Goal: Task Accomplishment & Management: Manage account settings

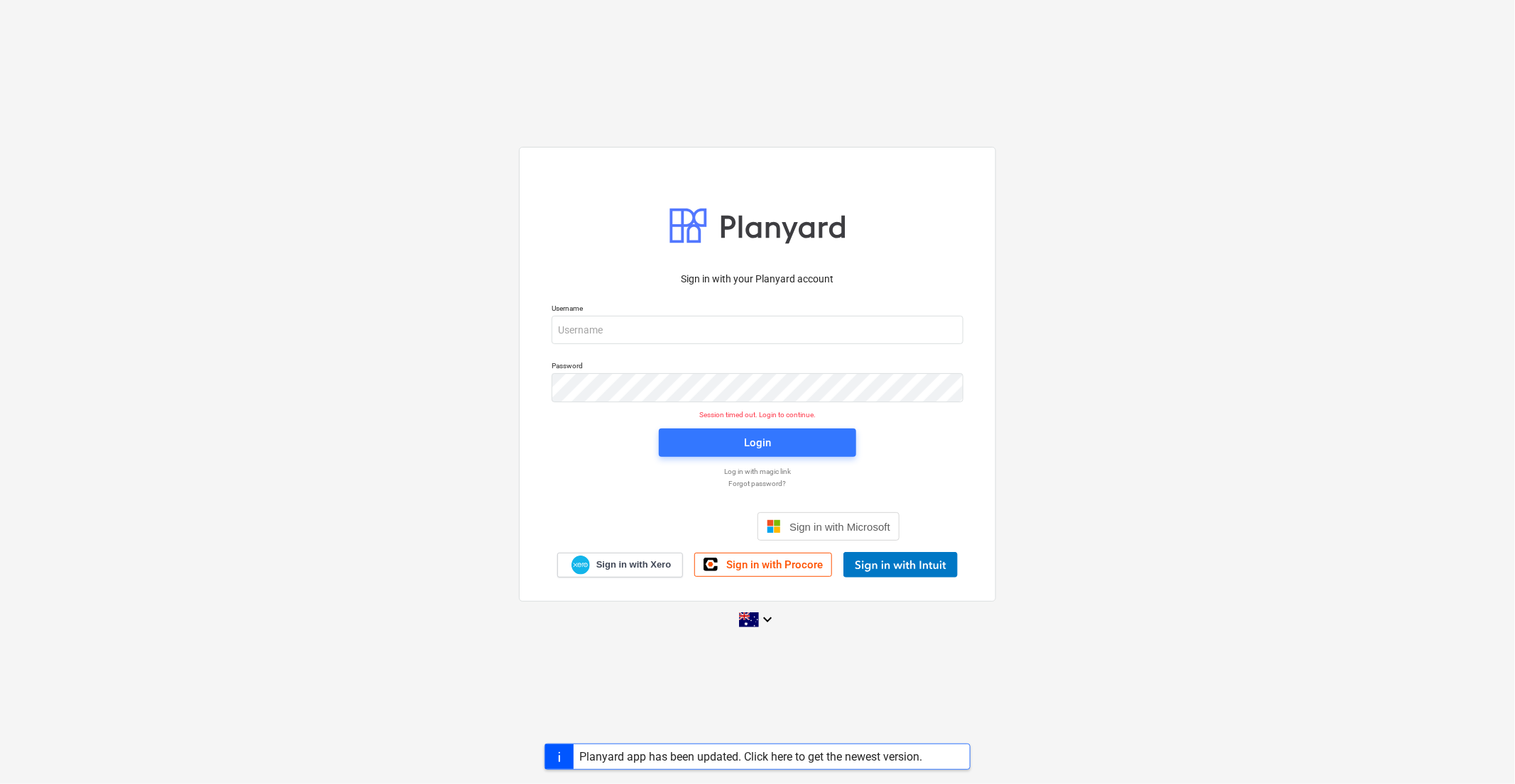
click at [1091, 336] on div "Sign in with your Planyard account Username Password Session timed out. Login t…" at bounding box center [757, 392] width 1515 height 513
click at [205, 158] on div "Sign in with your Planyard account Username Password Session timed out. Login t…" at bounding box center [757, 392] width 1515 height 513
click at [173, 734] on div "Sign in with your Planyard account Username Password Session timed out. Login t…" at bounding box center [757, 392] width 1515 height 784
click at [628, 332] on input "email" at bounding box center [757, 330] width 411 height 28
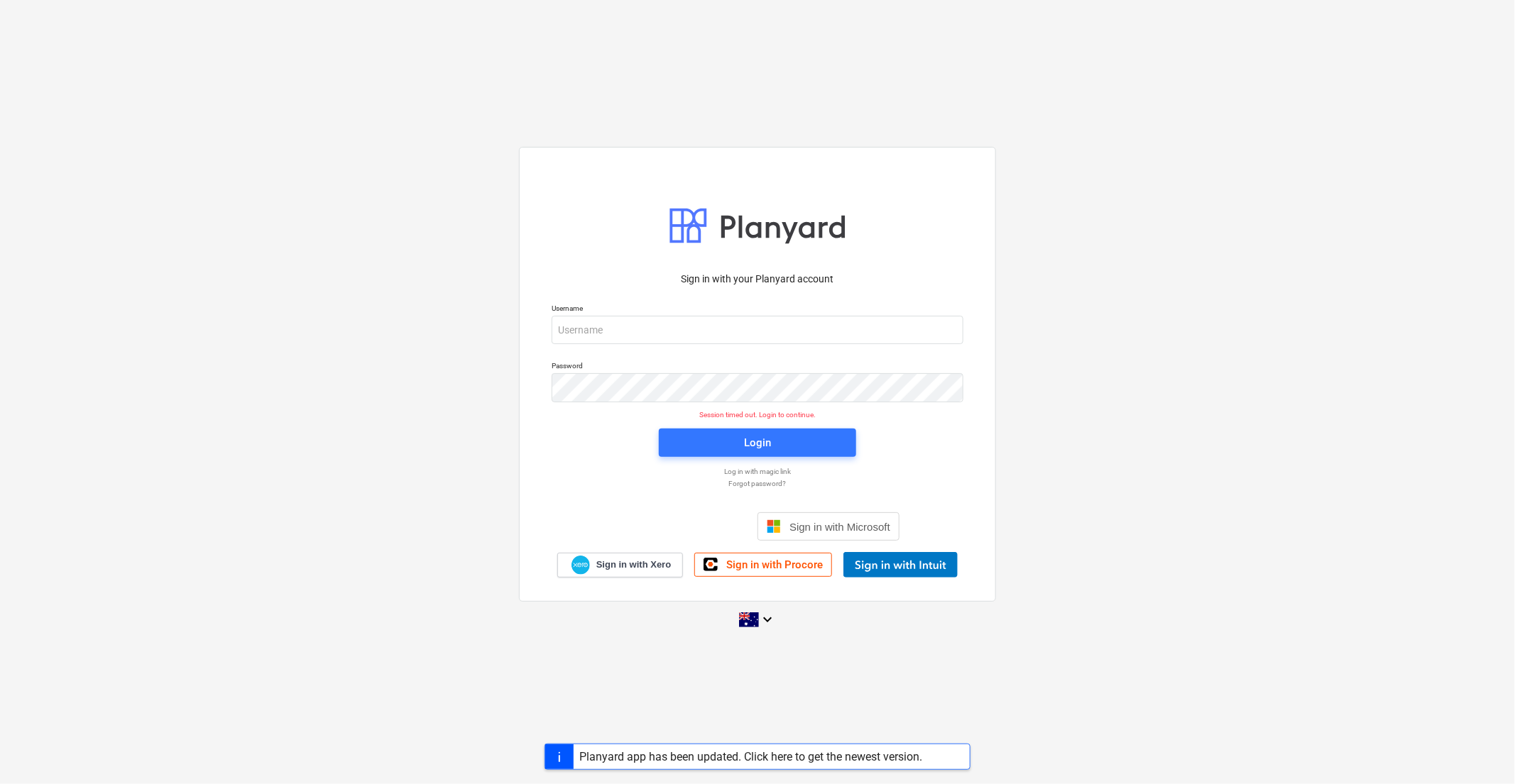
type input "[EMAIL_ADDRESS][DOMAIN_NAME]"
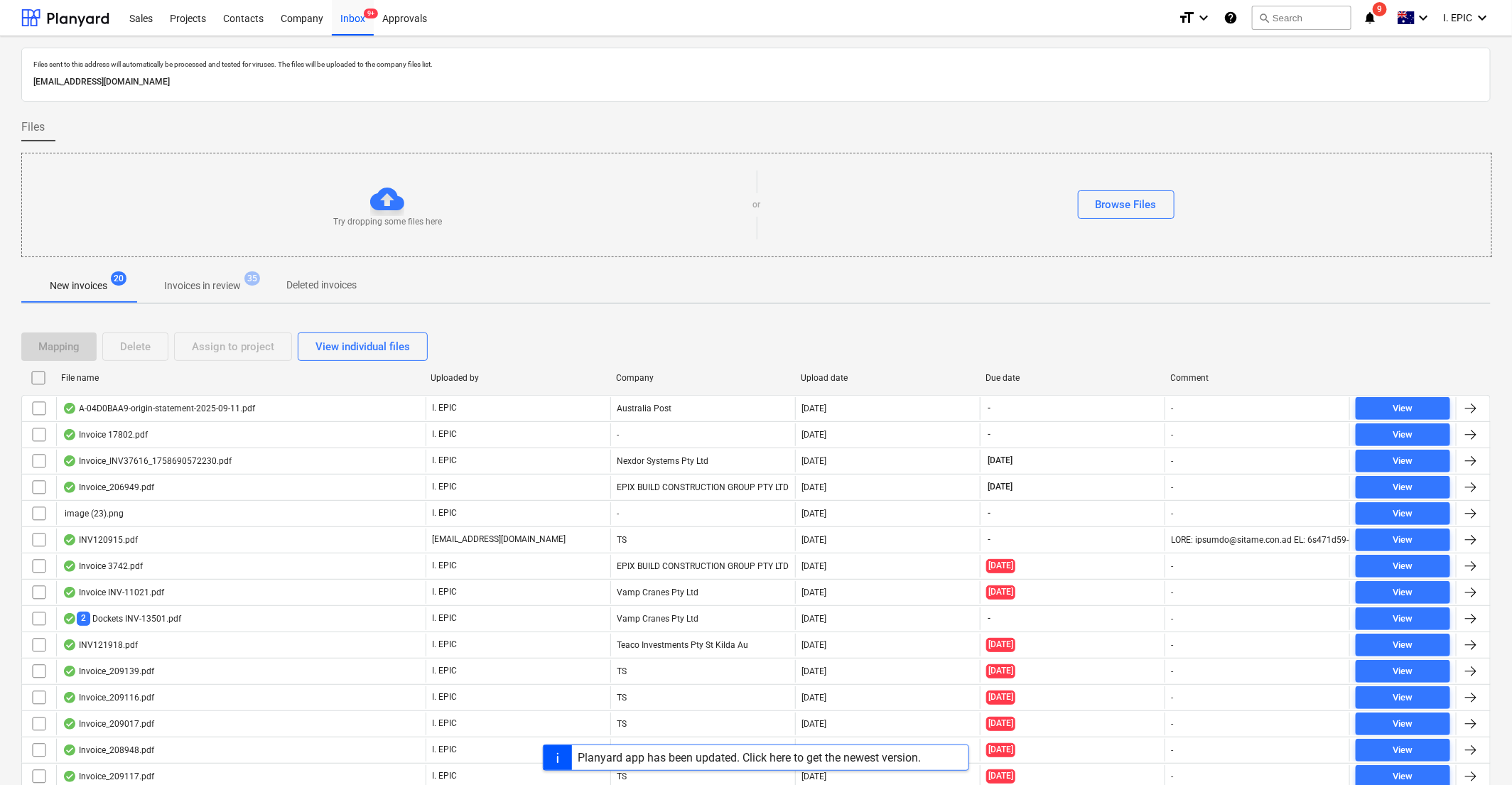
drag, startPoint x: 1275, startPoint y: 337, endPoint x: 1264, endPoint y: 335, distance: 11.2
click at [1275, 337] on div "Mapping Delete Assign to project View individual files" at bounding box center [756, 346] width 1469 height 28
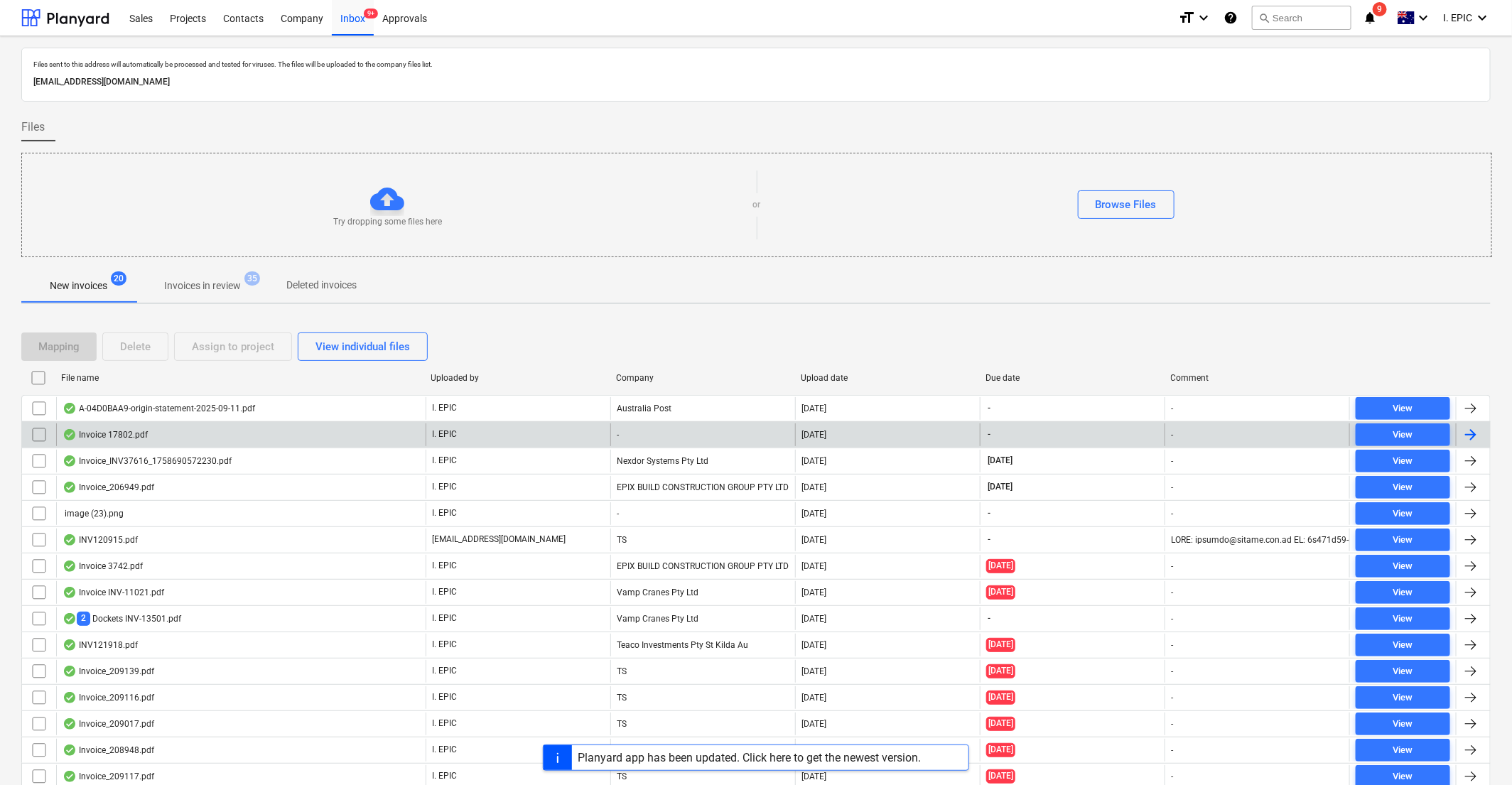
click at [193, 435] on div "Invoice 17802.pdf" at bounding box center [240, 435] width 370 height 22
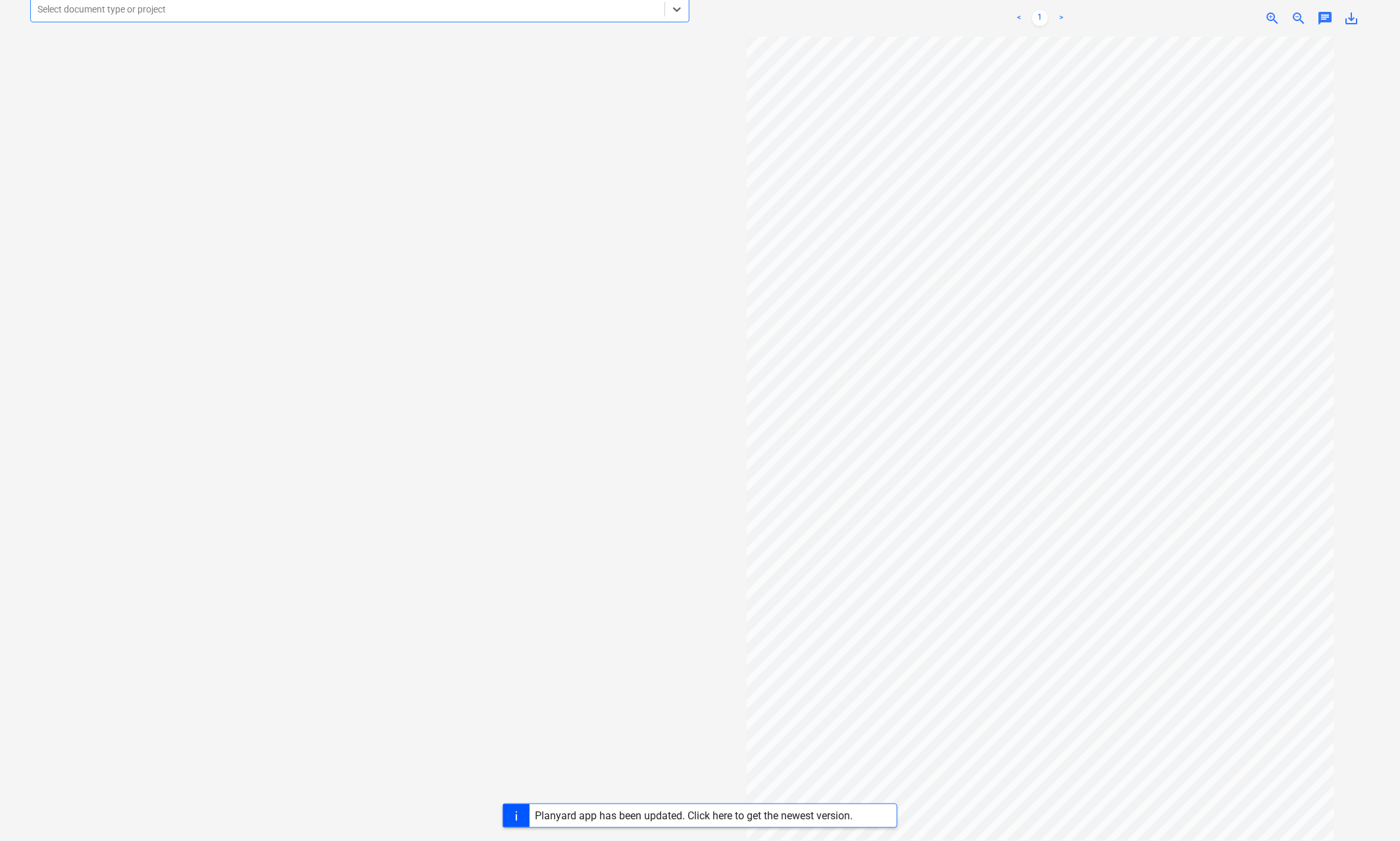
scroll to position [115, 0]
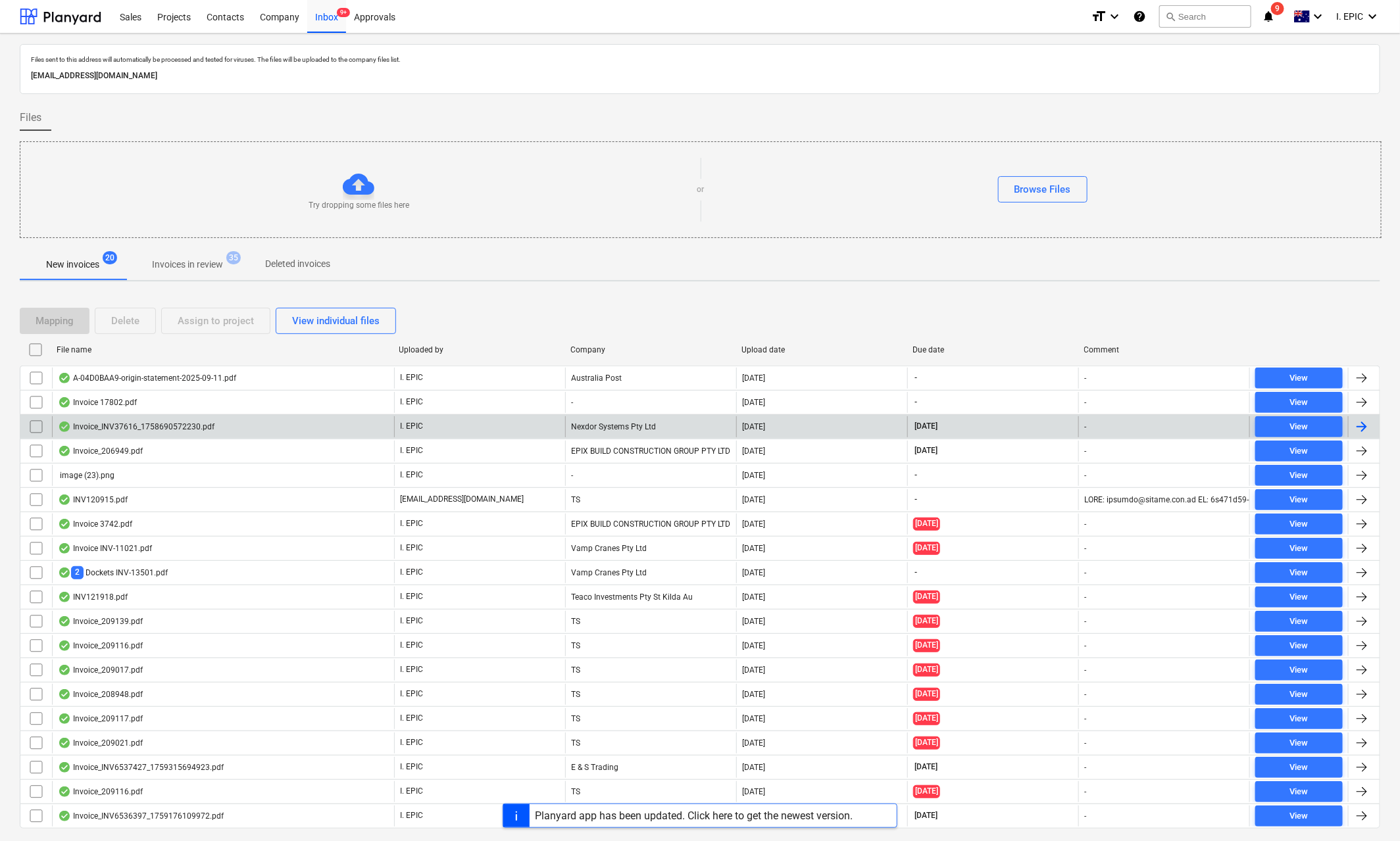
click at [120, 430] on div "Invoice_INV37616_1758690572230.pdf" at bounding box center [136, 427] width 157 height 10
click at [125, 427] on div "Invoice_INV37616_1758690572230.pdf" at bounding box center [136, 427] width 157 height 10
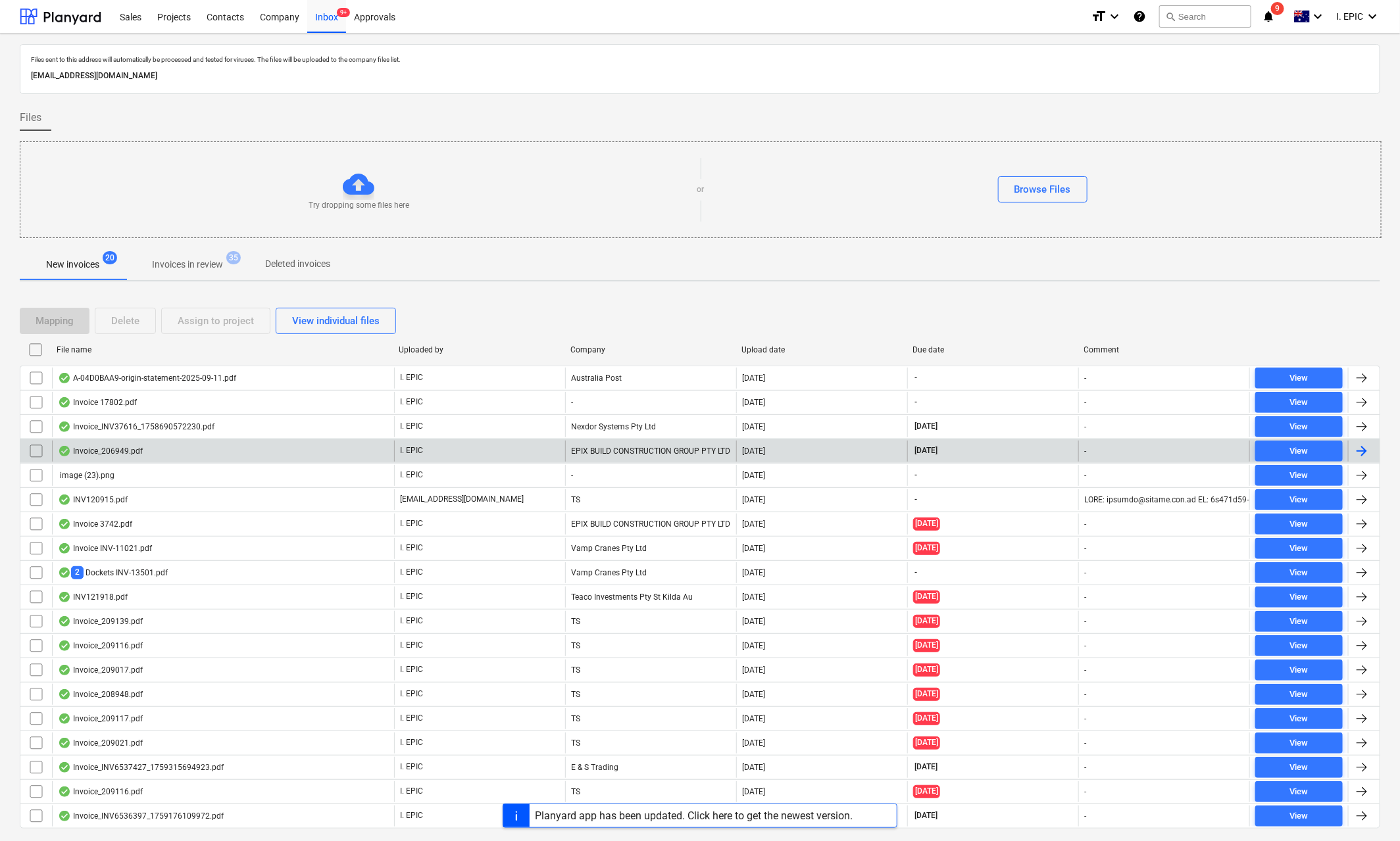
click at [108, 454] on div "Invoice_206949.pdf" at bounding box center [100, 451] width 85 height 10
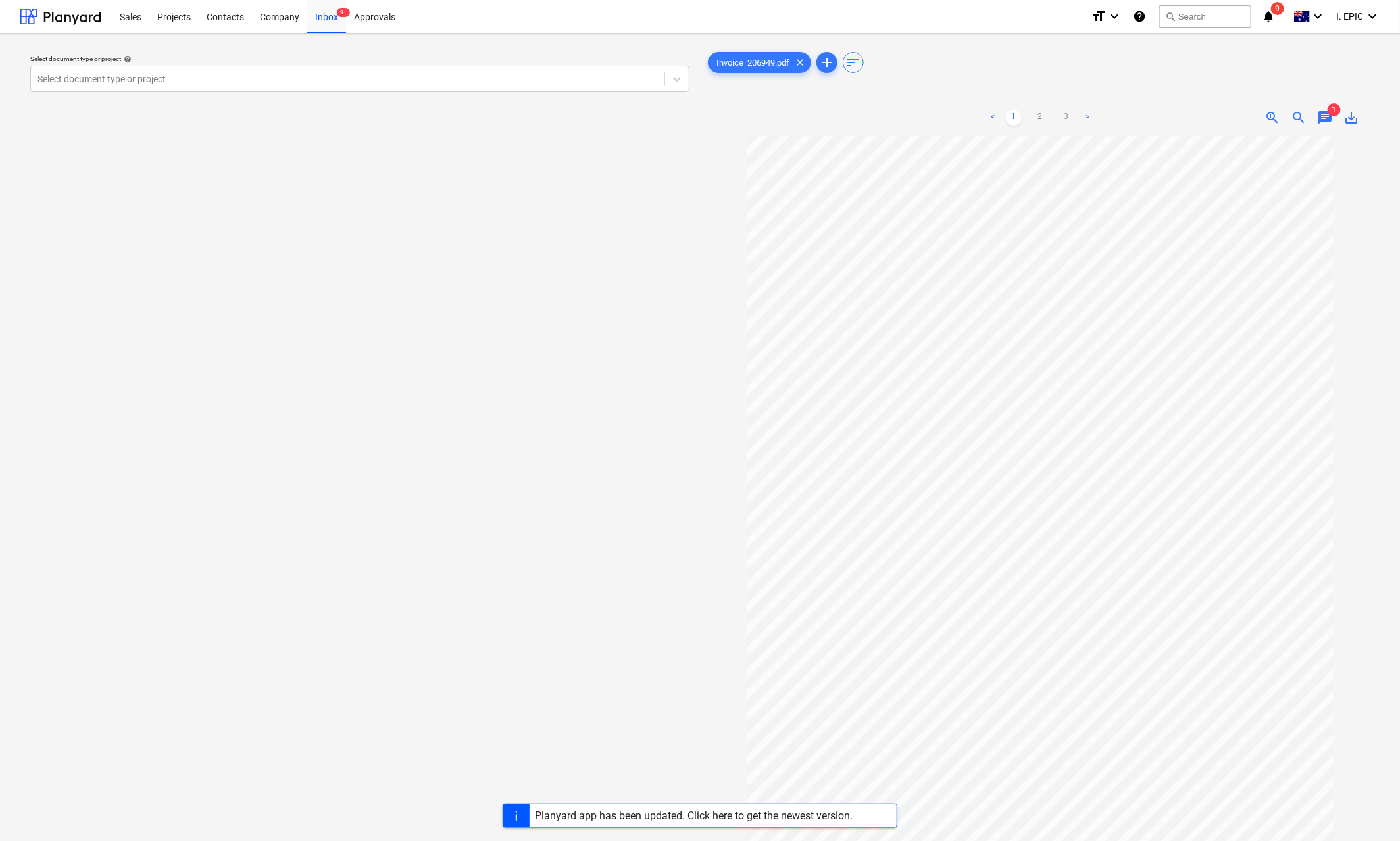
click at [1328, 117] on span "chat" at bounding box center [1325, 118] width 16 height 16
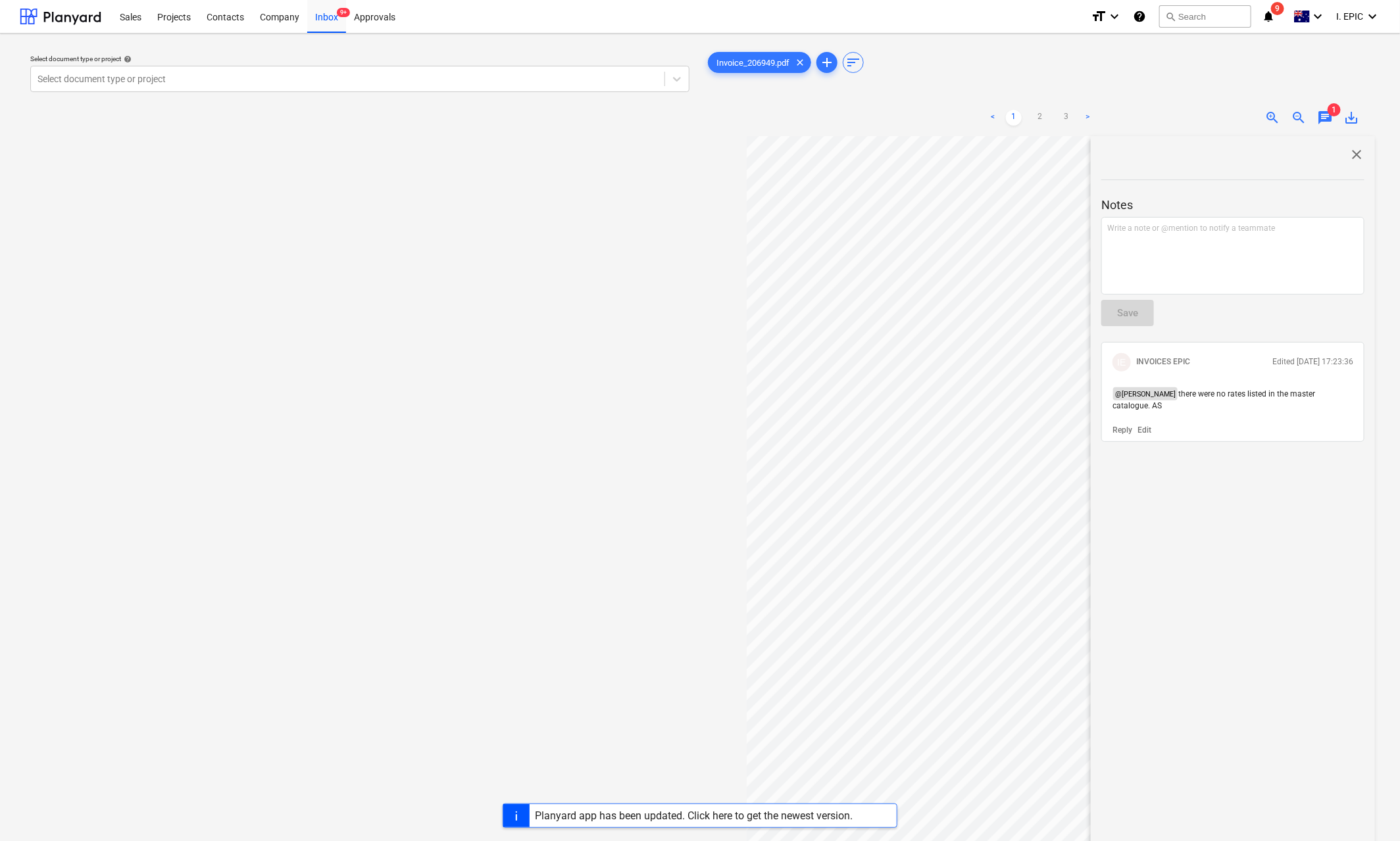
click at [638, 251] on div "Select document type or project help Select document type or project" at bounding box center [360, 495] width 680 height 902
click at [1129, 69] on div "Invoice_206949.pdf clear add sort" at bounding box center [1040, 62] width 670 height 26
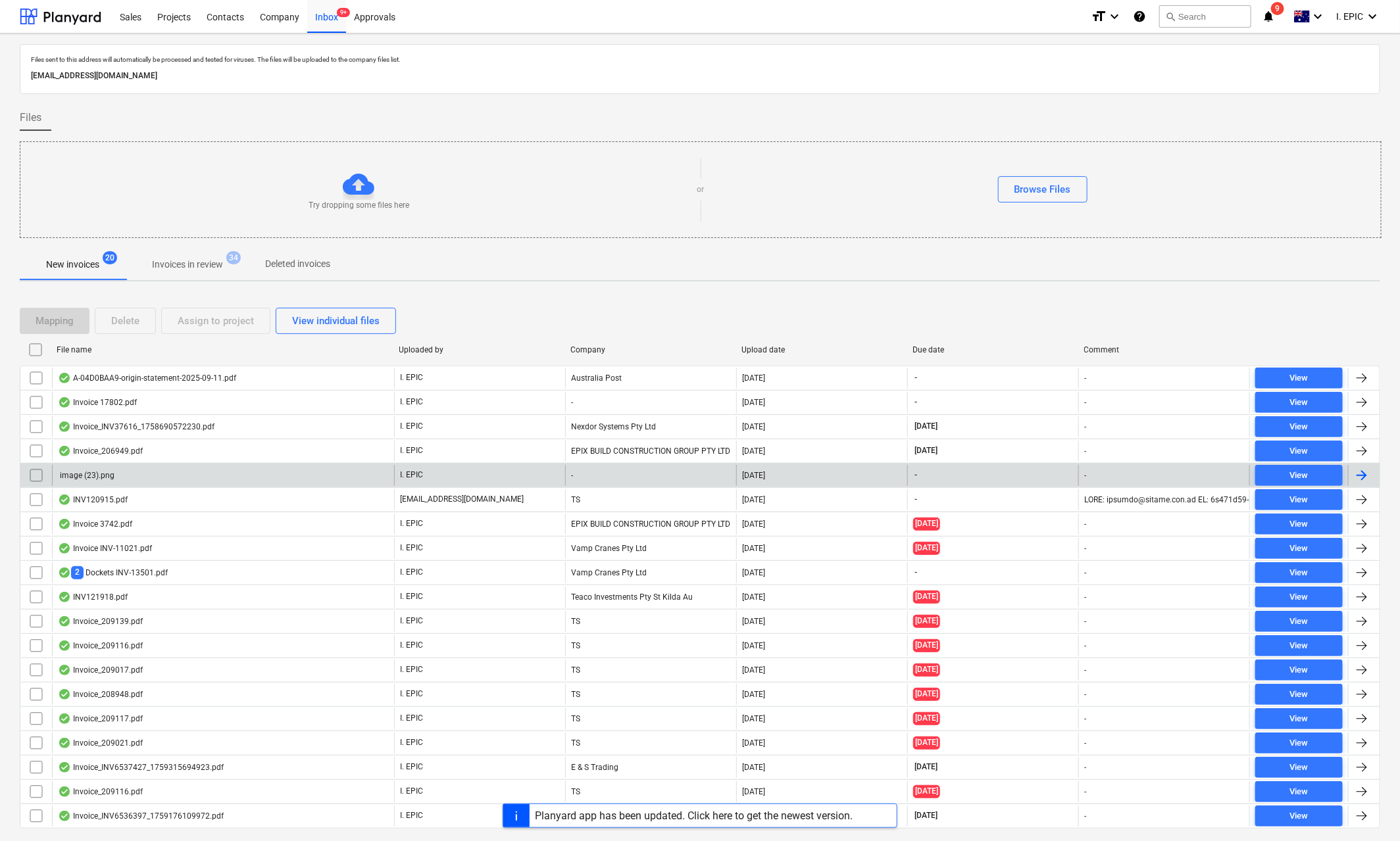
click at [93, 480] on div "image (23).png" at bounding box center [86, 475] width 56 height 10
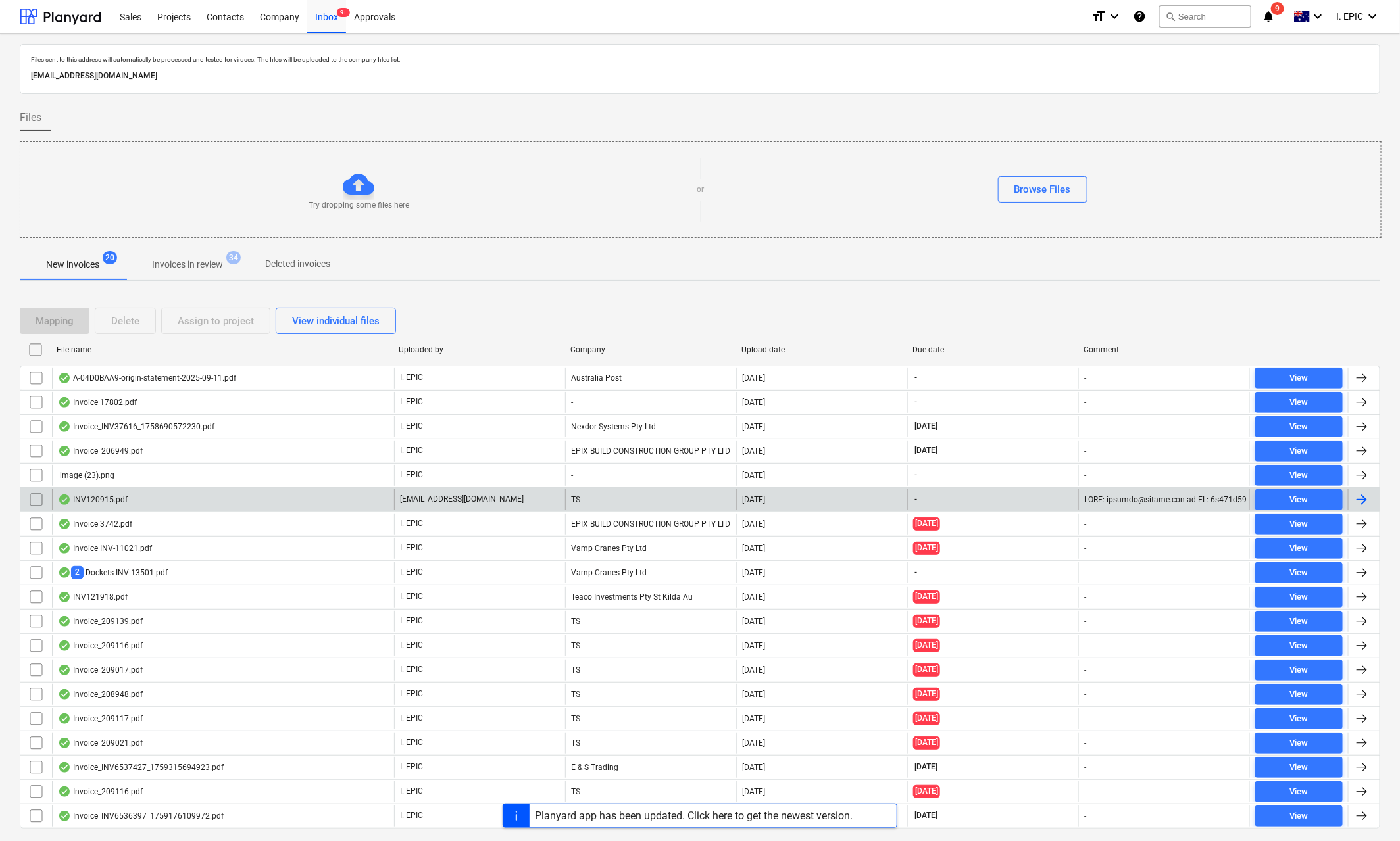
click at [111, 498] on div "INV120915.pdf" at bounding box center [93, 500] width 69 height 10
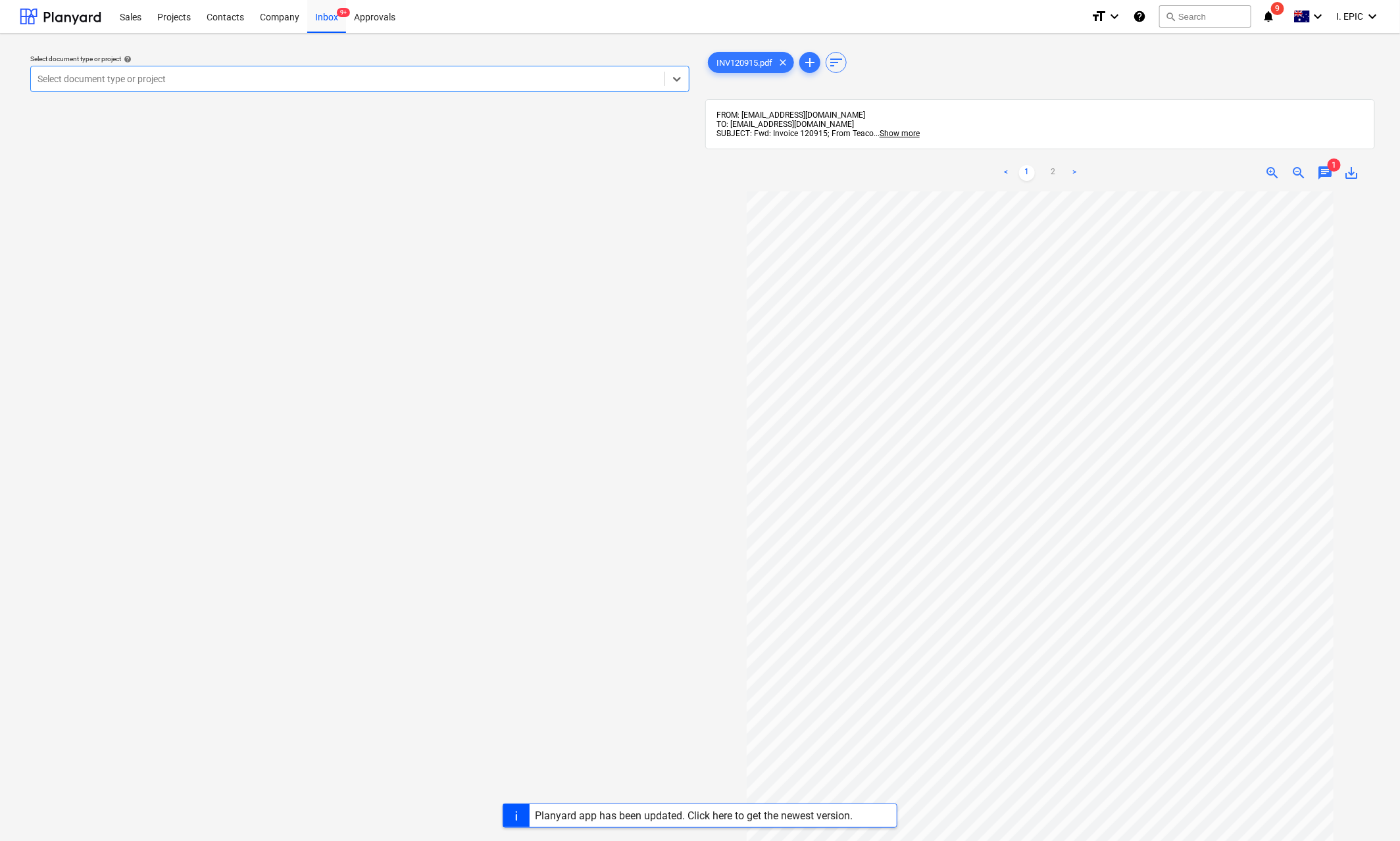
click at [1328, 177] on span "chat" at bounding box center [1325, 173] width 16 height 16
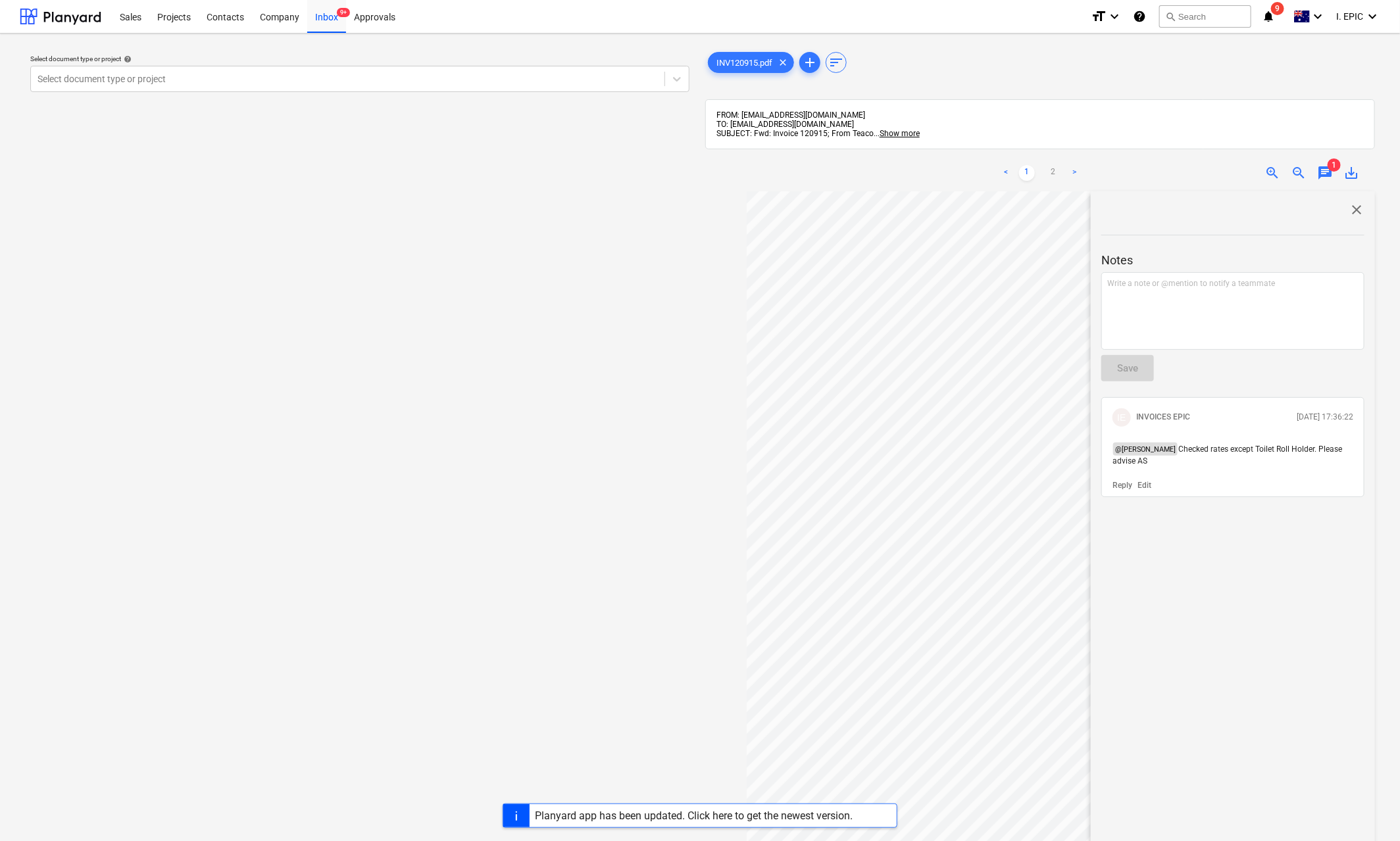
drag, startPoint x: 1163, startPoint y: 466, endPoint x: 1108, endPoint y: 455, distance: 56.1
click at [1108, 455] on div "@ [PERSON_NAME] Checked rates except Toilet Roll Holder. Please advise AS" at bounding box center [1233, 455] width 251 height 36
copy p "@ [PERSON_NAME] Checked rates except Toilet Roll Holder. Please advise AS"
click at [603, 296] on div "Select document type or project help Select document type or project" at bounding box center [360, 522] width 680 height 957
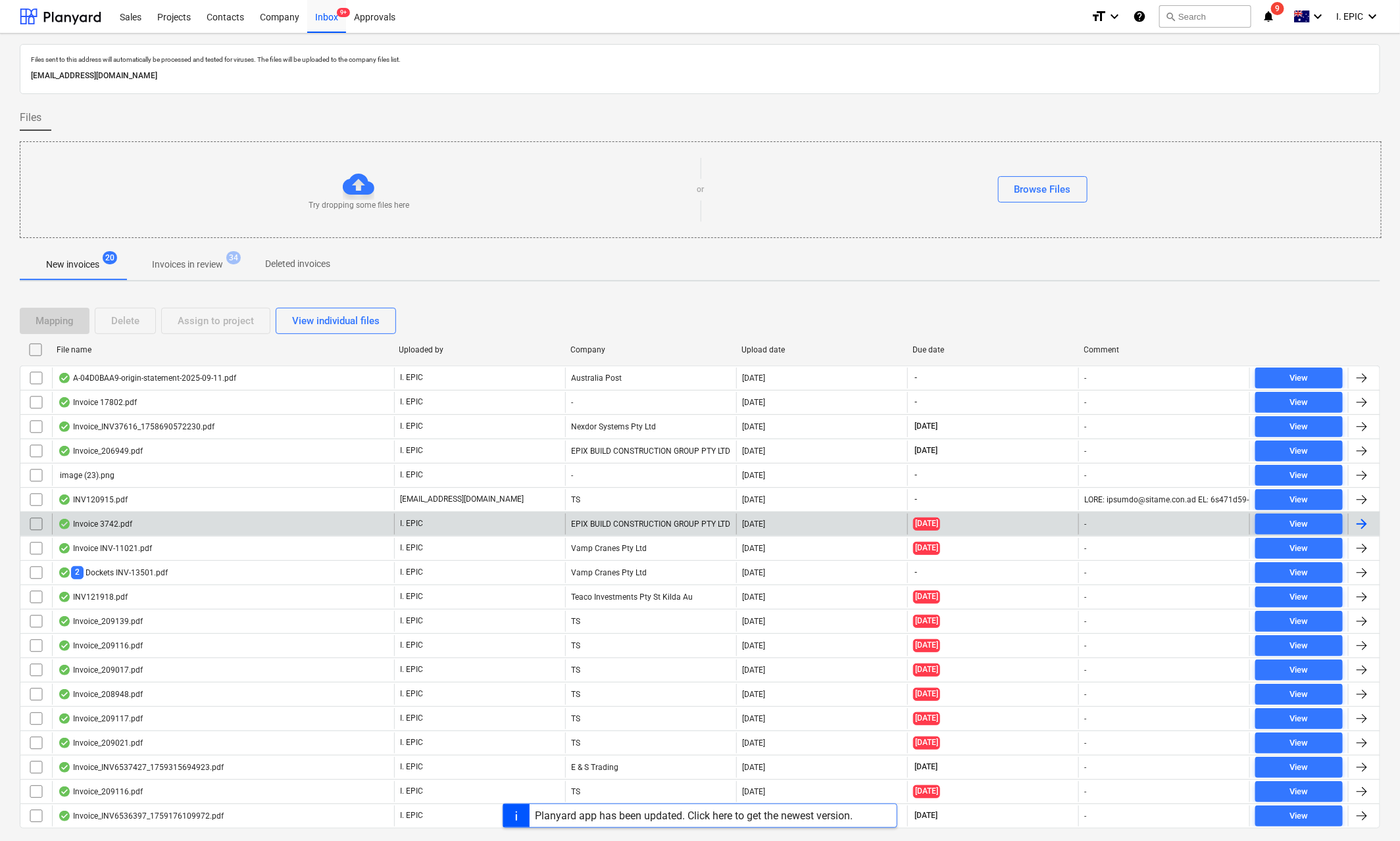
click at [122, 534] on div "Invoice 3742.pdf" at bounding box center [223, 524] width 342 height 21
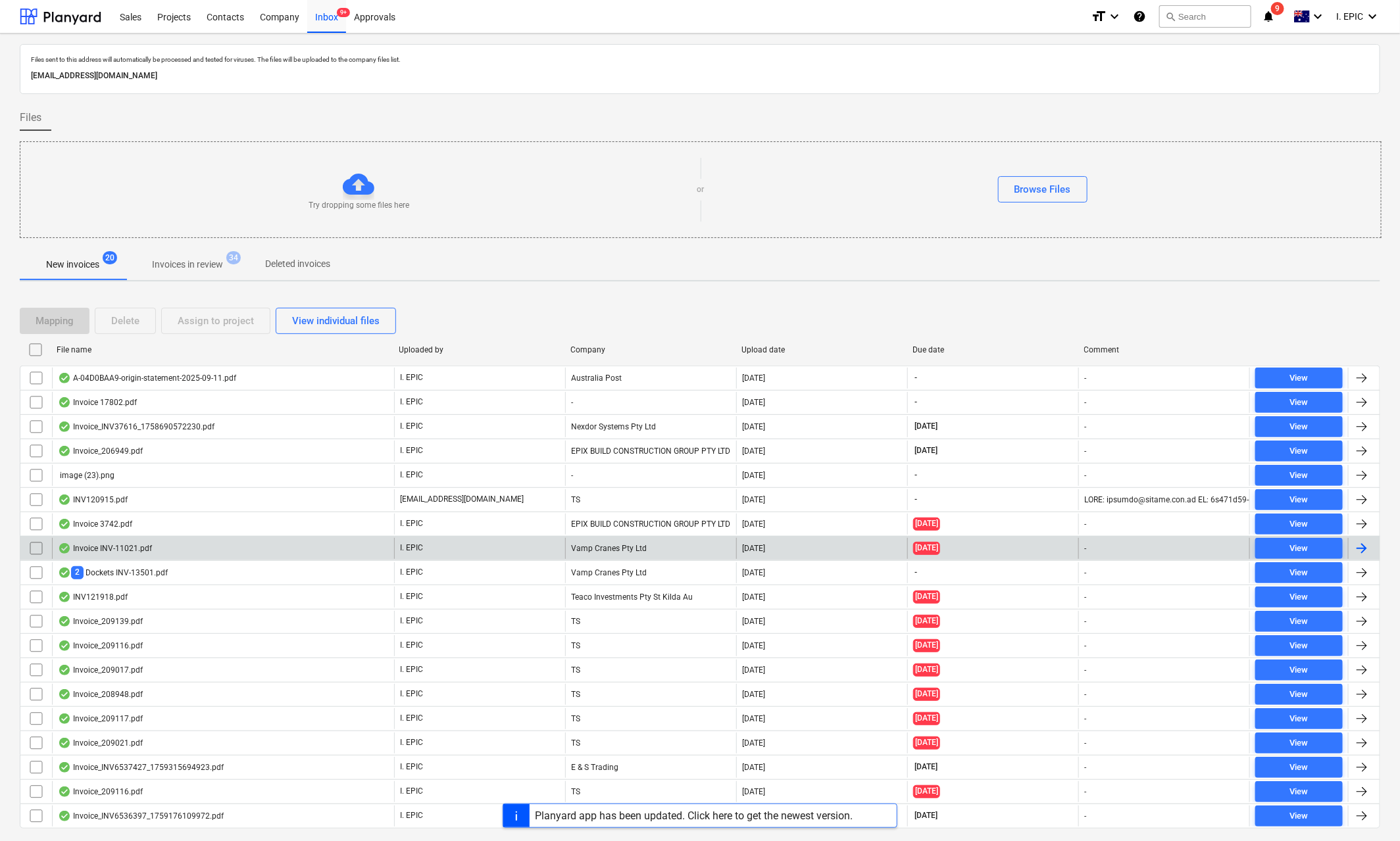
click at [119, 553] on div "Invoice INV-11021.pdf" at bounding box center [105, 548] width 94 height 10
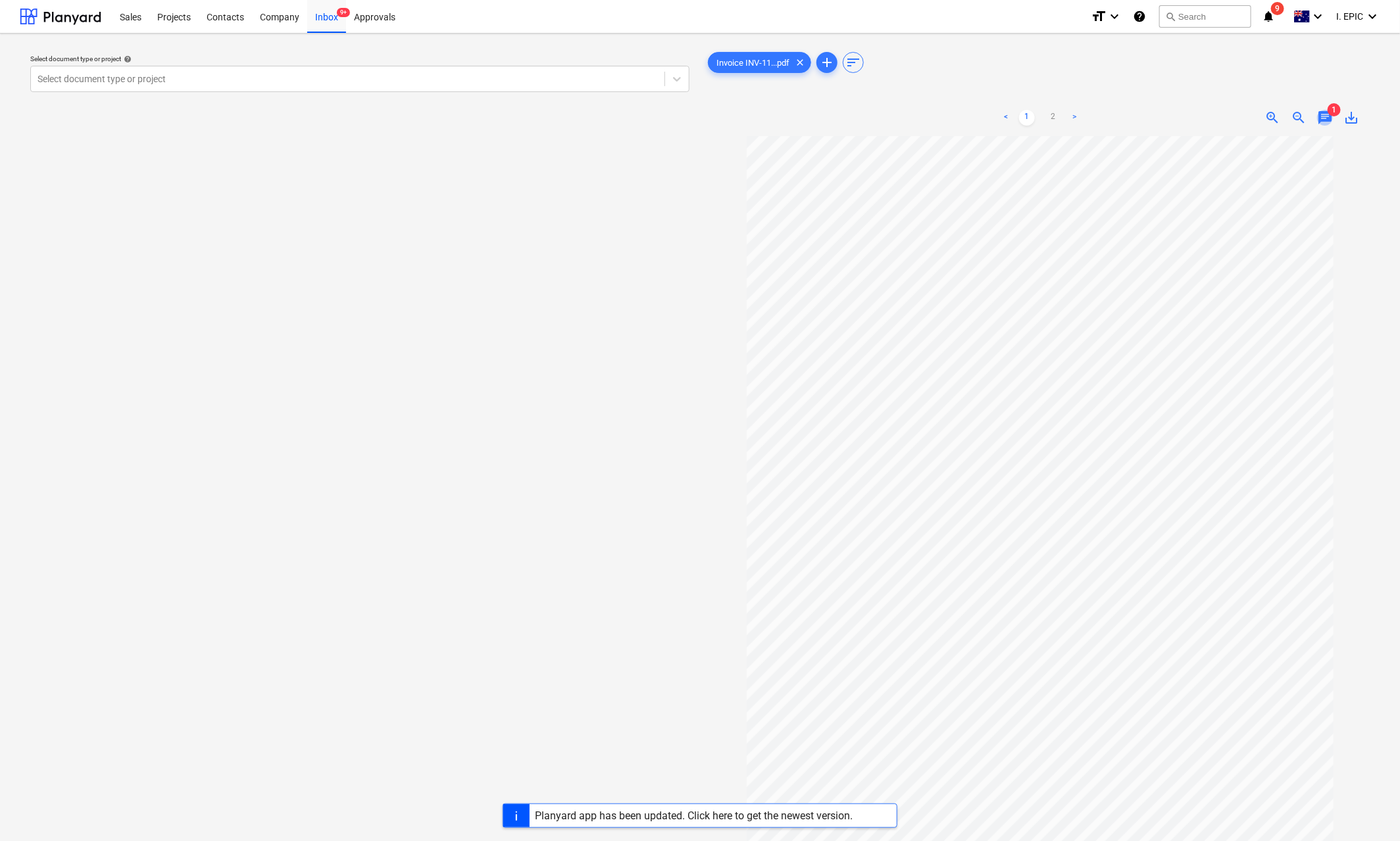
click at [1329, 121] on span "chat" at bounding box center [1325, 118] width 16 height 16
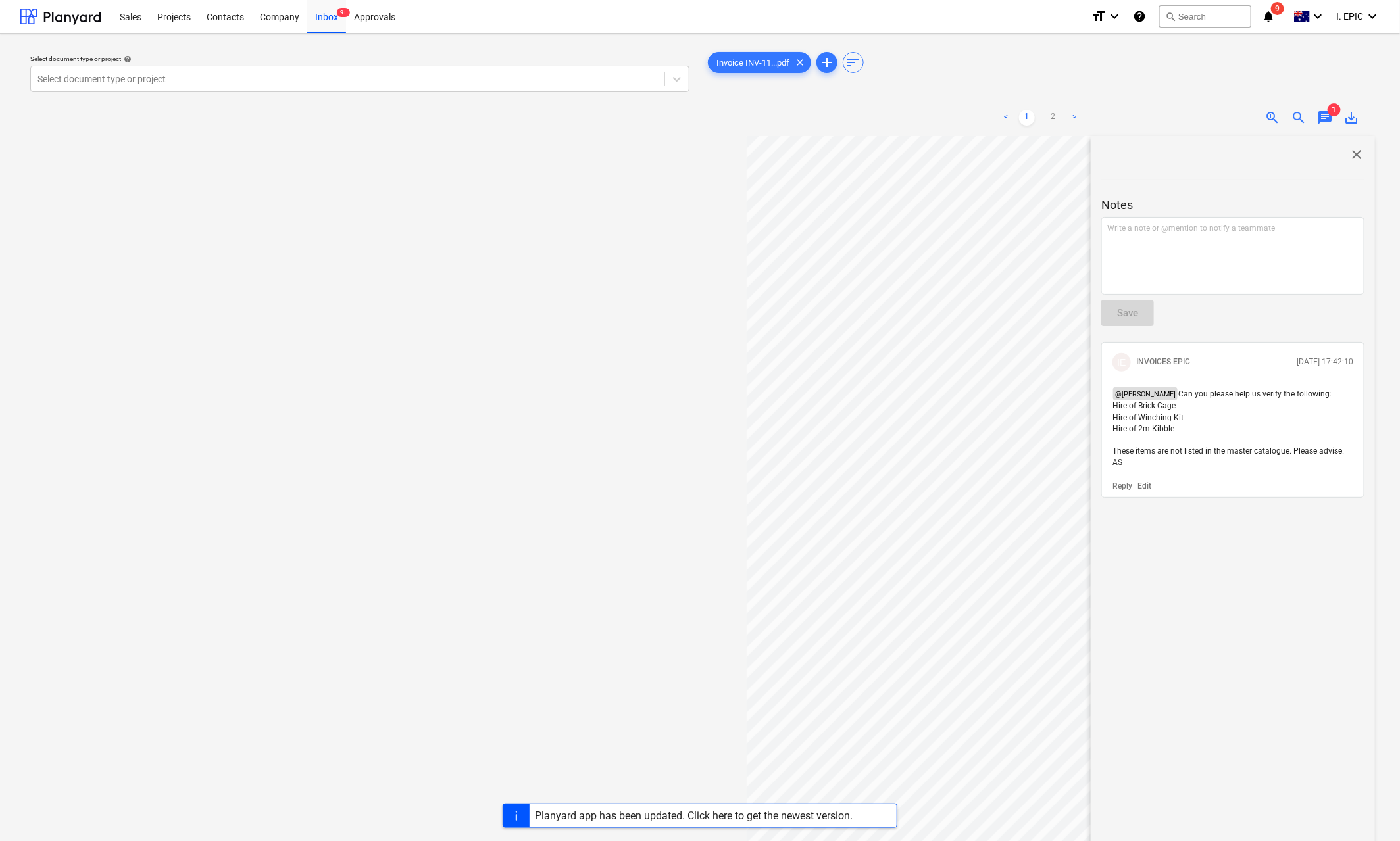
drag, startPoint x: 1169, startPoint y: 395, endPoint x: 1198, endPoint y: 463, distance: 73.9
click at [1198, 463] on p "@ [PERSON_NAME] Can you please help us verify the following: Hire of Brick Cage…" at bounding box center [1233, 427] width 241 height 81
copy span "an you please help us verify the following: Hire of Brick Cage Hire of Winching…"
drag, startPoint x: 652, startPoint y: 188, endPoint x: 286, endPoint y: 43, distance: 393.7
click at [652, 188] on div "Select document type or project help Select document type or project" at bounding box center [360, 495] width 680 height 902
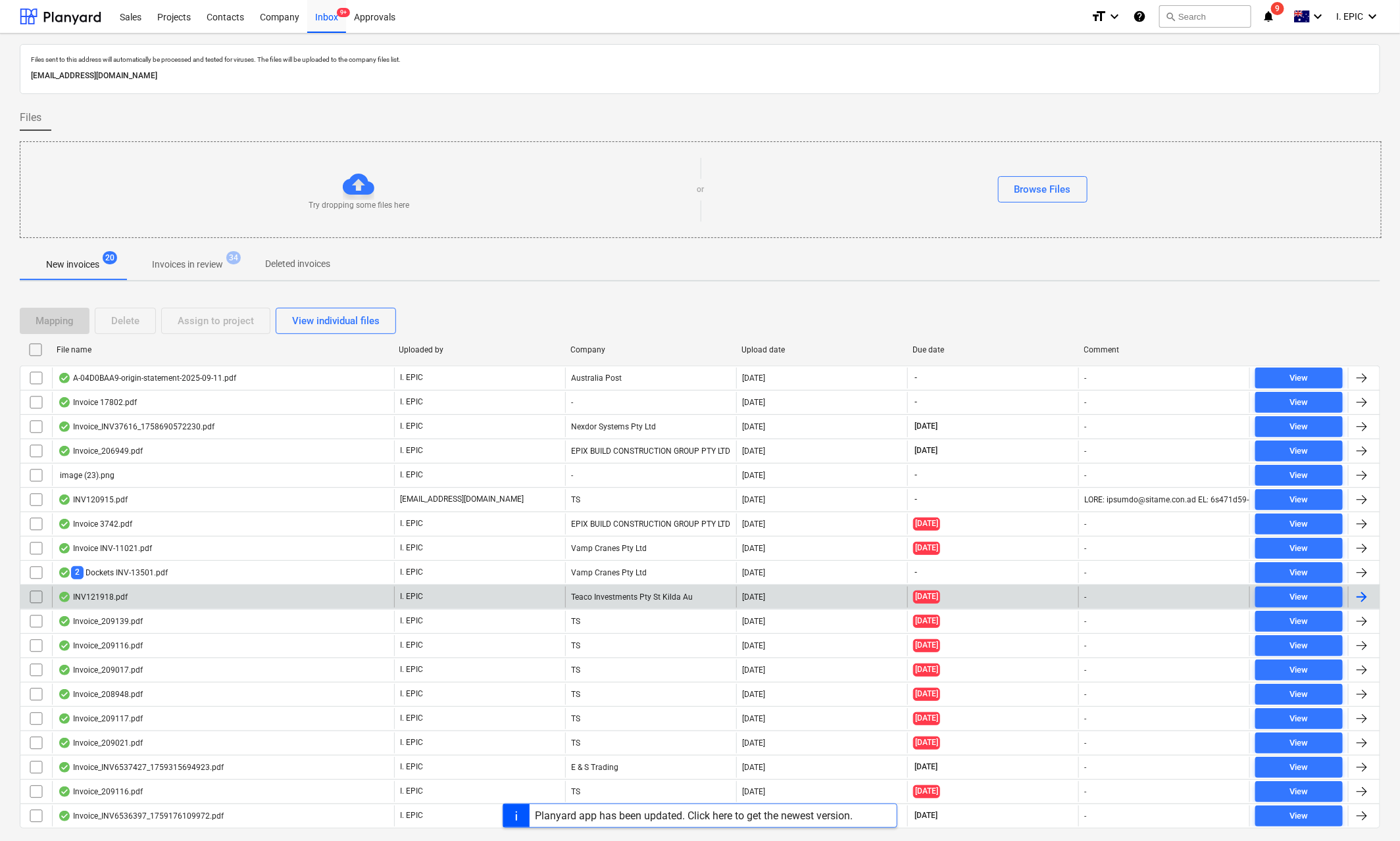
click at [99, 598] on div "INV121918.pdf" at bounding box center [93, 597] width 69 height 10
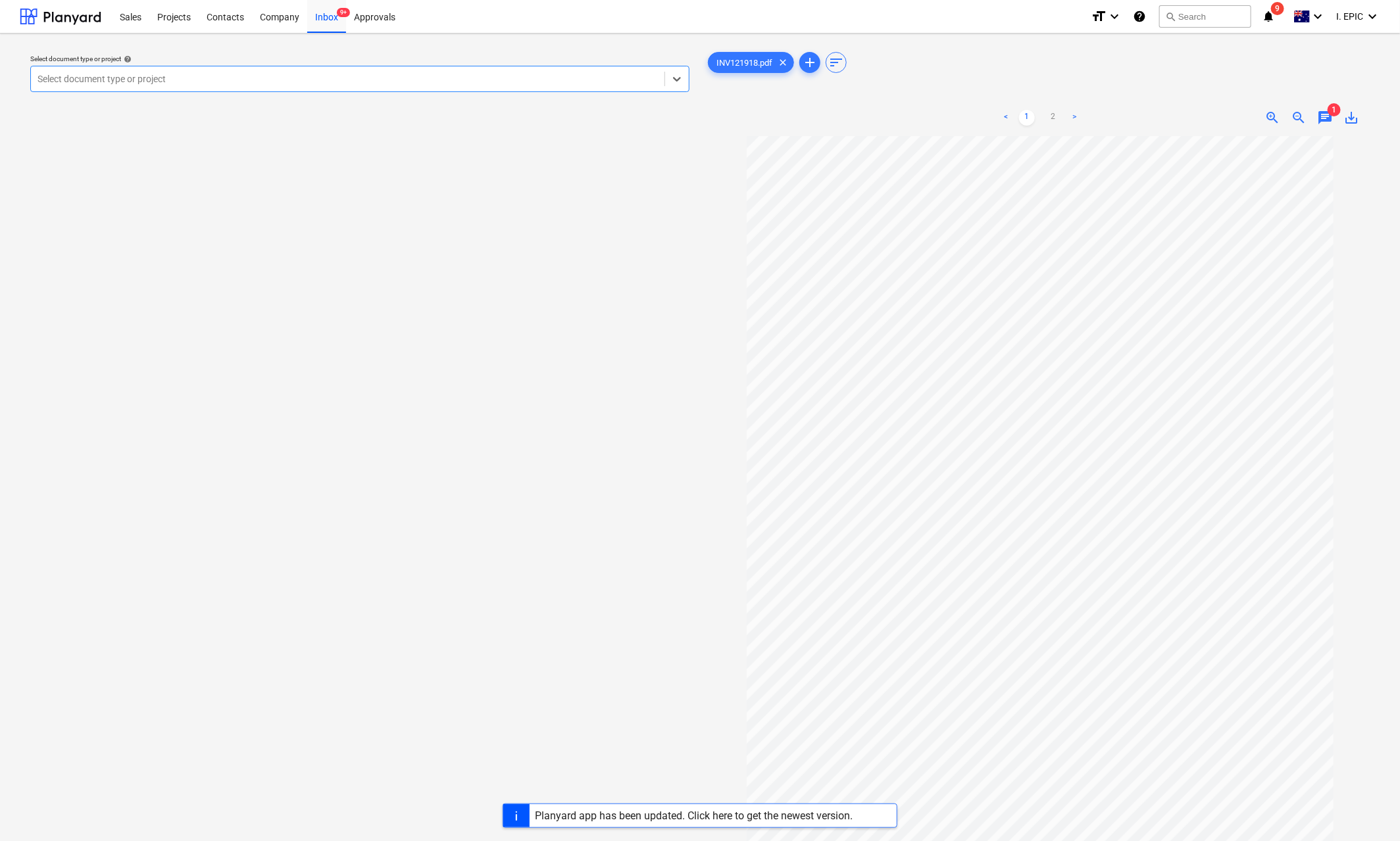
click at [1328, 116] on span "chat" at bounding box center [1325, 118] width 16 height 16
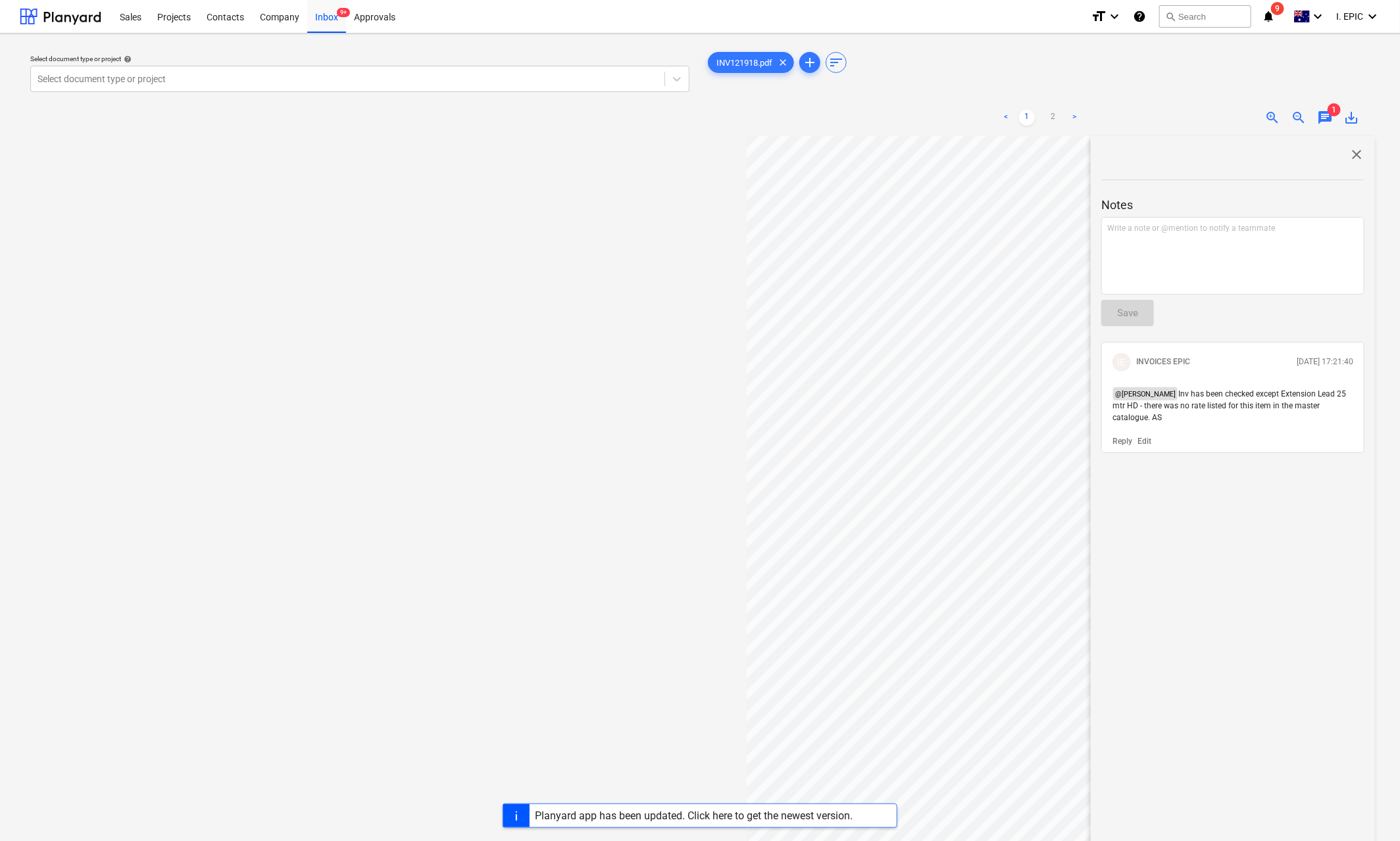
drag, startPoint x: 1179, startPoint y: 395, endPoint x: 1195, endPoint y: 425, distance: 34.0
click at [1195, 425] on div "@ [PERSON_NAME] Inv has been checked except Extension Lead 25 mtr HD - there wa…" at bounding box center [1233, 405] width 251 height 47
click at [471, 221] on div "Select document type or project help Select document type or project" at bounding box center [360, 495] width 680 height 902
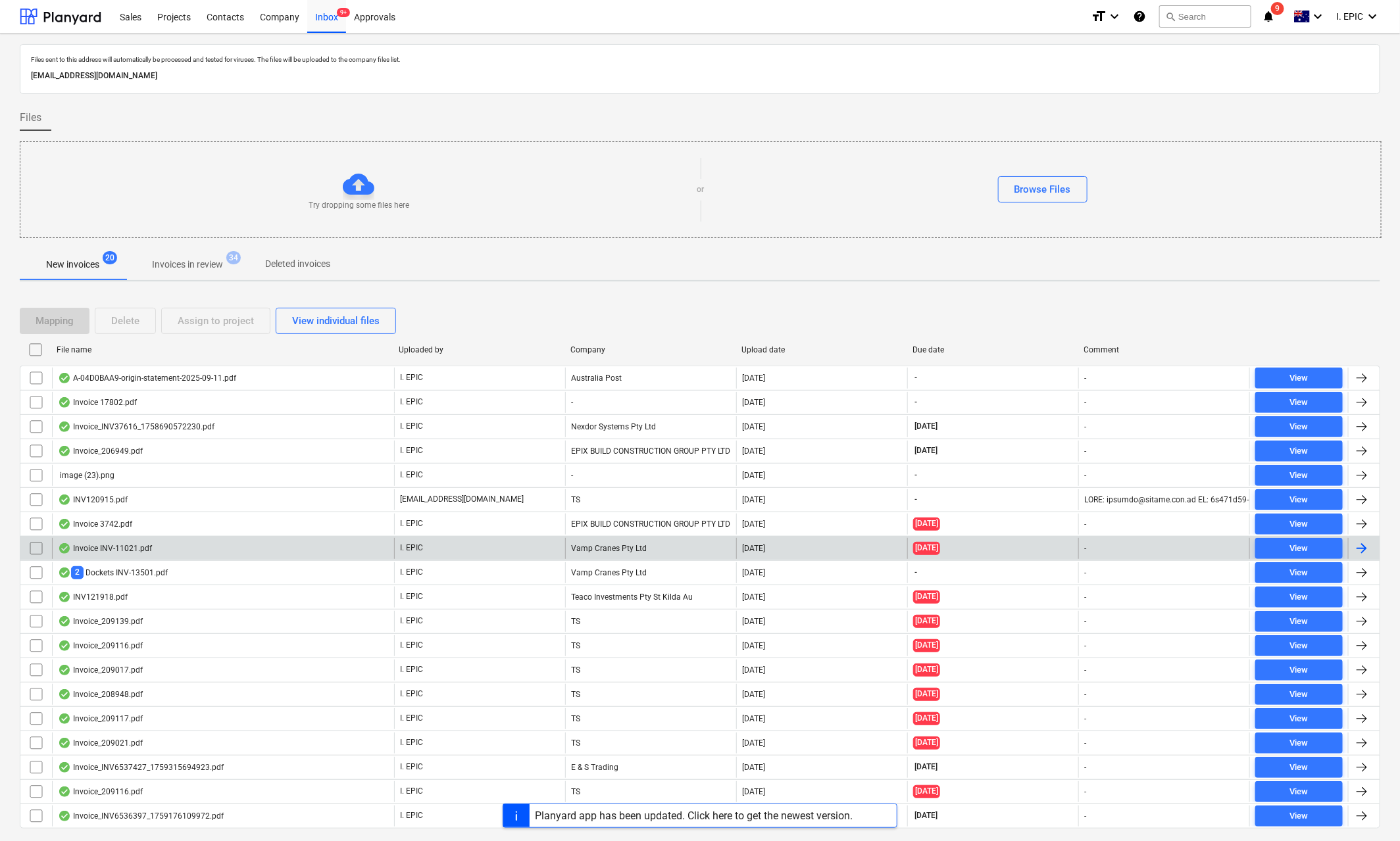
click at [111, 553] on div "Invoice INV-11021.pdf" at bounding box center [105, 548] width 94 height 10
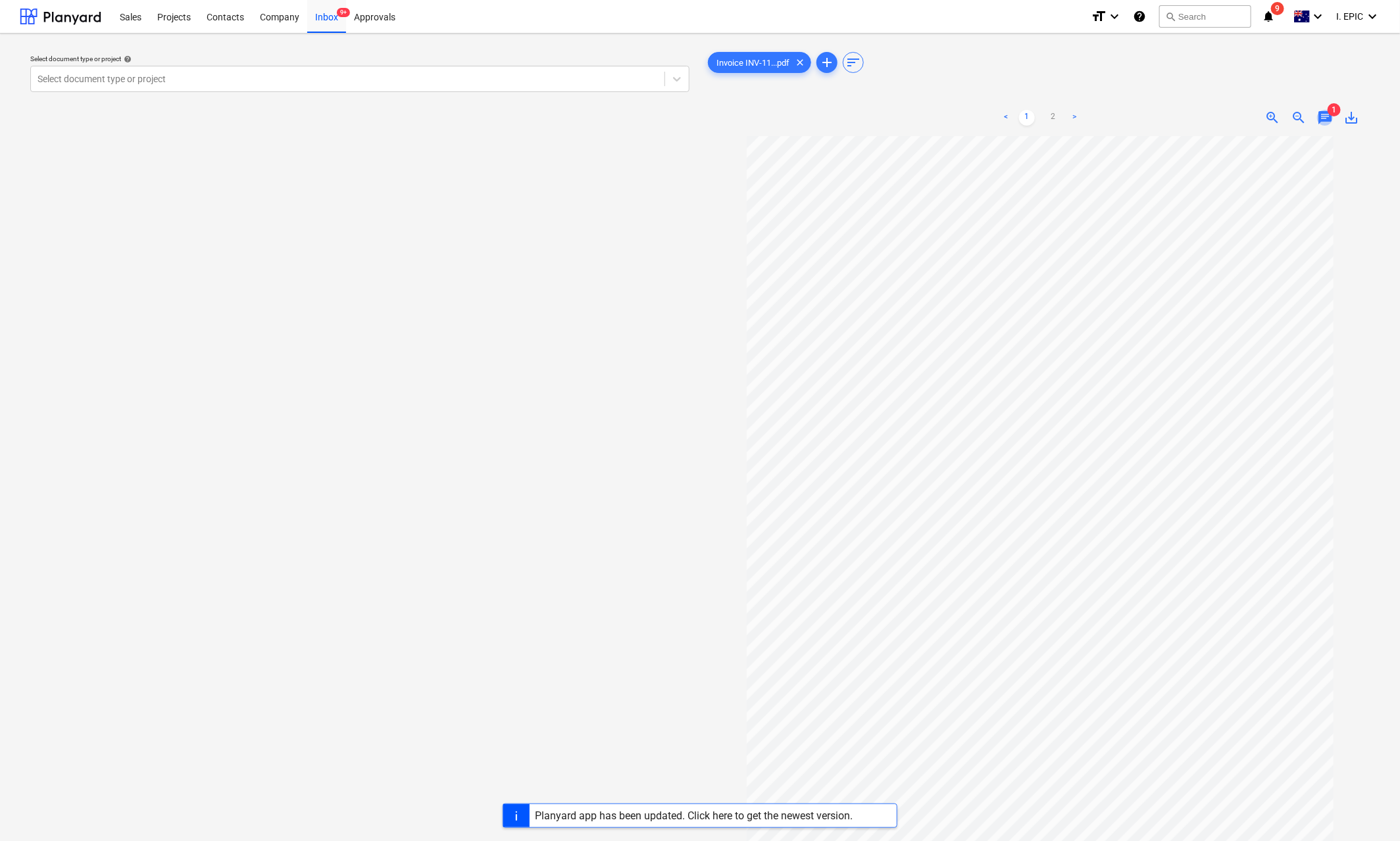
click at [1322, 116] on span "chat" at bounding box center [1325, 118] width 16 height 16
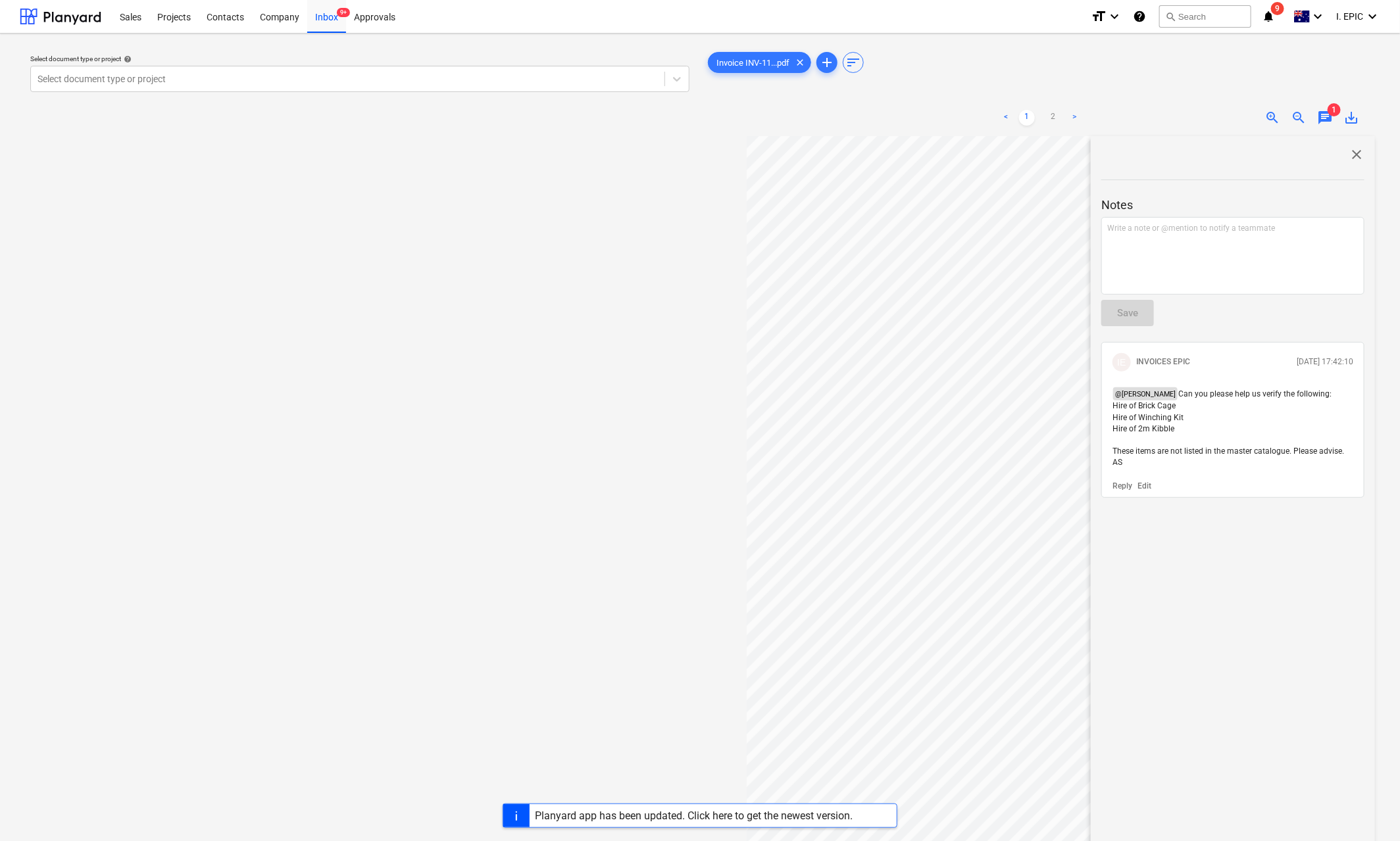
click at [1349, 150] on span "close" at bounding box center [1357, 154] width 16 height 16
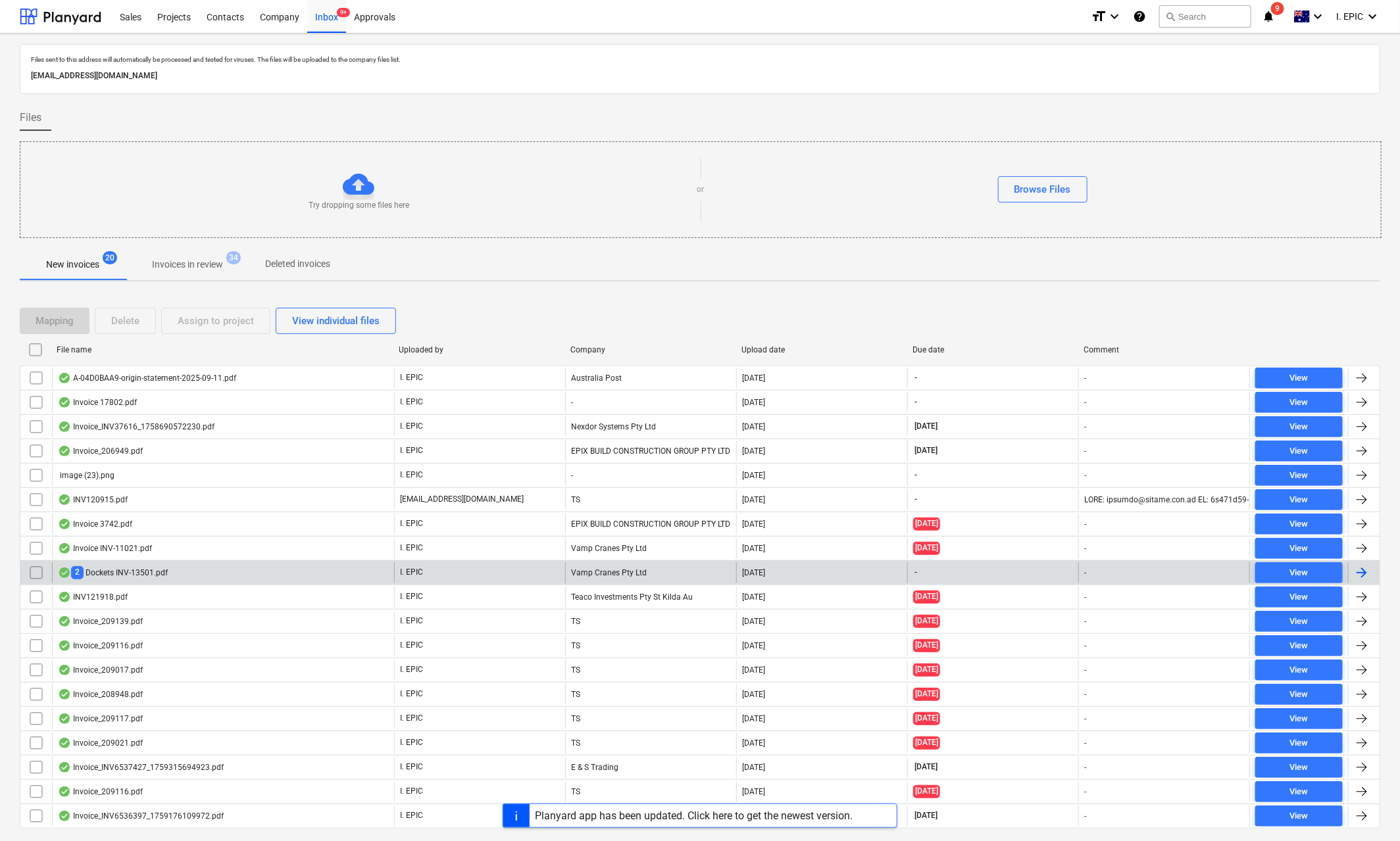
click at [101, 576] on div "2 Dockets INV-13501.pdf" at bounding box center [113, 573] width 110 height 12
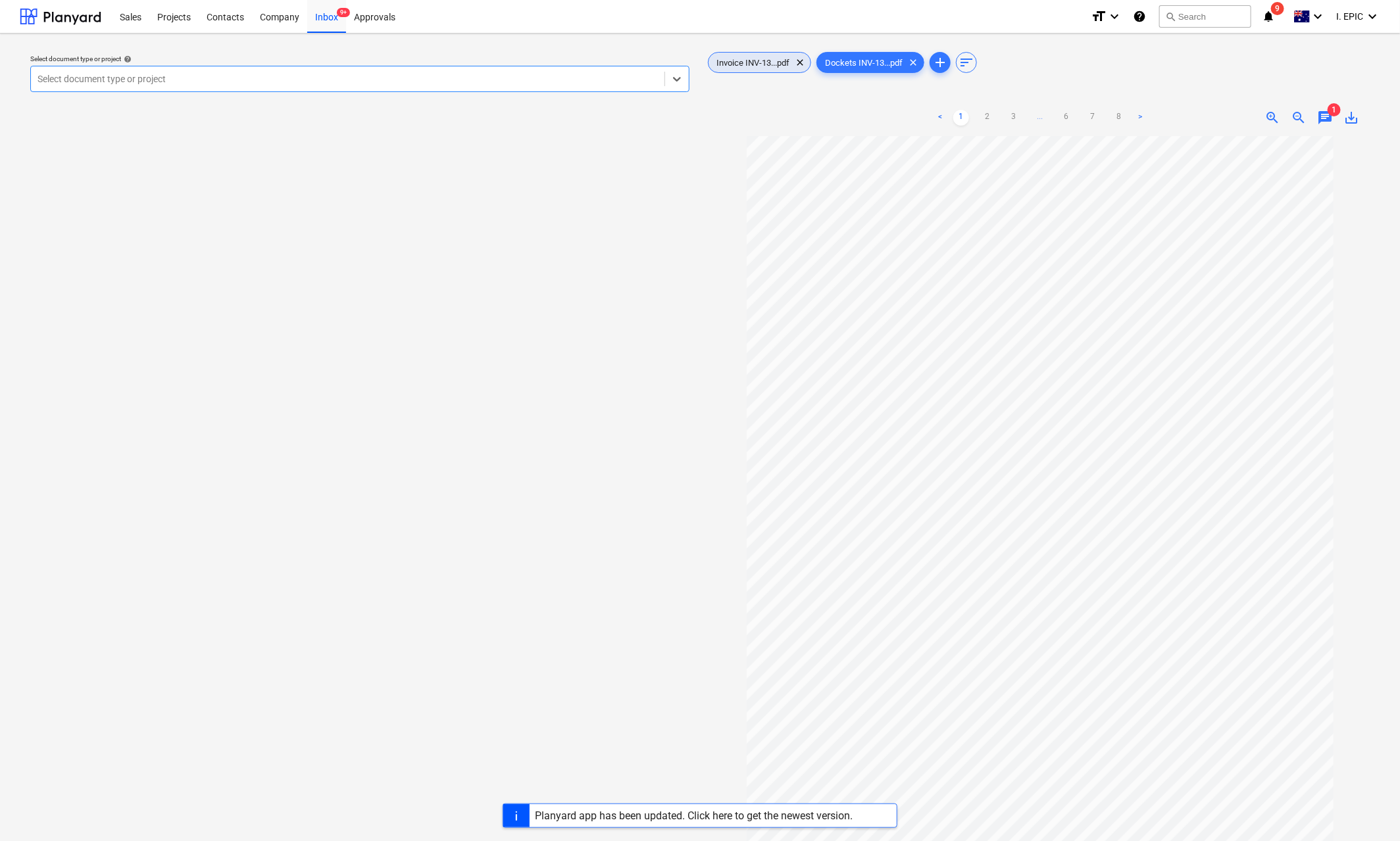
click at [768, 69] on div "Invoice INV-13...pdf clear" at bounding box center [759, 62] width 103 height 21
click at [1325, 116] on span "chat" at bounding box center [1325, 118] width 16 height 16
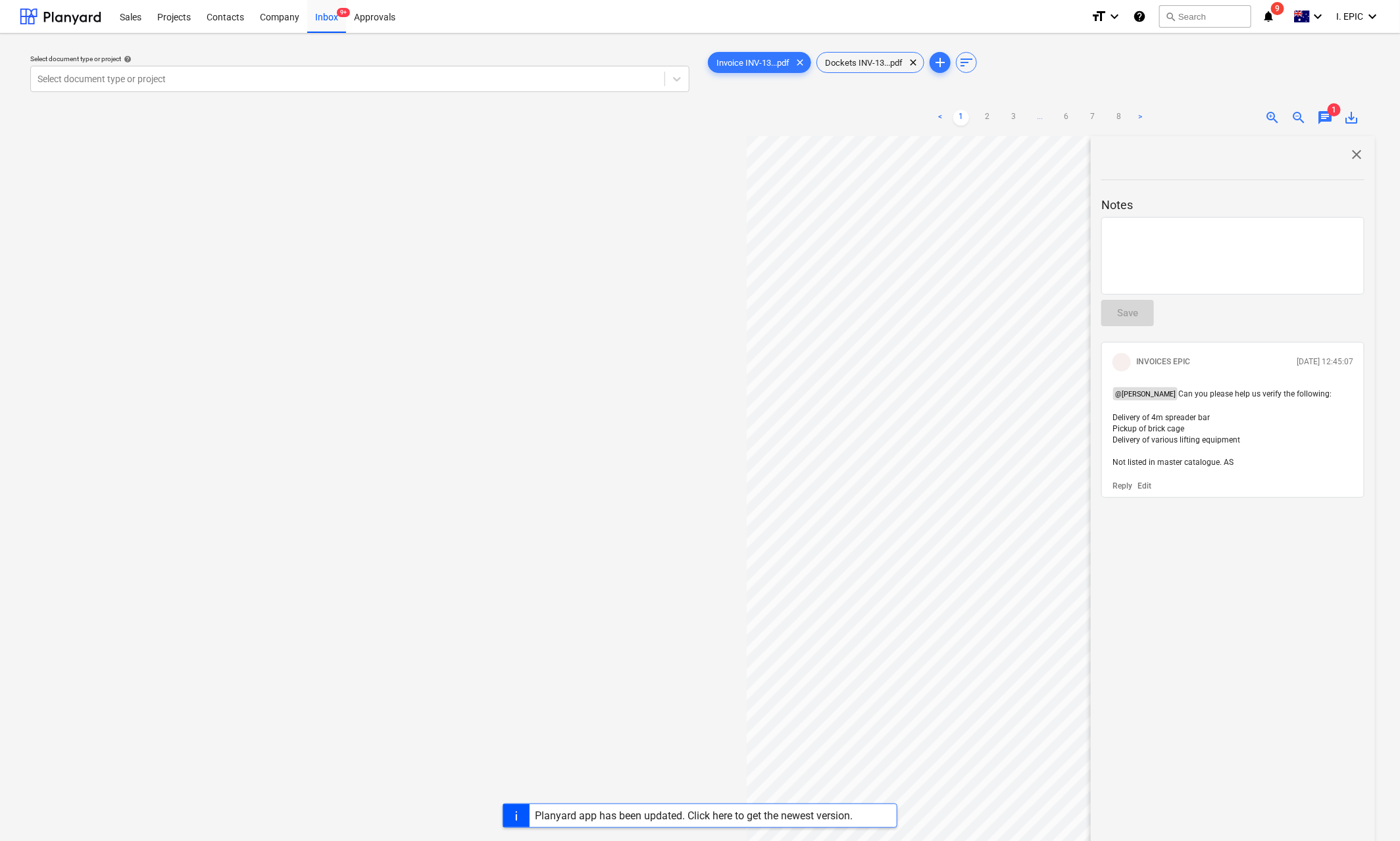
click at [1325, 119] on span "chat" at bounding box center [1325, 118] width 16 height 16
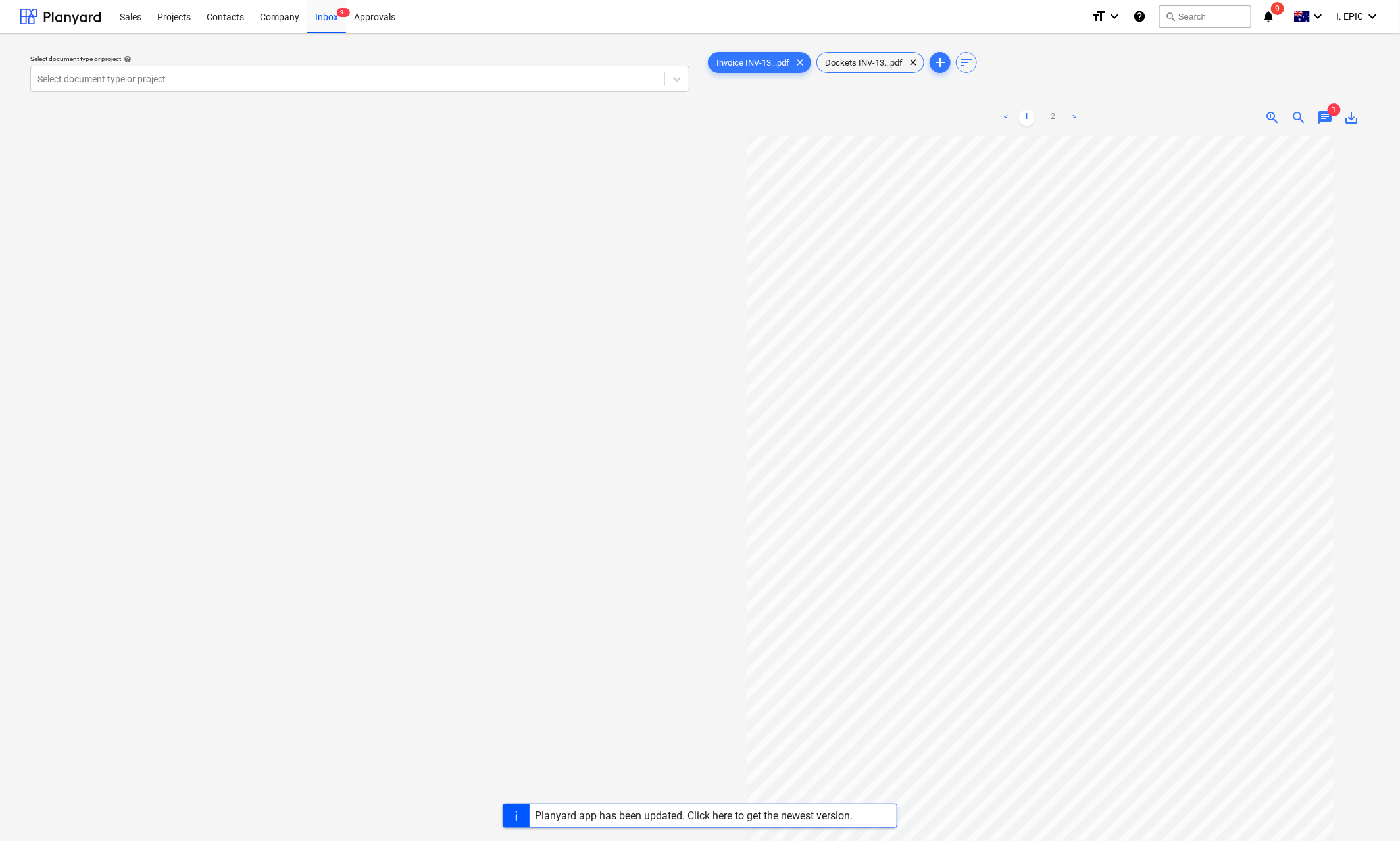
click at [1325, 125] on span "chat" at bounding box center [1325, 118] width 16 height 16
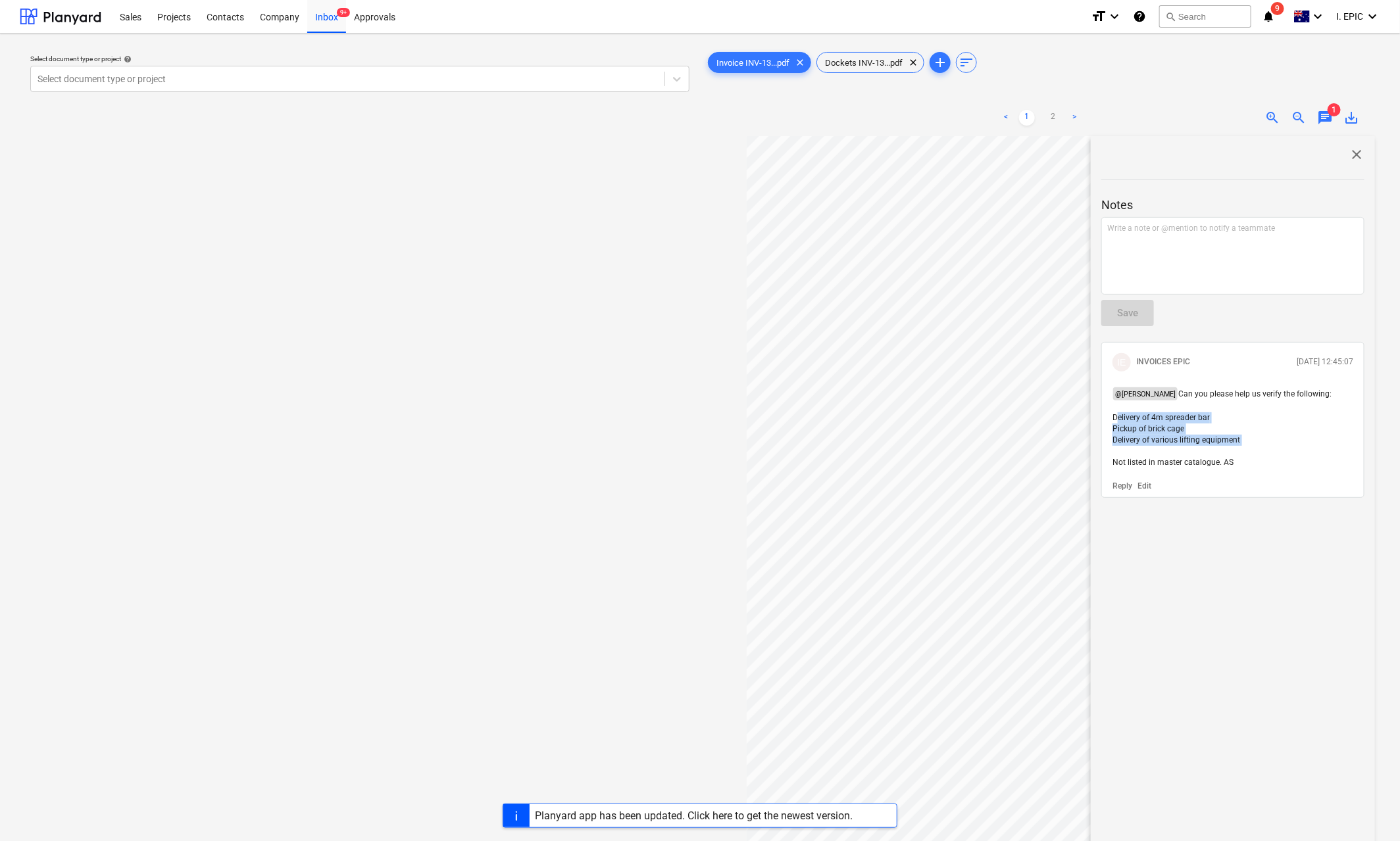
drag, startPoint x: 1246, startPoint y: 443, endPoint x: 1109, endPoint y: 419, distance: 139.1
click at [1109, 419] on div "@ [PERSON_NAME] Can you please help us verify the following: Delivery of 4m spr…" at bounding box center [1233, 428] width 251 height 92
copy span "Delivery of 4m spreader bar Pickup of brick cage Delivery of various lifting eq…"
click at [707, 264] on div at bounding box center [1040, 538] width 670 height 805
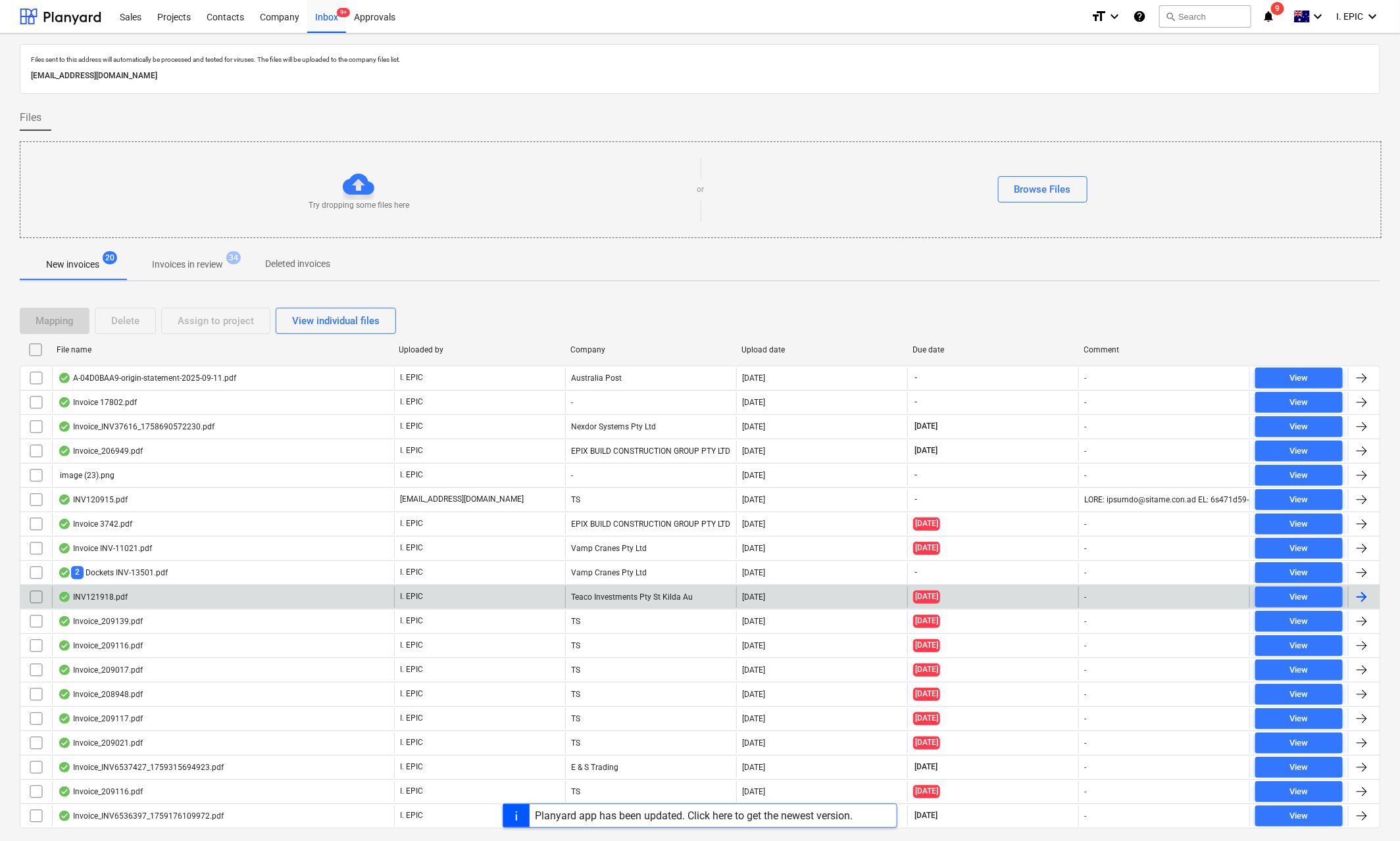
click at [107, 600] on div "INV121918.pdf" at bounding box center [93, 597] width 69 height 10
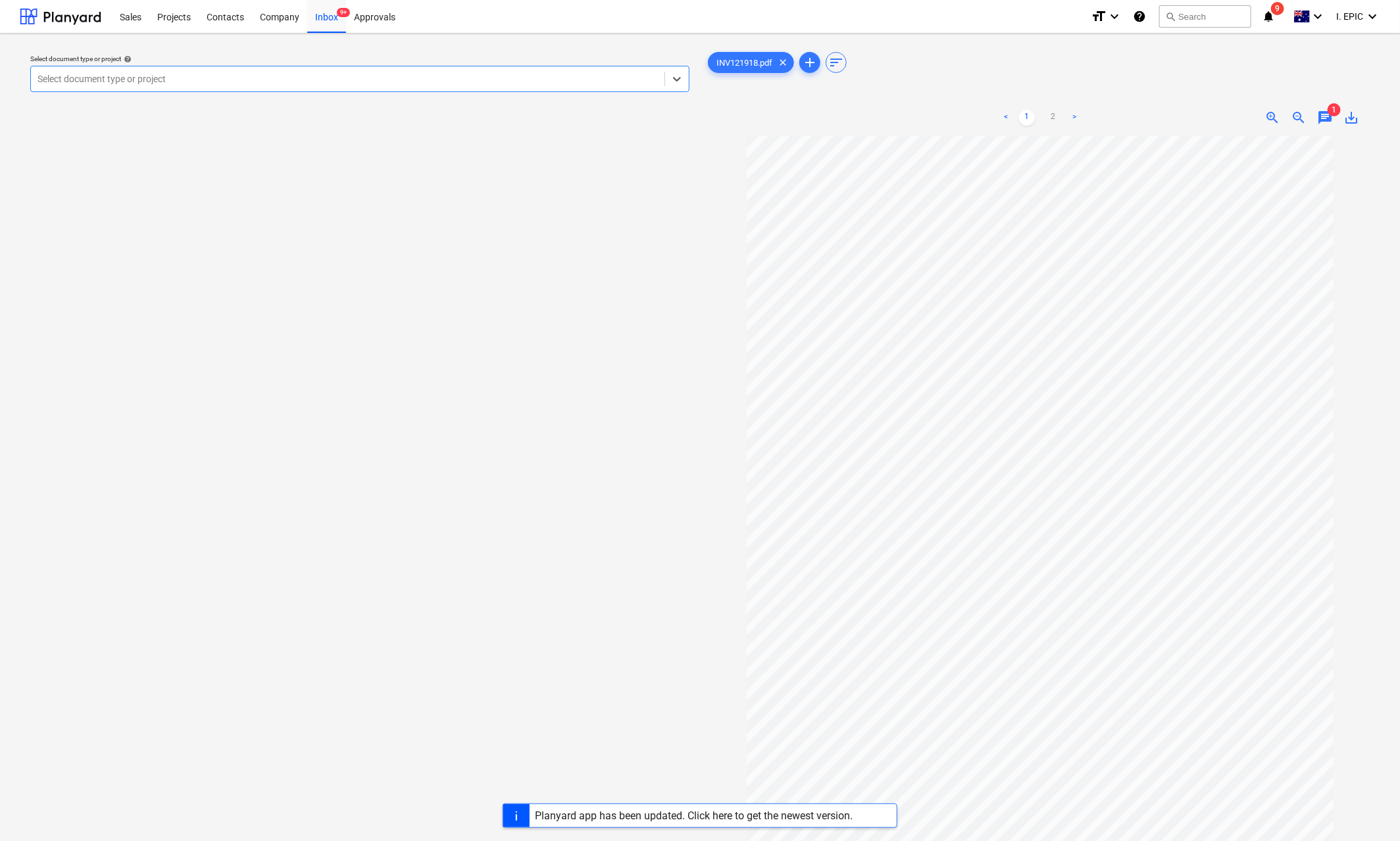
click at [1319, 117] on span "chat" at bounding box center [1325, 118] width 16 height 16
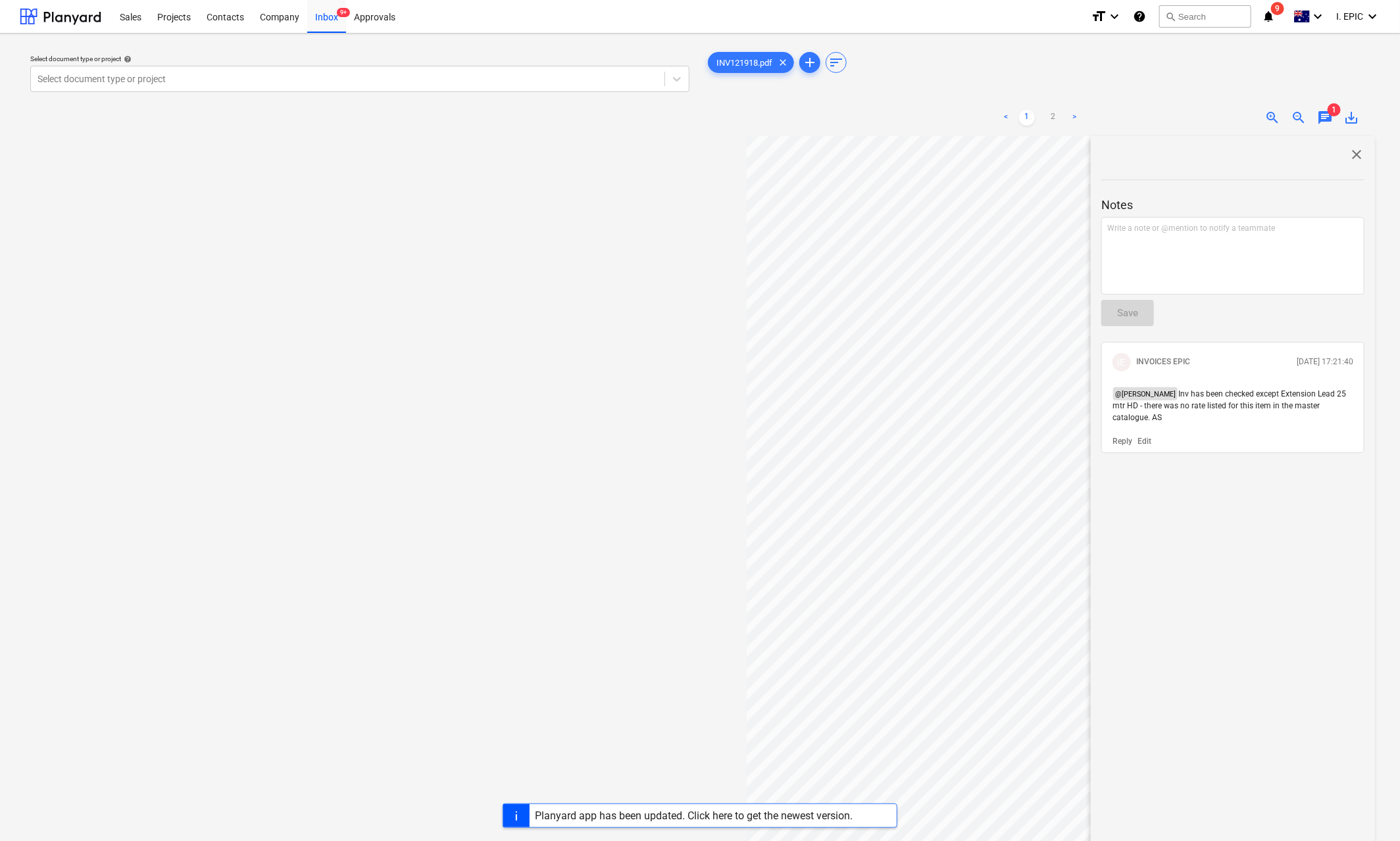
click at [1352, 154] on span "close" at bounding box center [1357, 154] width 16 height 16
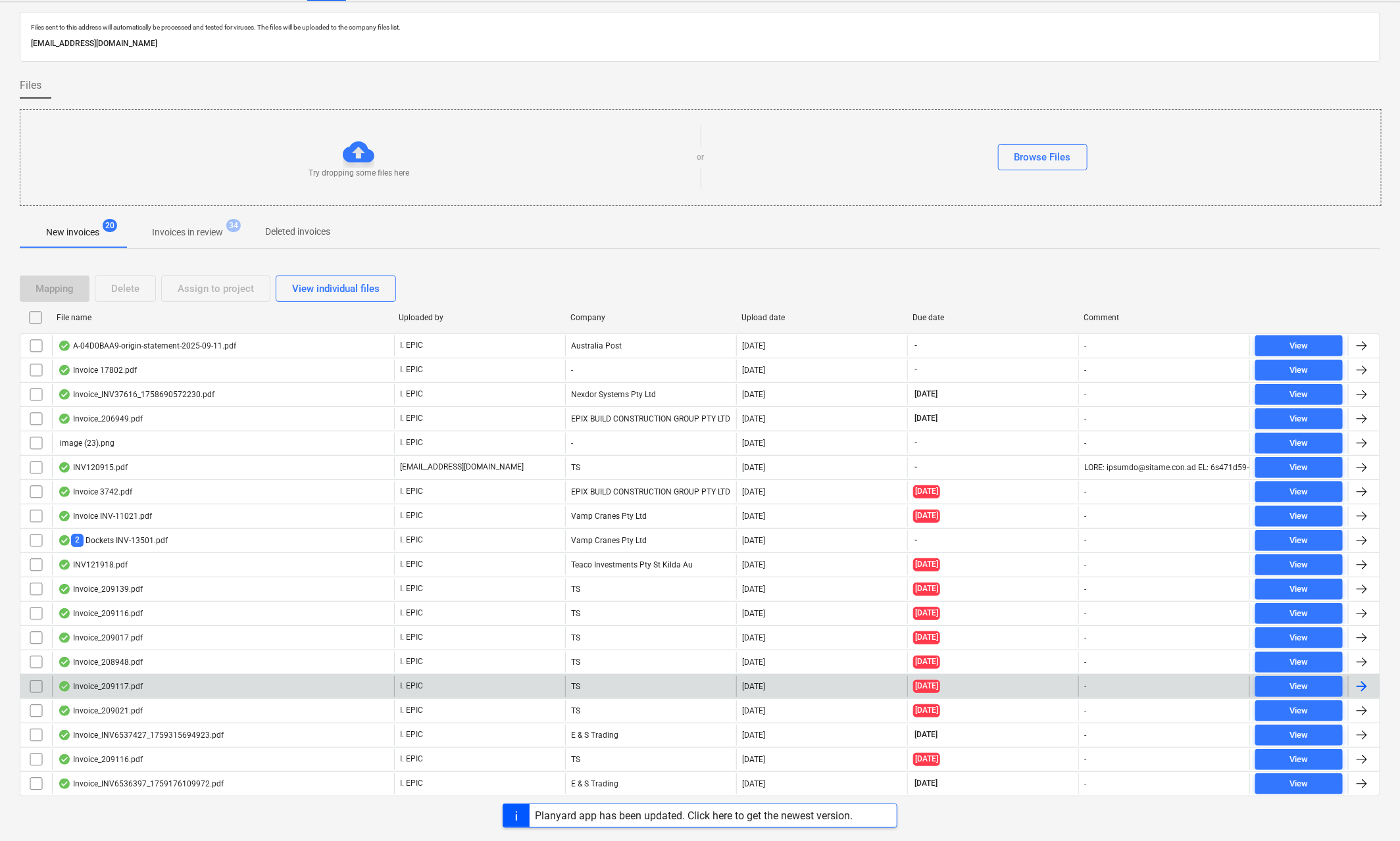
scroll to position [42, 0]
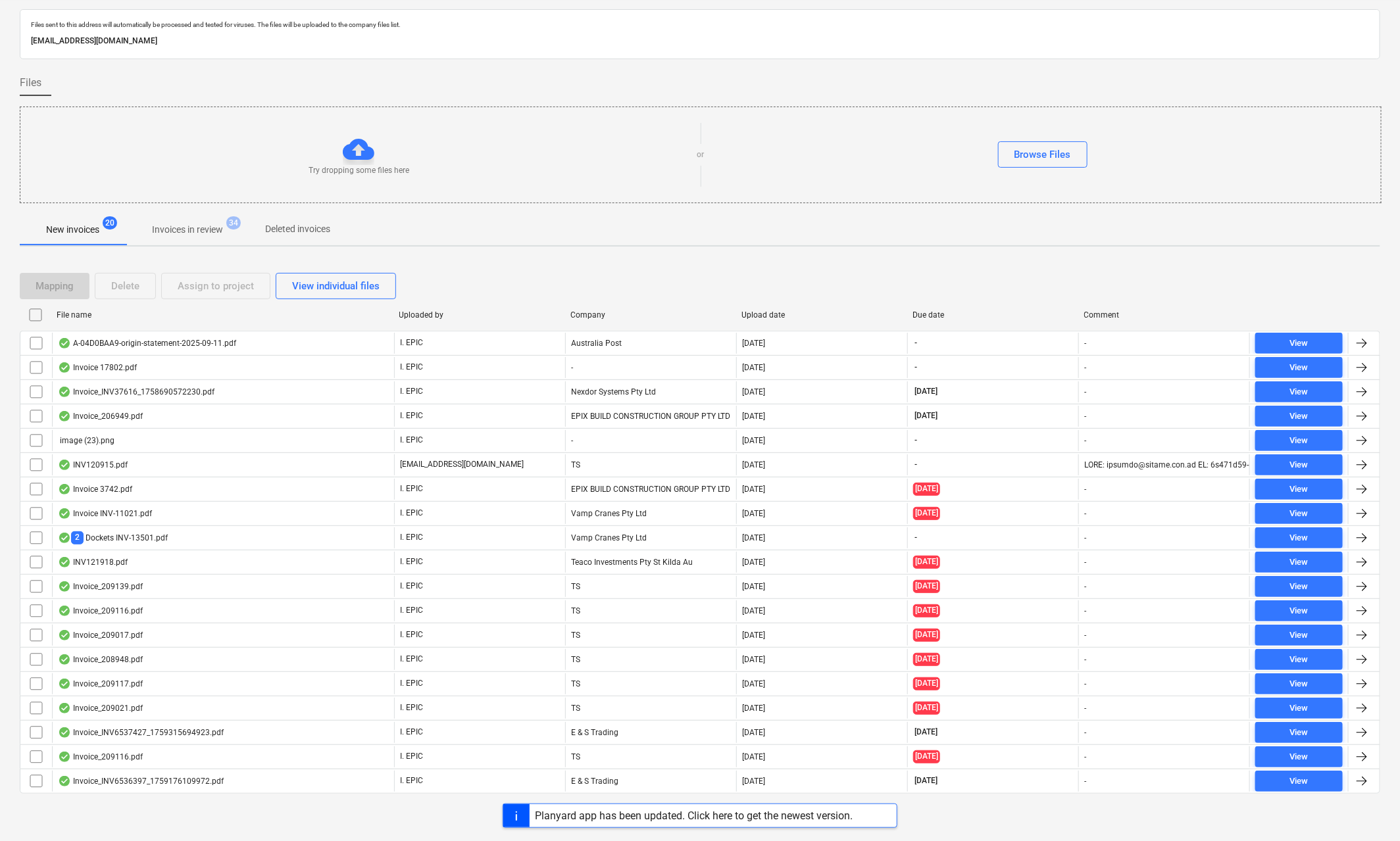
drag, startPoint x: 224, startPoint y: 825, endPoint x: 547, endPoint y: 4, distance: 882.3
click at [224, 726] on div "Planyard app has been updated. Click here to get the newest version." at bounding box center [700, 816] width 1400 height 24
click at [843, 158] on div "Browse Files" at bounding box center [1042, 154] width 677 height 26
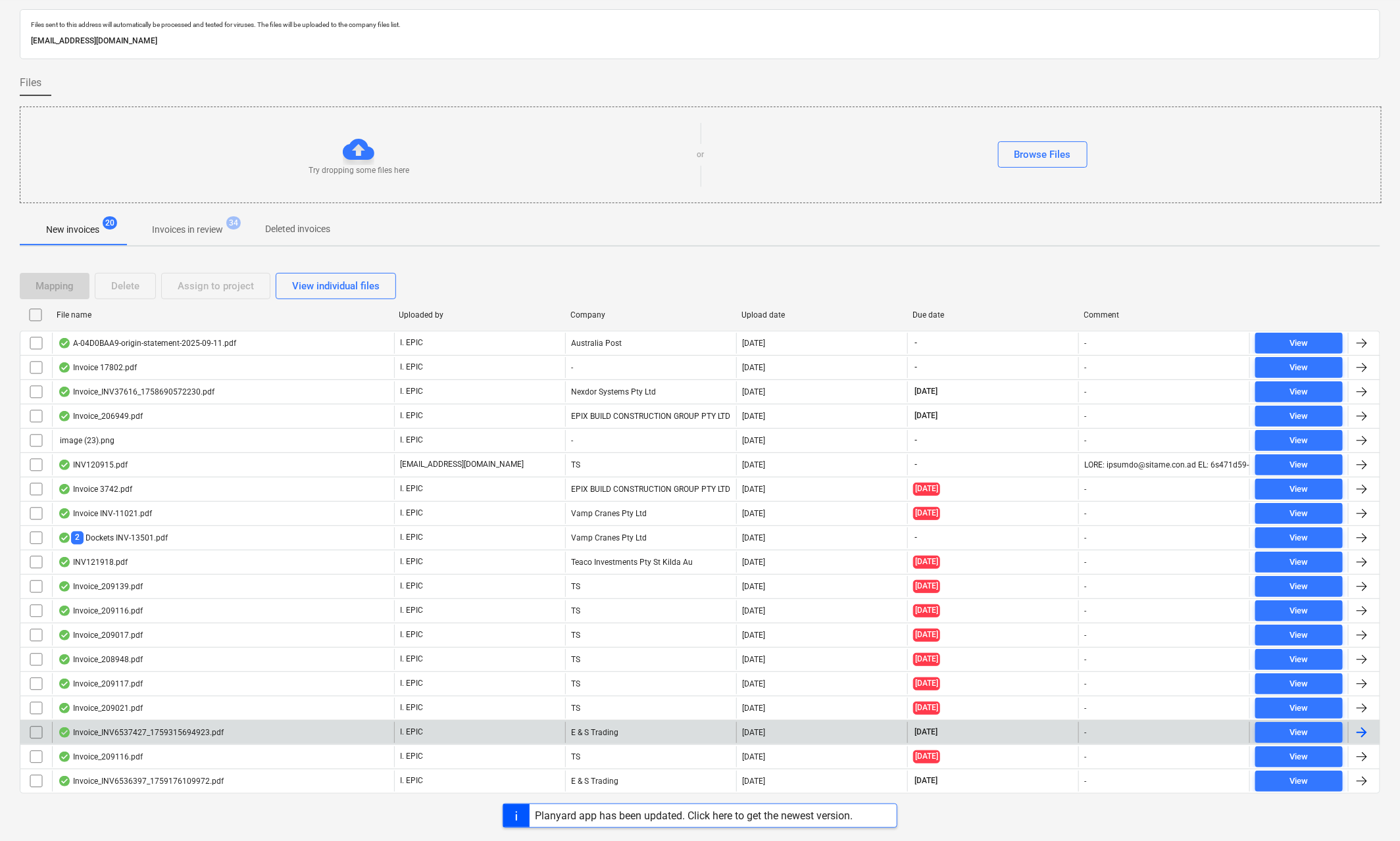
click at [158, 726] on div "Invoice_INV6537427_1759315694923.pdf" at bounding box center [140, 733] width 165 height 10
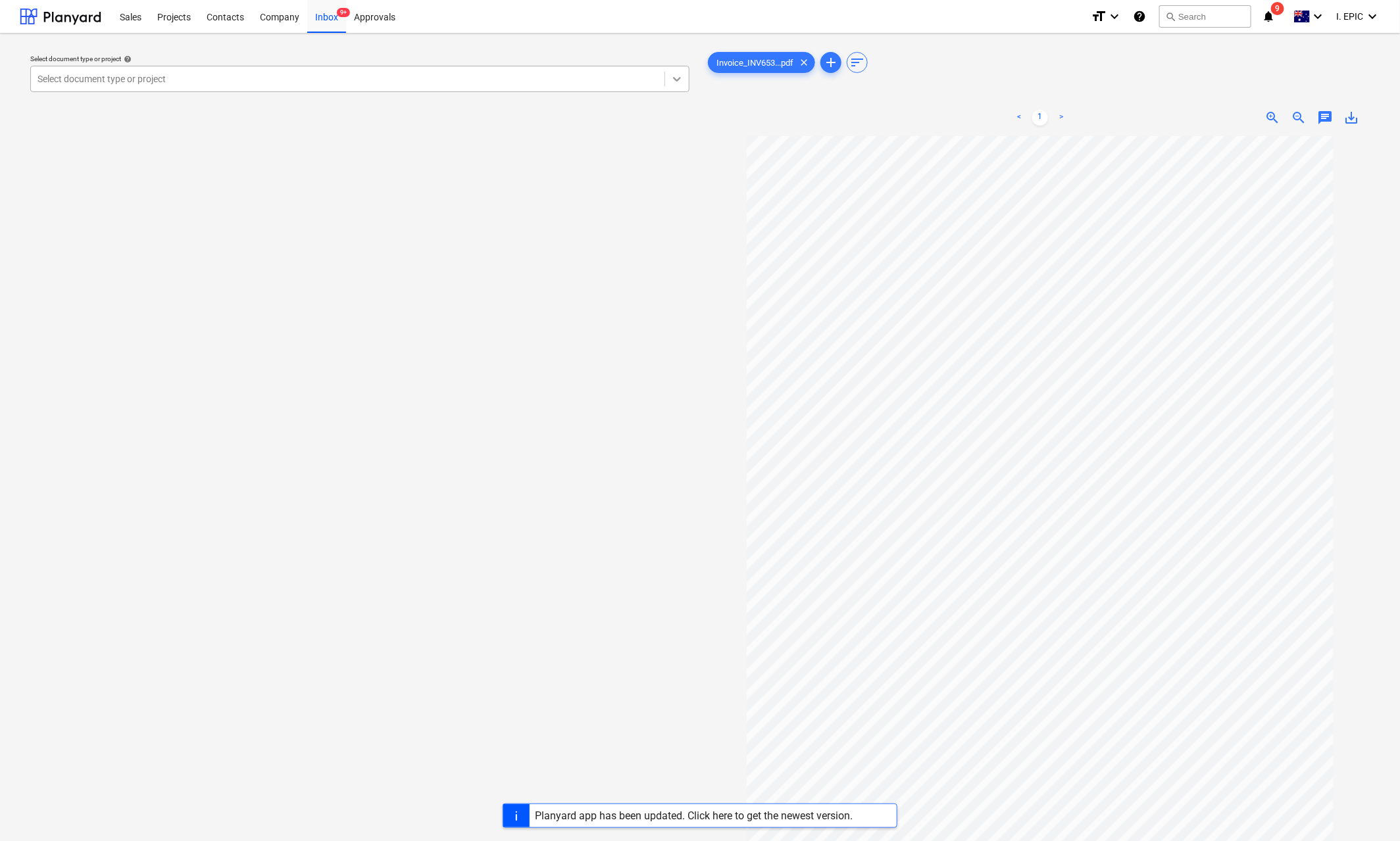
click at [682, 73] on icon at bounding box center [677, 79] width 13 height 13
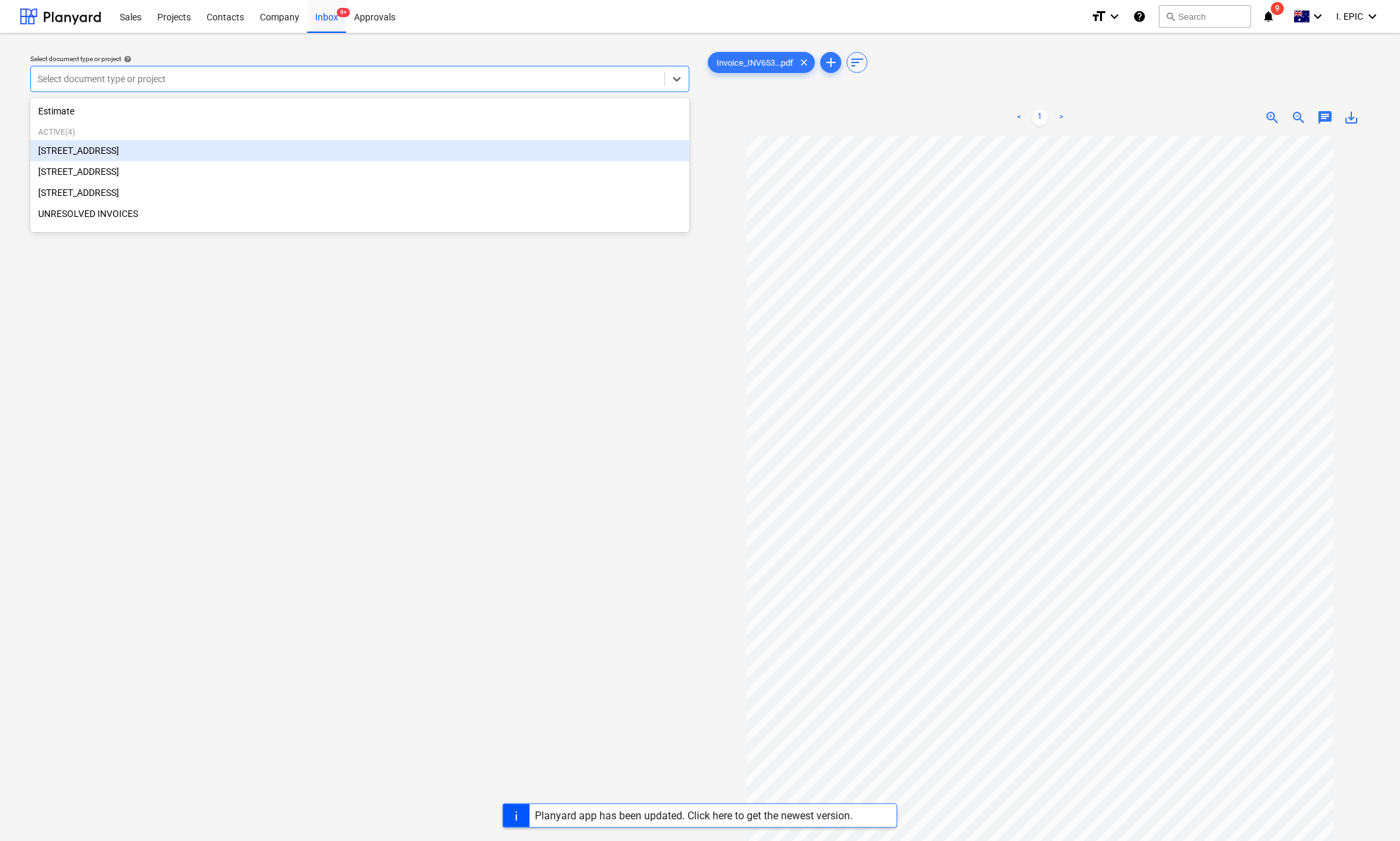
click at [126, 144] on div "[STREET_ADDRESS]" at bounding box center [360, 151] width 659 height 21
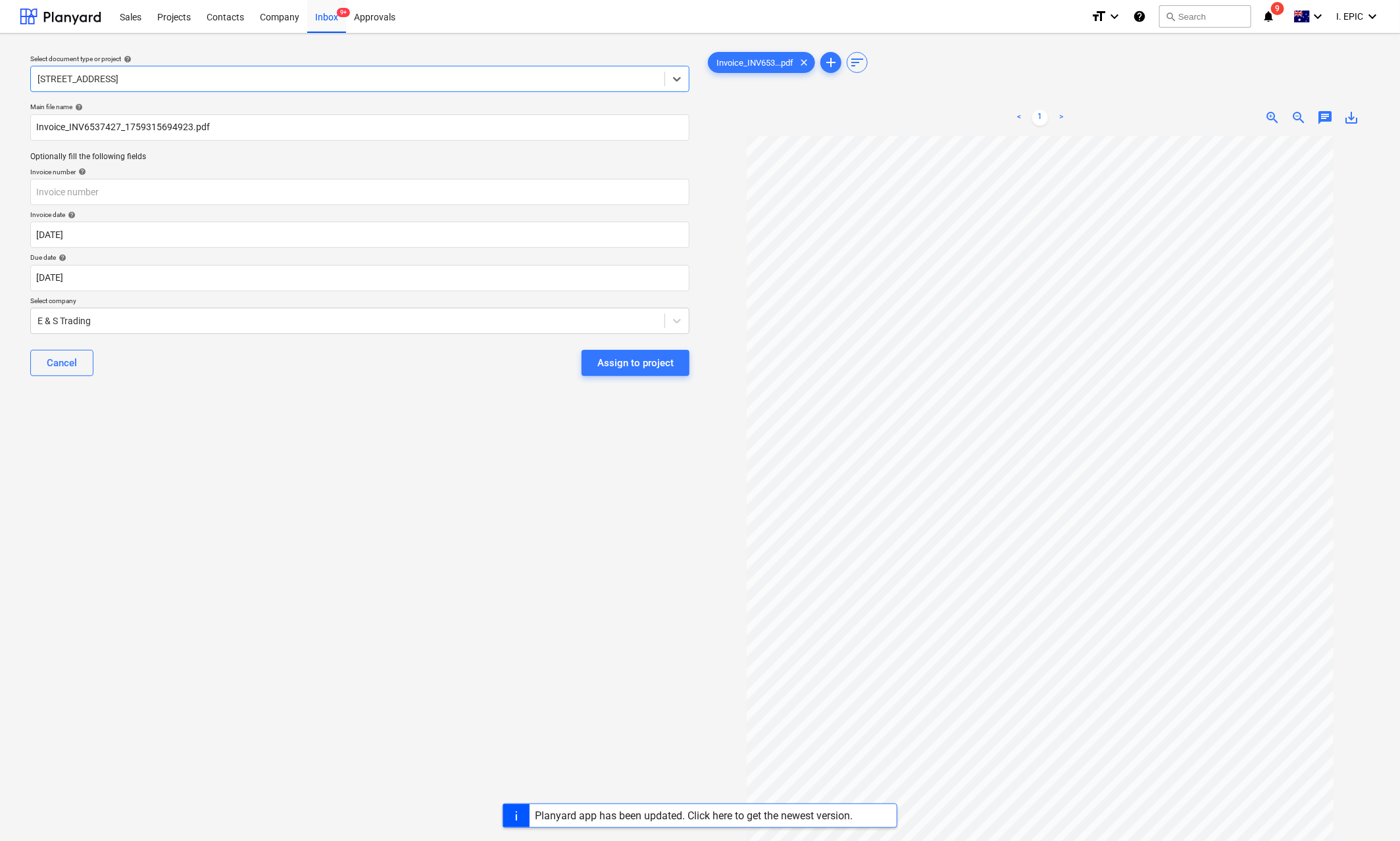
click at [187, 495] on div "Select document type or project help option [STREET_ADDRESS]. Select is focused…" at bounding box center [360, 495] width 680 height 902
click at [119, 125] on input "Invoice_INV6537427_1759315694923.pdf" at bounding box center [360, 127] width 659 height 26
click at [78, 131] on input "Invoice_INV6537427_1759315694923.pdf" at bounding box center [360, 127] width 659 height 26
click at [95, 128] on input "Invoice_INV6537427_1759315694923.pdf" at bounding box center [360, 127] width 659 height 26
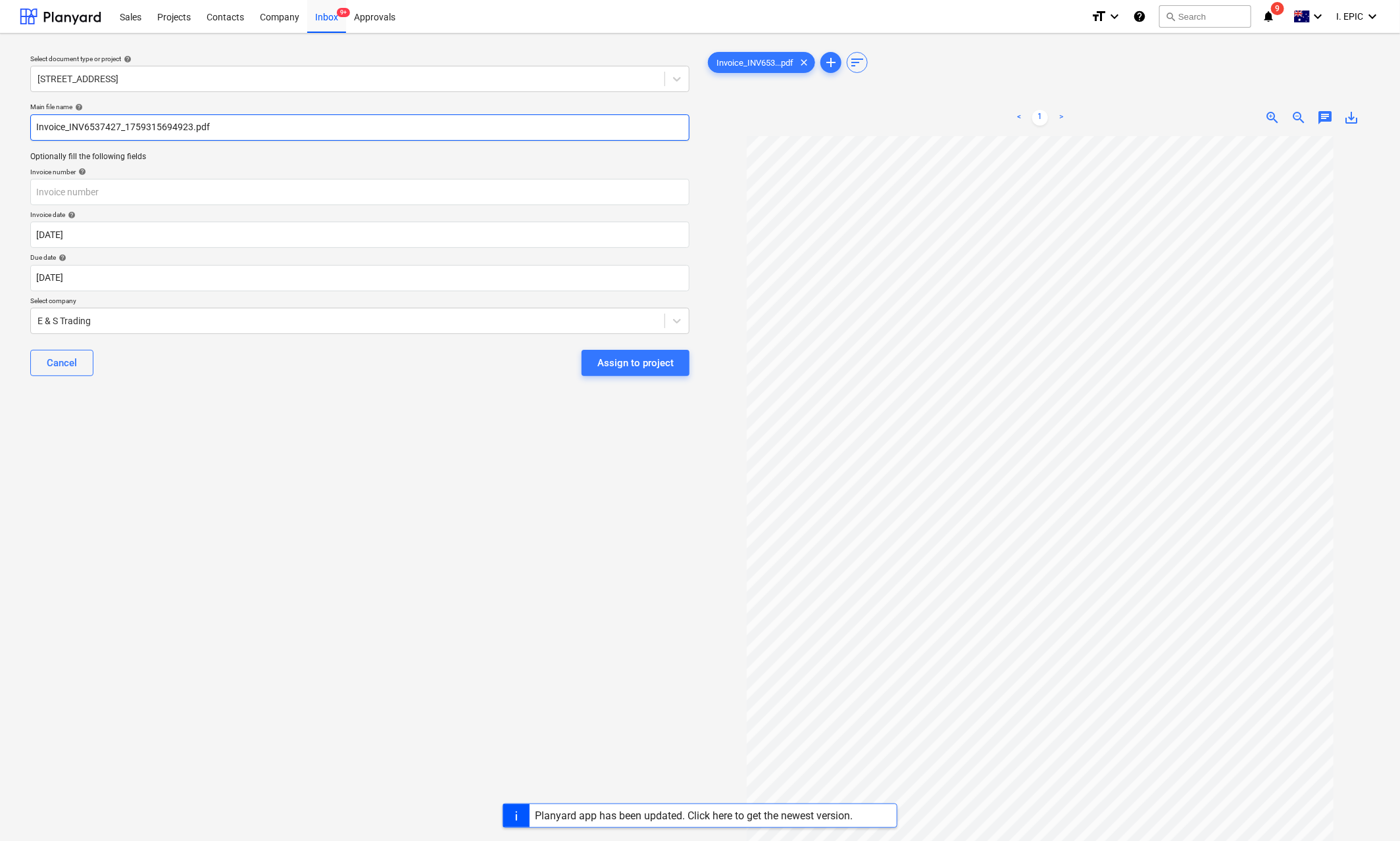
drag, startPoint x: 119, startPoint y: 128, endPoint x: 72, endPoint y: 123, distance: 47.3
click at [72, 123] on input "Invoice_INV6537427_1759315694923.pdf" at bounding box center [360, 127] width 659 height 26
click at [63, 192] on input "text" at bounding box center [360, 192] width 659 height 26
paste input "NV6537427"
click at [37, 187] on input "NV6537427" at bounding box center [360, 192] width 659 height 26
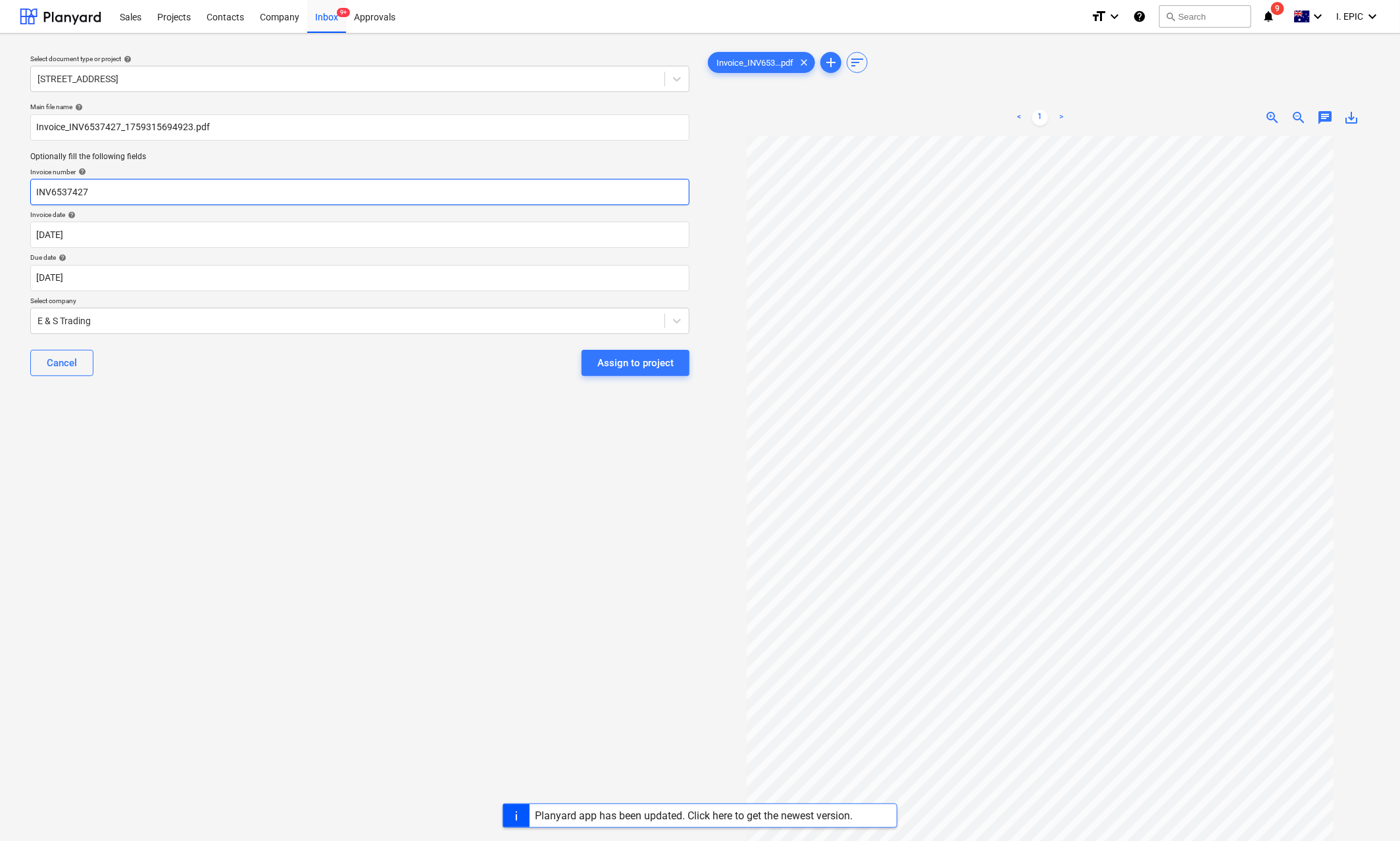
type input "INV6537427"
click at [302, 654] on div "Select document type or project help [STREET_ADDRESS] file name help Invoice_IN…" at bounding box center [360, 495] width 680 height 902
click at [452, 576] on div "Select document type or project help [STREET_ADDRESS] file name help Invoice_IN…" at bounding box center [360, 495] width 680 height 902
click at [57, 193] on input "INV6537427" at bounding box center [360, 192] width 659 height 26
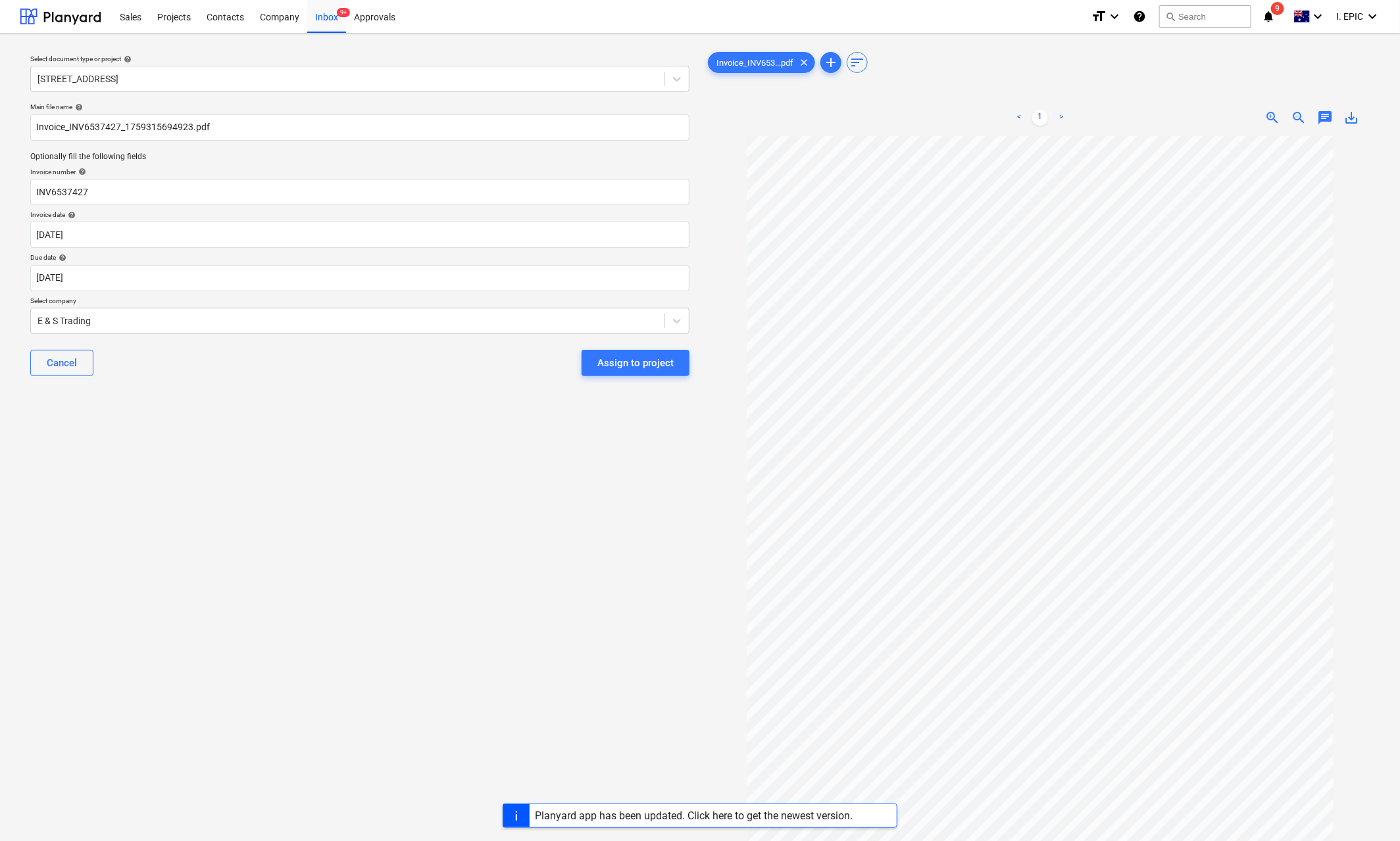
drag, startPoint x: 281, startPoint y: 767, endPoint x: 353, endPoint y: 638, distance: 147.7
click at [281, 726] on div "Select document type or project help [STREET_ADDRESS] file name help Invoice_IN…" at bounding box center [360, 495] width 680 height 902
click at [548, 723] on div "Select document type or project help [STREET_ADDRESS] file name help Invoice_IN…" at bounding box center [360, 495] width 680 height 902
click at [73, 231] on body "Sales Projects Contacts Company Inbox 9+ Approvals format_size keyboard_arrow_d…" at bounding box center [700, 420] width 1400 height 841
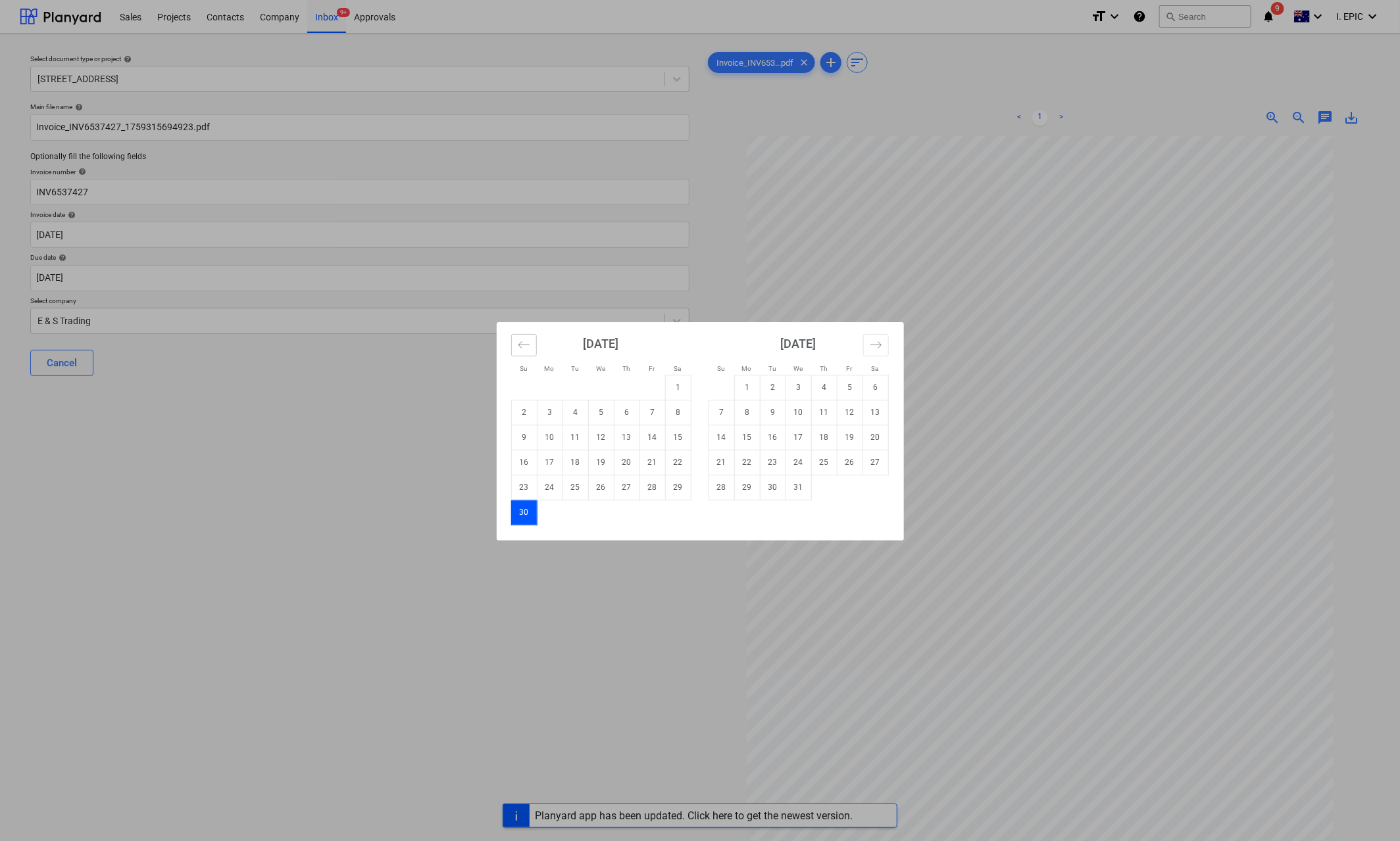
click at [527, 346] on icon "Move backward to switch to the previous month." at bounding box center [523, 345] width 11 height 7
click at [597, 385] on td "1" at bounding box center [601, 387] width 26 height 25
type input "[DATE]"
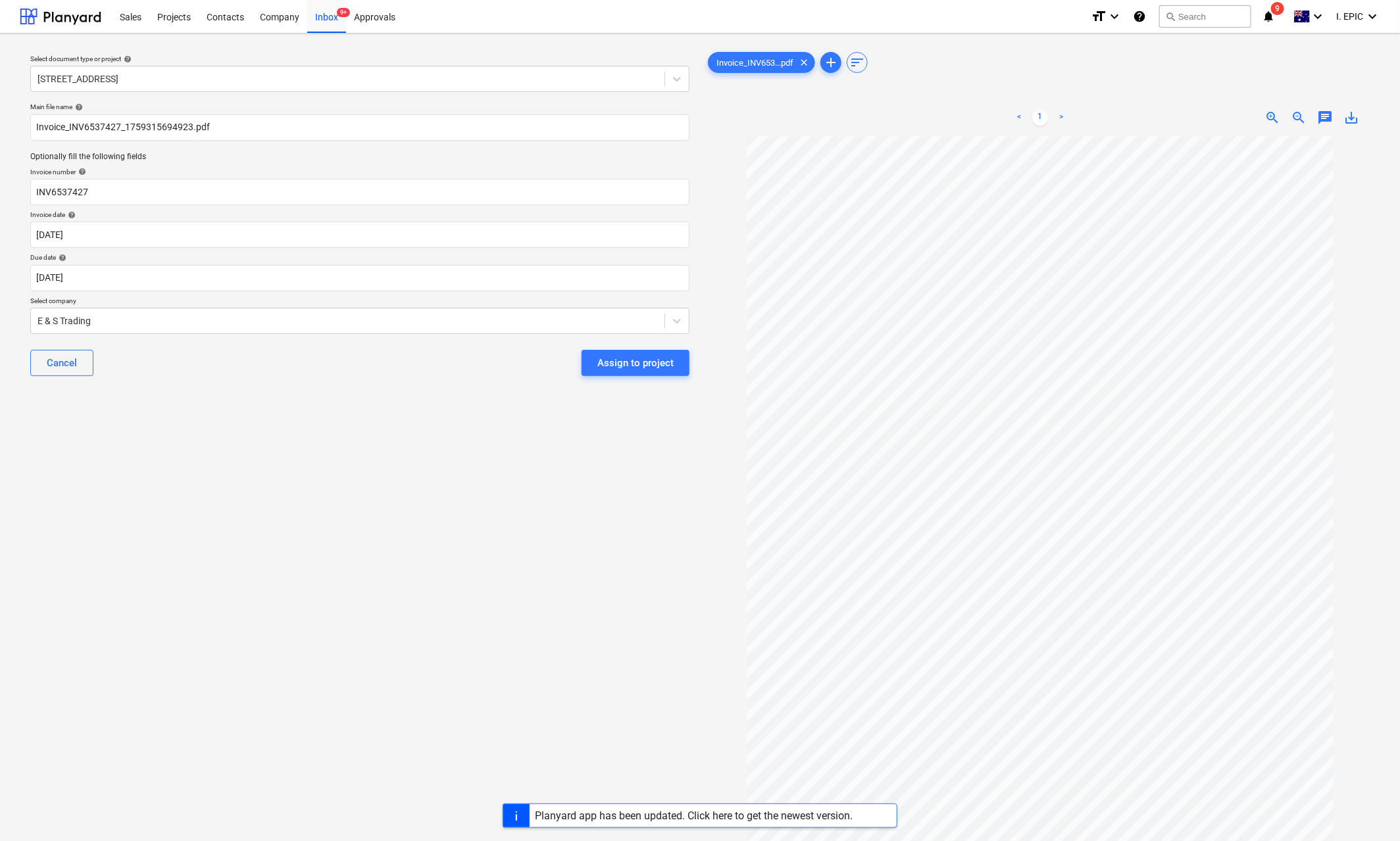
click at [360, 573] on div "Select document type or project help [STREET_ADDRESS] file name help Invoice_IN…" at bounding box center [360, 495] width 680 height 902
click at [158, 463] on div "Select document type or project help [STREET_ADDRESS] file name help Invoice_IN…" at bounding box center [360, 495] width 680 height 902
click at [38, 123] on input "Invoice_INV6537427_1759315694923.pdf" at bounding box center [360, 127] width 659 height 26
type input "E&S Invoice_INV6537427_1759315694923.pdf"
click at [316, 531] on div "Select document type or project help [STREET_ADDRESS] file name help E&S Invoic…" at bounding box center [360, 495] width 680 height 902
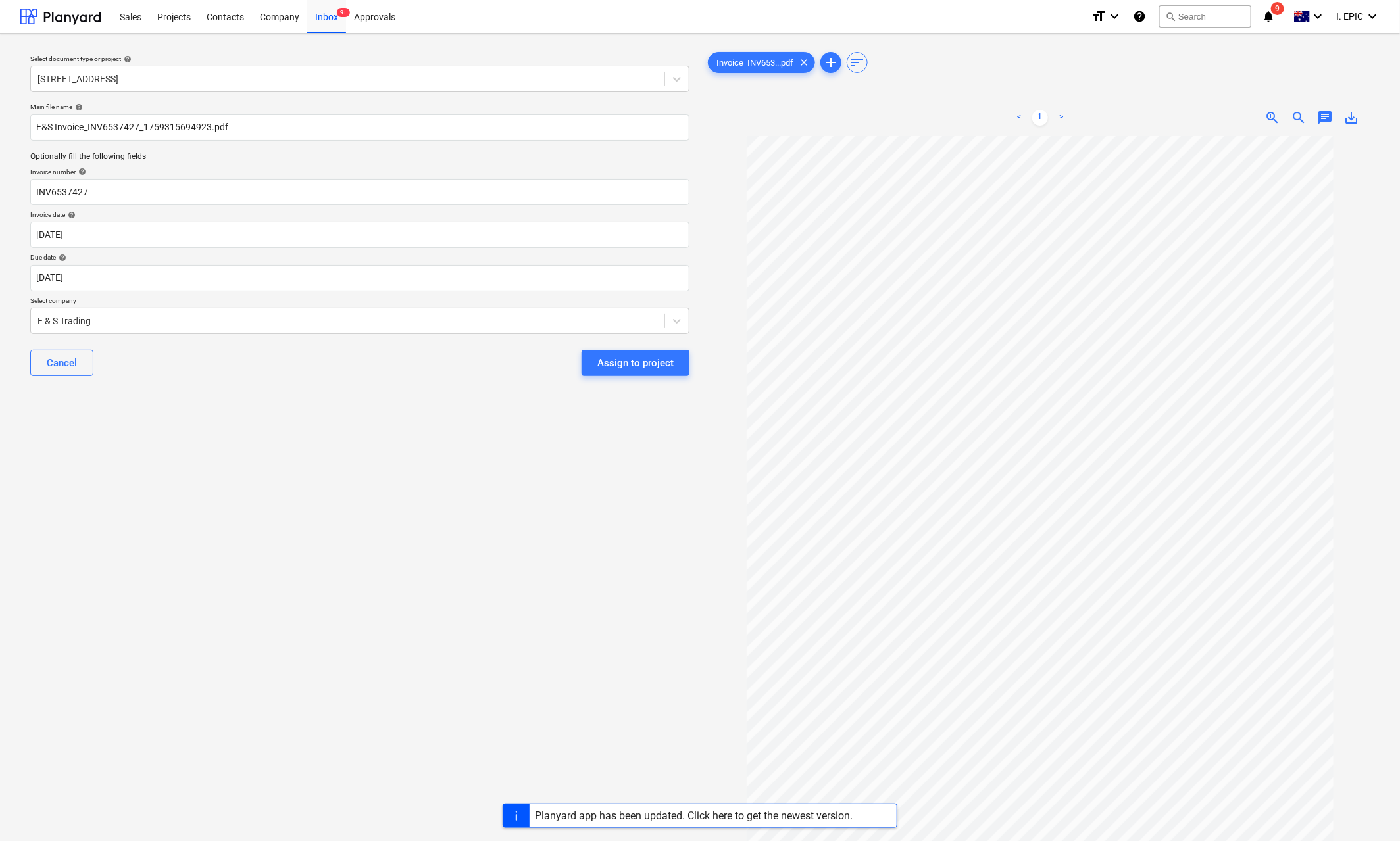
click at [164, 446] on div "Select document type or project help [STREET_ADDRESS] file name help E&S Invoic…" at bounding box center [360, 495] width 680 height 902
click at [1326, 123] on span "chat" at bounding box center [1325, 118] width 16 height 16
click at [1157, 245] on div "Write a note or @mention to notify a teammate [PERSON_NAME]" at bounding box center [1233, 256] width 263 height 78
click at [1256, 261] on div "Write a note or @mention to notify a teammate [PERSON_NAME]" at bounding box center [1233, 256] width 263 height 78
click at [1256, 261] on div "﻿ @ [PERSON_NAME] ﻿ o check against the PO" at bounding box center [1233, 256] width 263 height 78
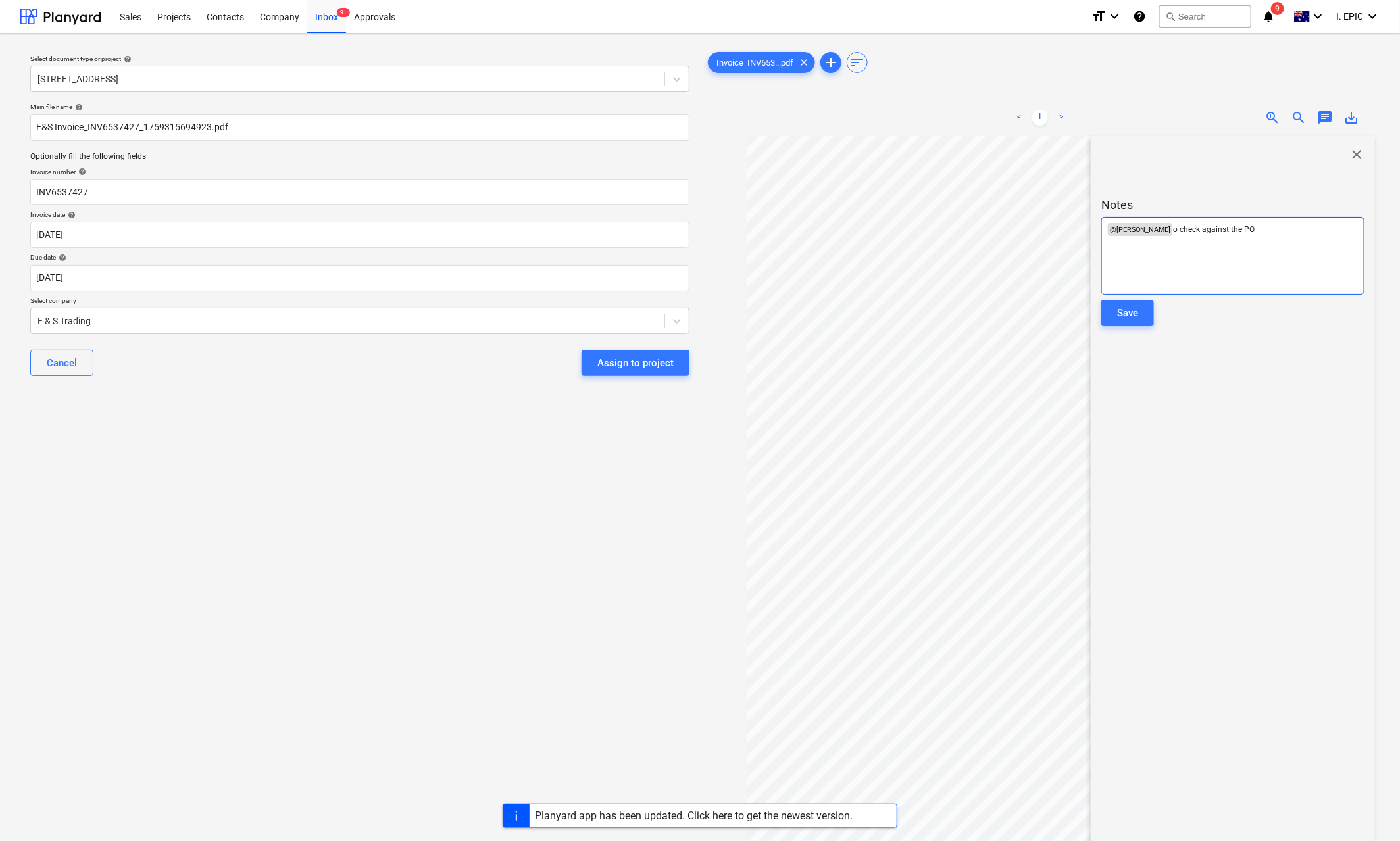
drag, startPoint x: 1161, startPoint y: 227, endPoint x: 1178, endPoint y: 75, distance: 152.9
click at [1173, 227] on span "o check against the PO" at bounding box center [1214, 230] width 81 height 10
click at [431, 559] on div "Select document type or project help [STREET_ADDRESS] file name help E&S Invoic…" at bounding box center [360, 495] width 680 height 902
click at [547, 612] on div "Select document type or project help [STREET_ADDRESS] file name help E&S Invoic…" at bounding box center [360, 495] width 680 height 902
click at [72, 321] on div at bounding box center [347, 320] width 620 height 13
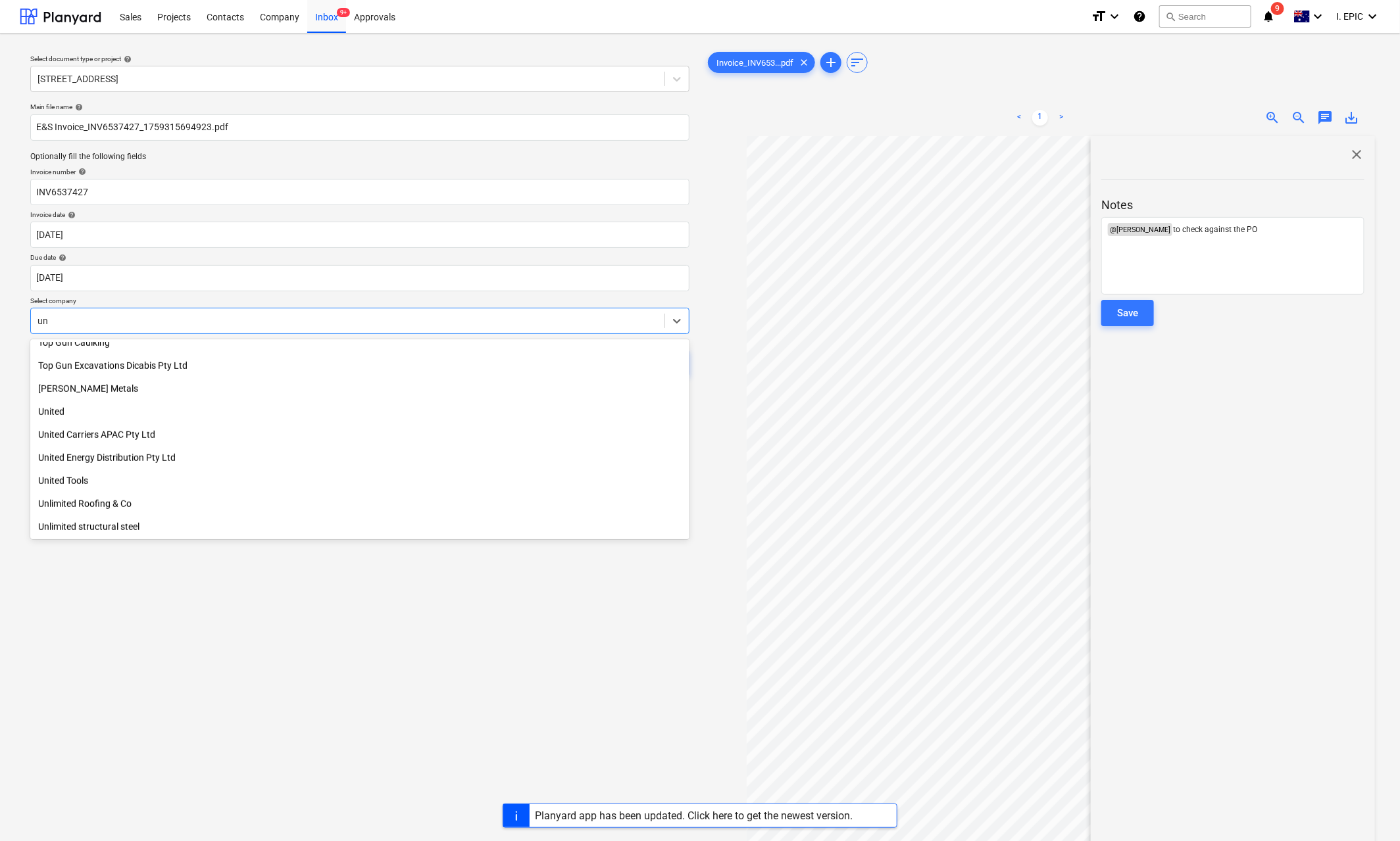
scroll to position [654, 0]
type input "unre"
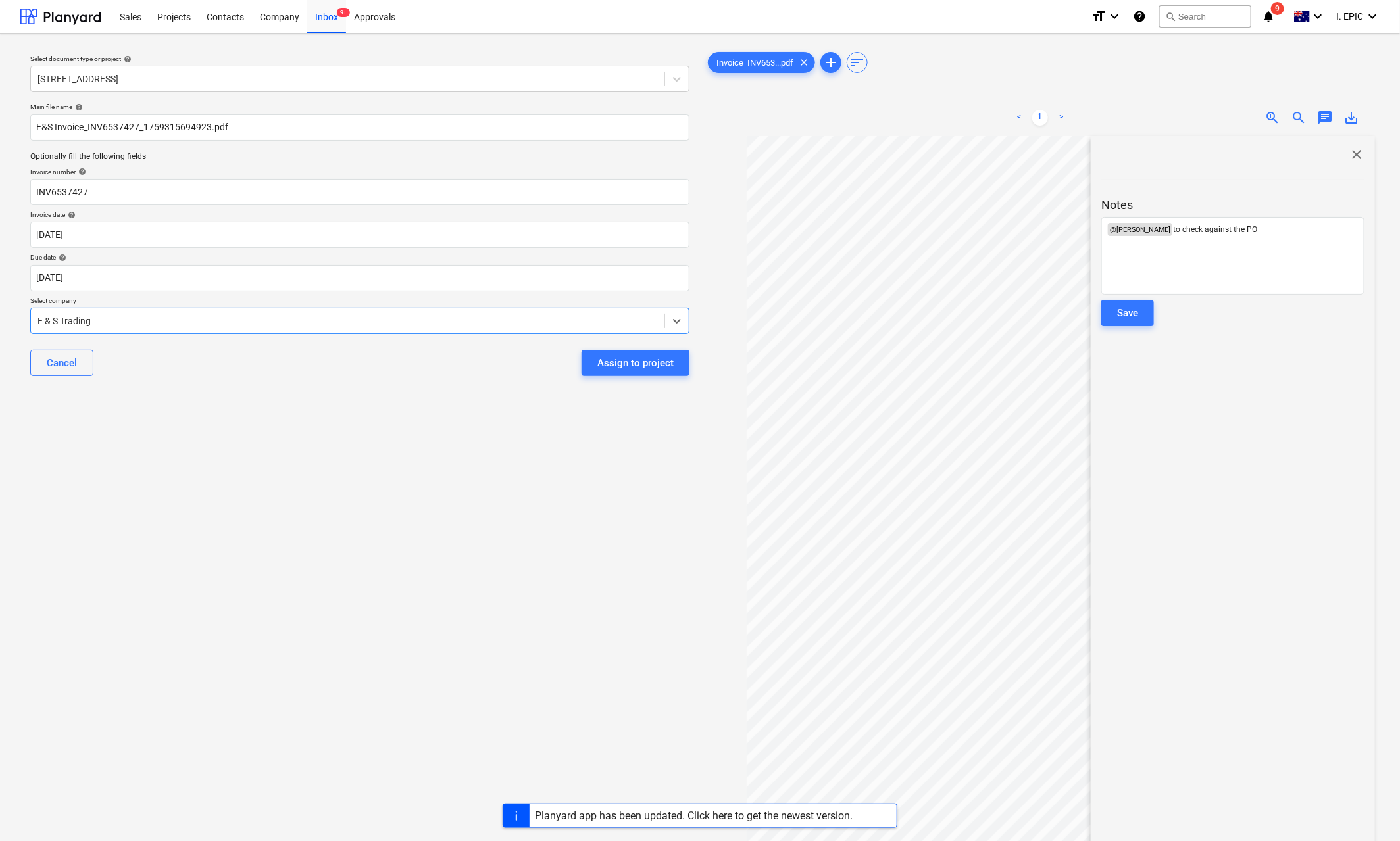
click at [133, 321] on div at bounding box center [347, 320] width 620 height 13
click at [141, 322] on div at bounding box center [347, 320] width 620 height 13
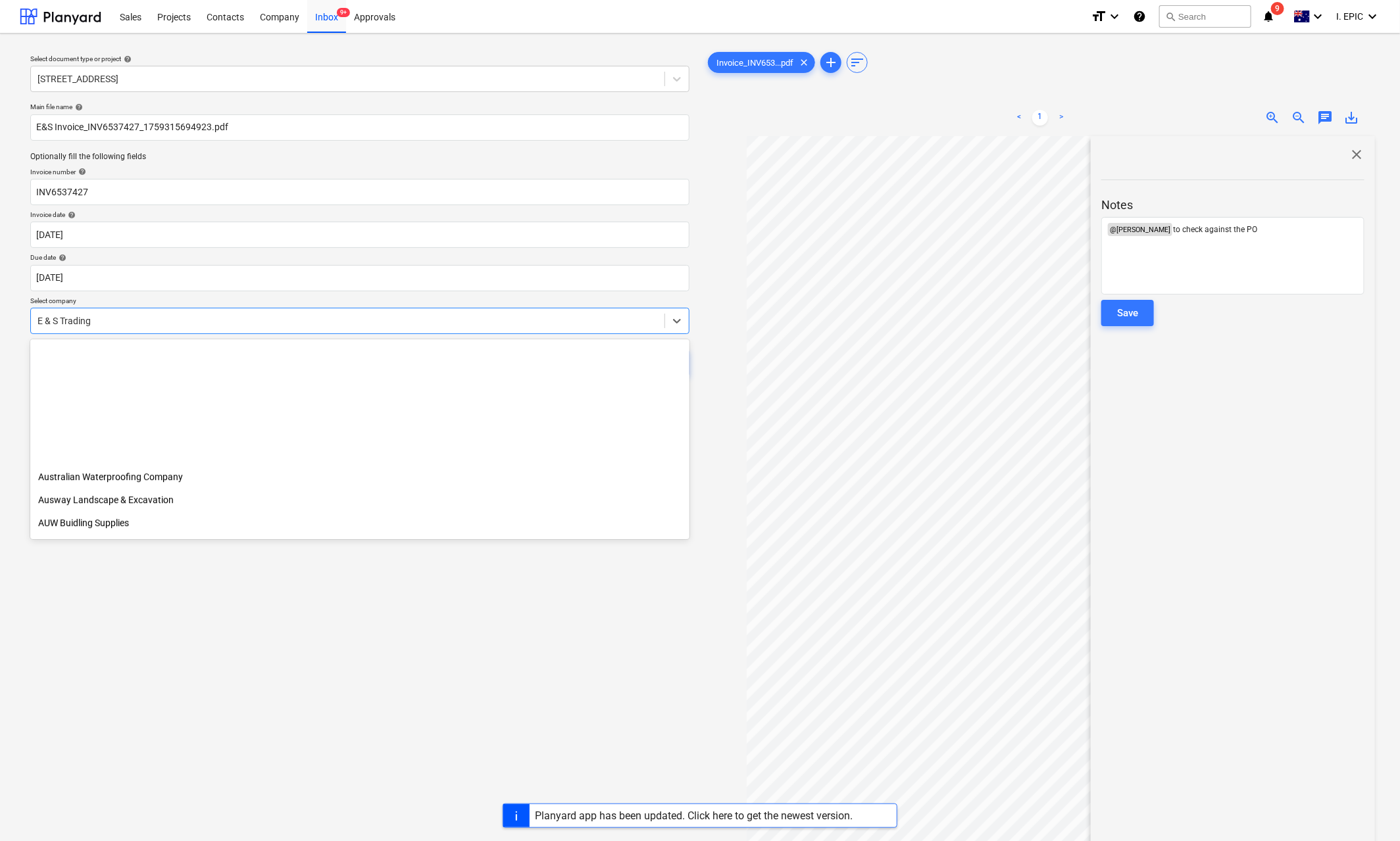
scroll to position [2144, 0]
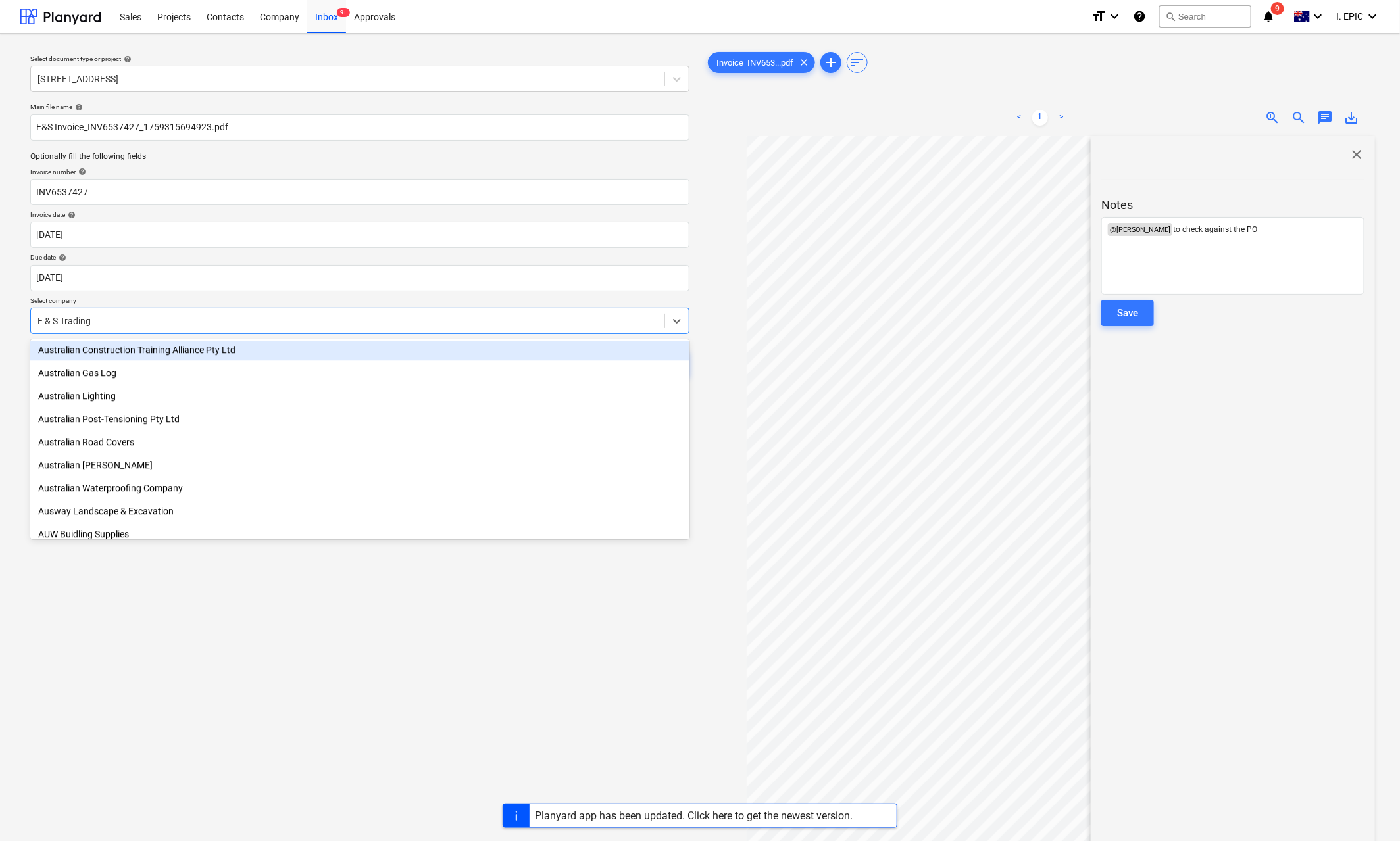
drag, startPoint x: 685, startPoint y: 369, endPoint x: 677, endPoint y: 349, distance: 21.5
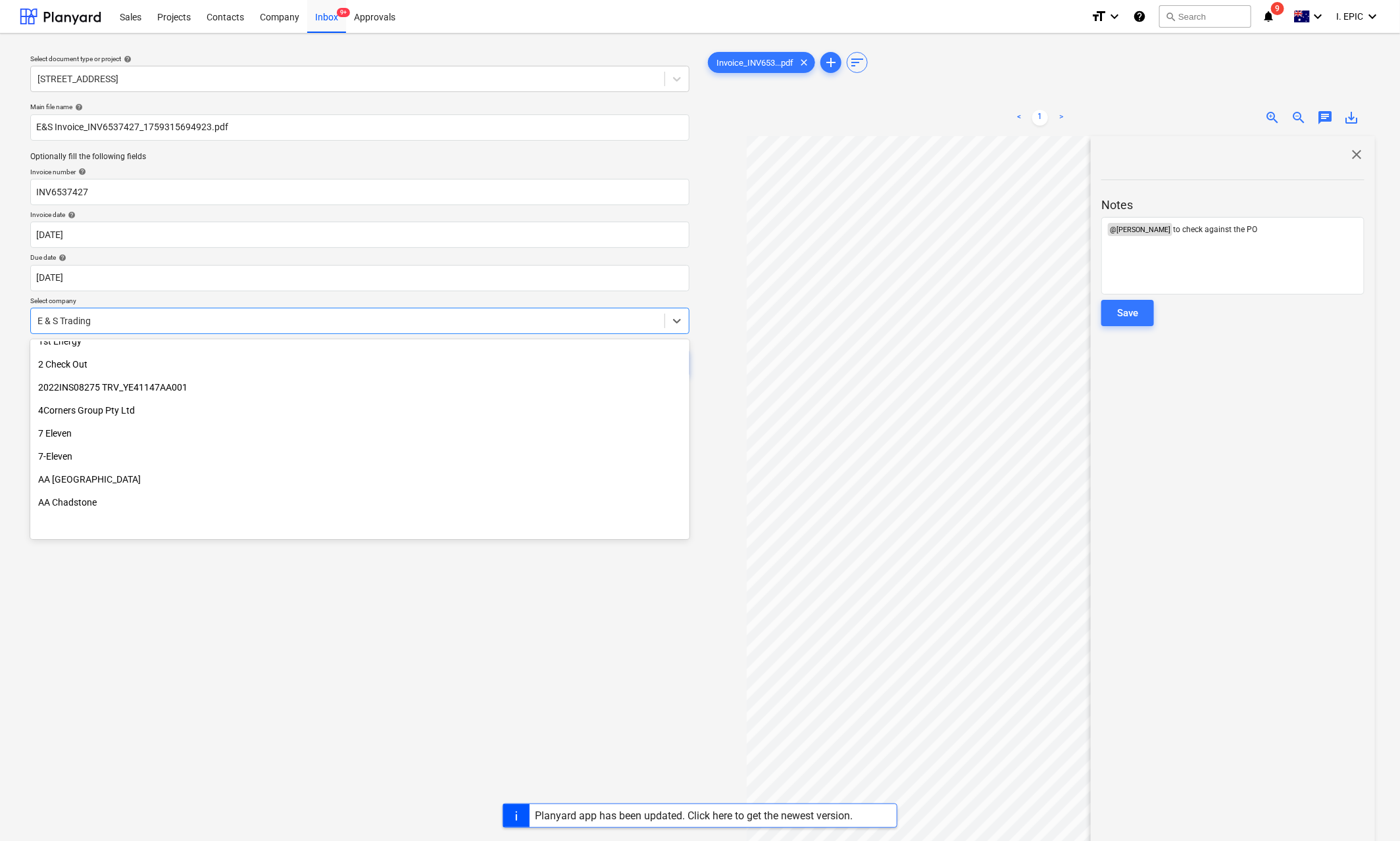
scroll to position [0, 0]
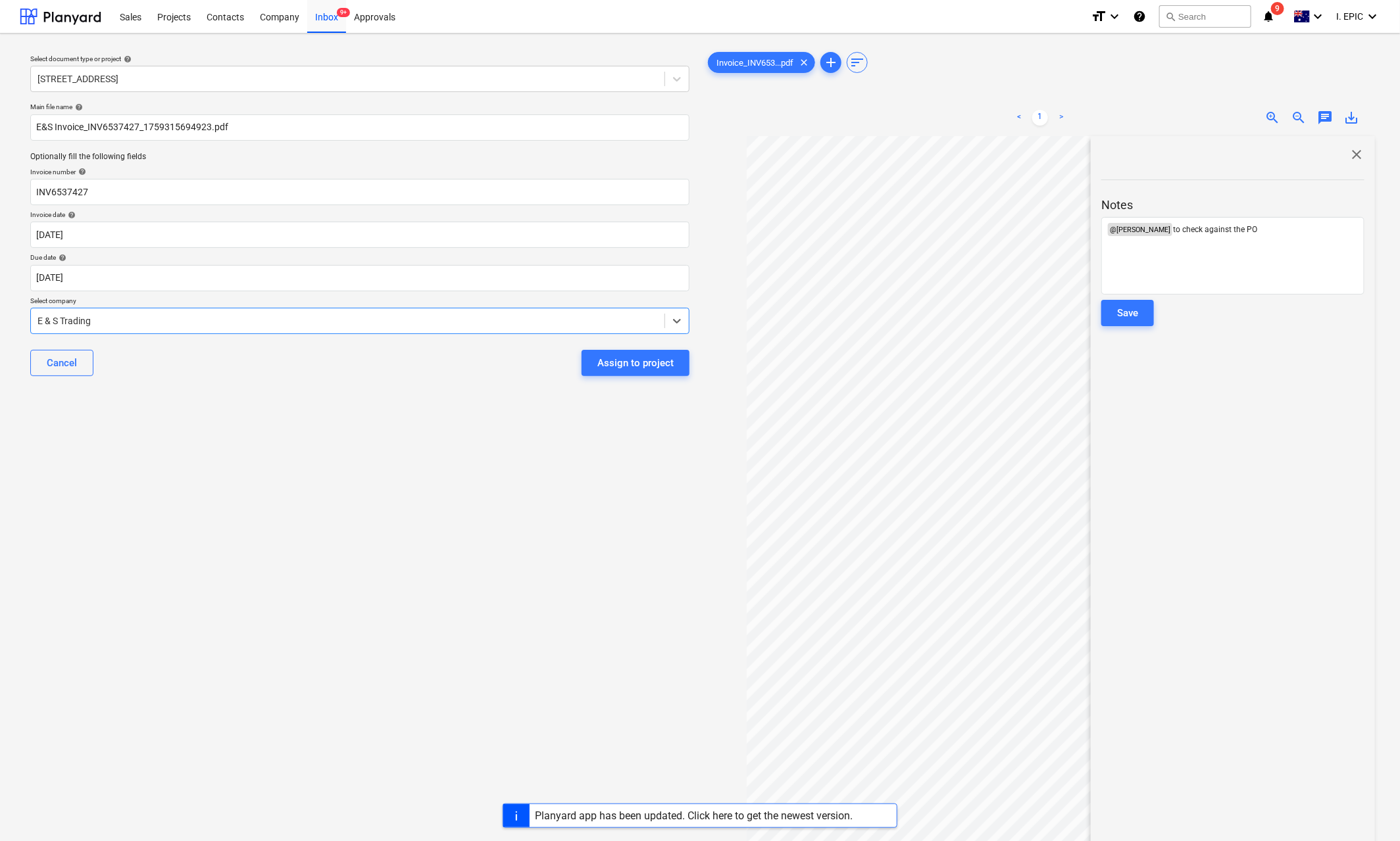
click at [116, 327] on div at bounding box center [347, 320] width 620 height 13
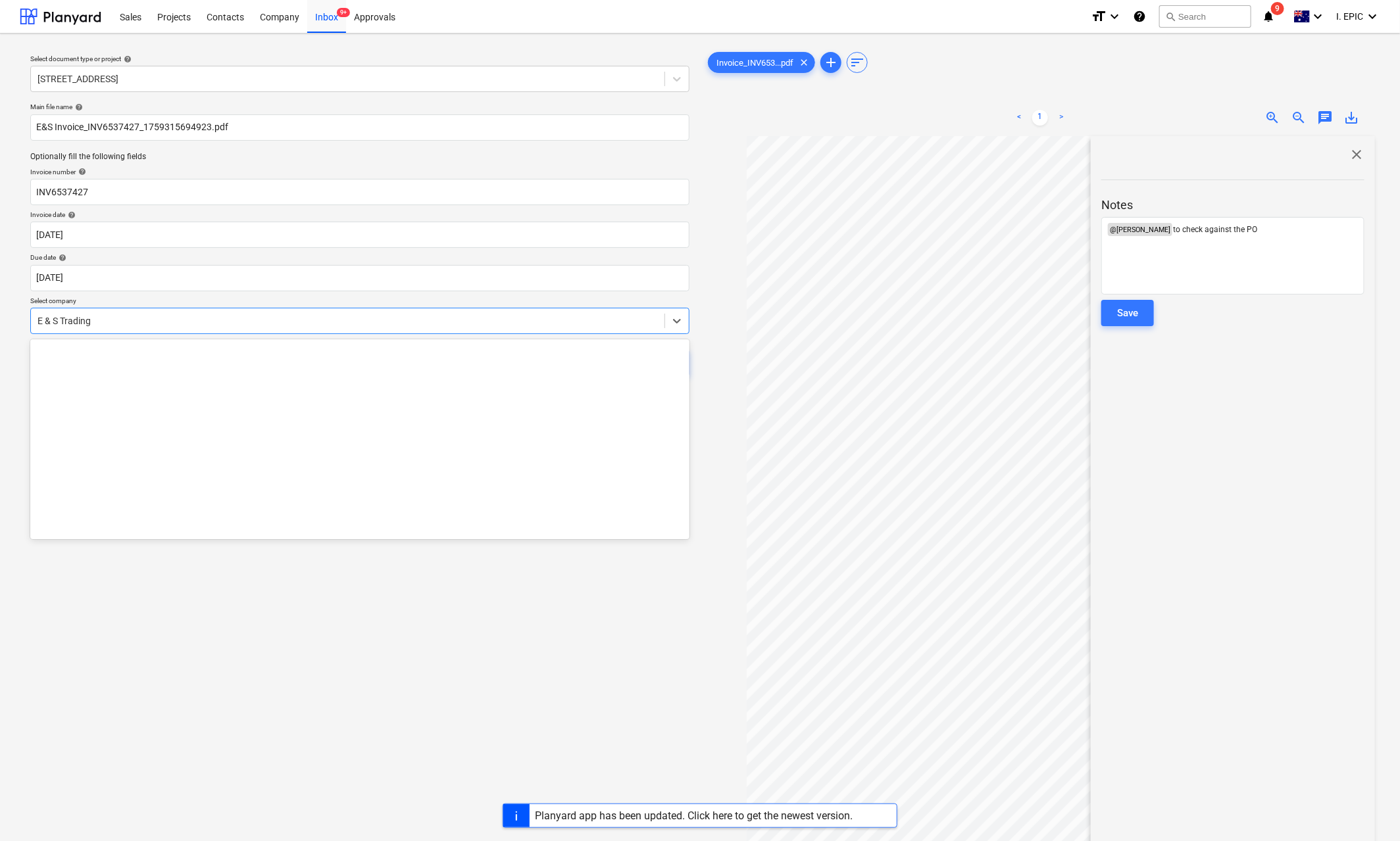
scroll to position [7274, 0]
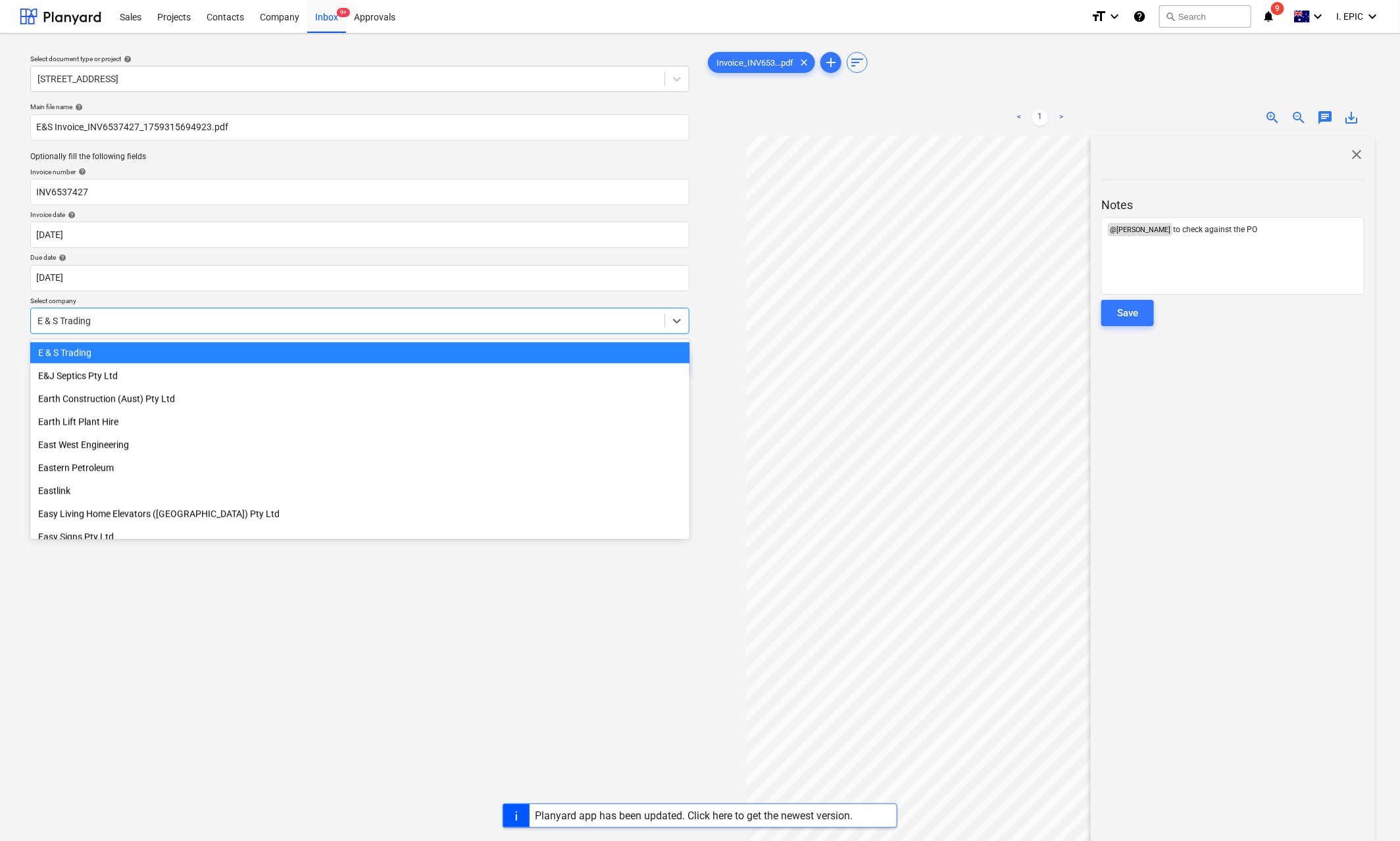
click at [116, 327] on div at bounding box center [347, 320] width 620 height 13
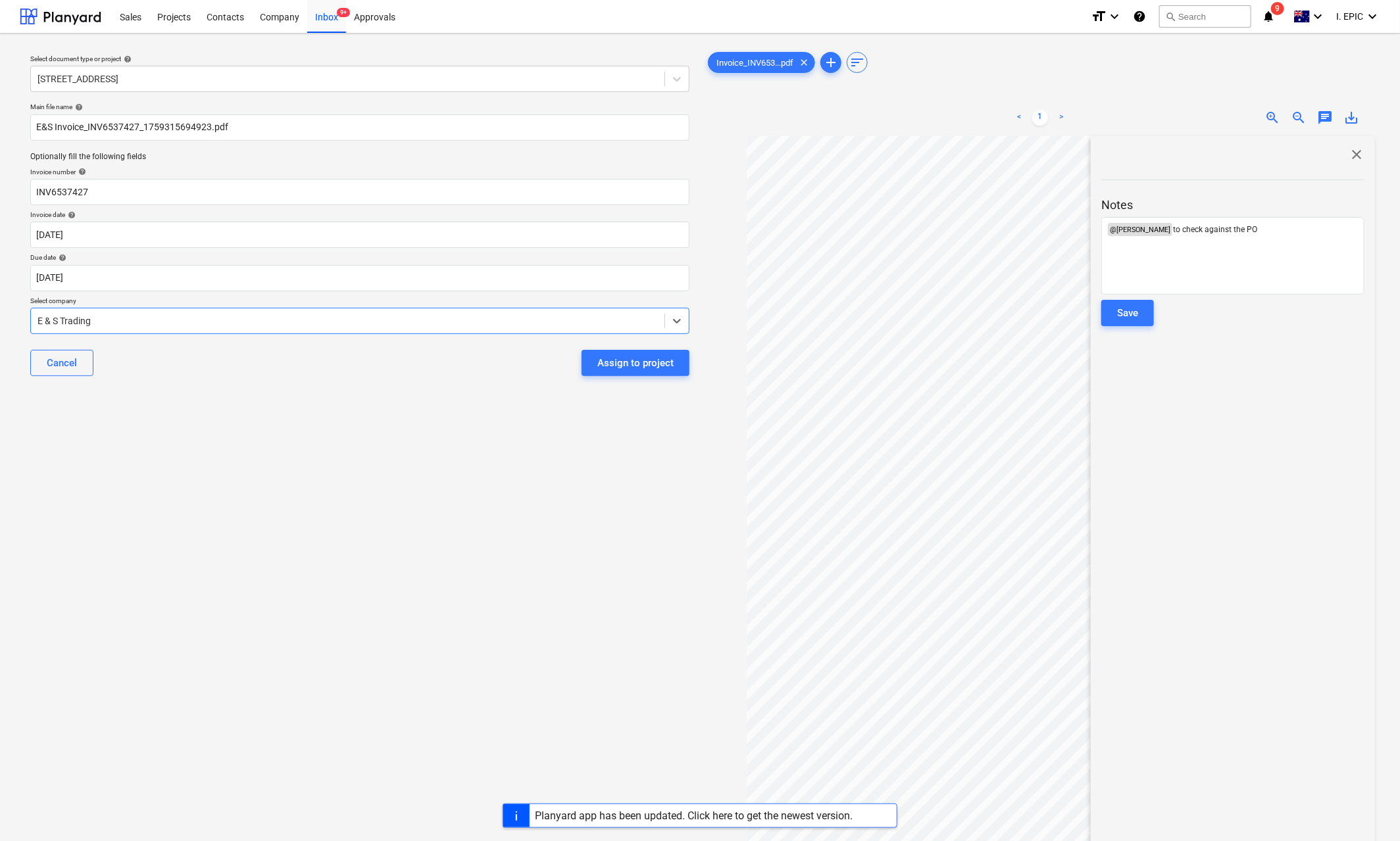
click at [116, 327] on div at bounding box center [347, 320] width 620 height 13
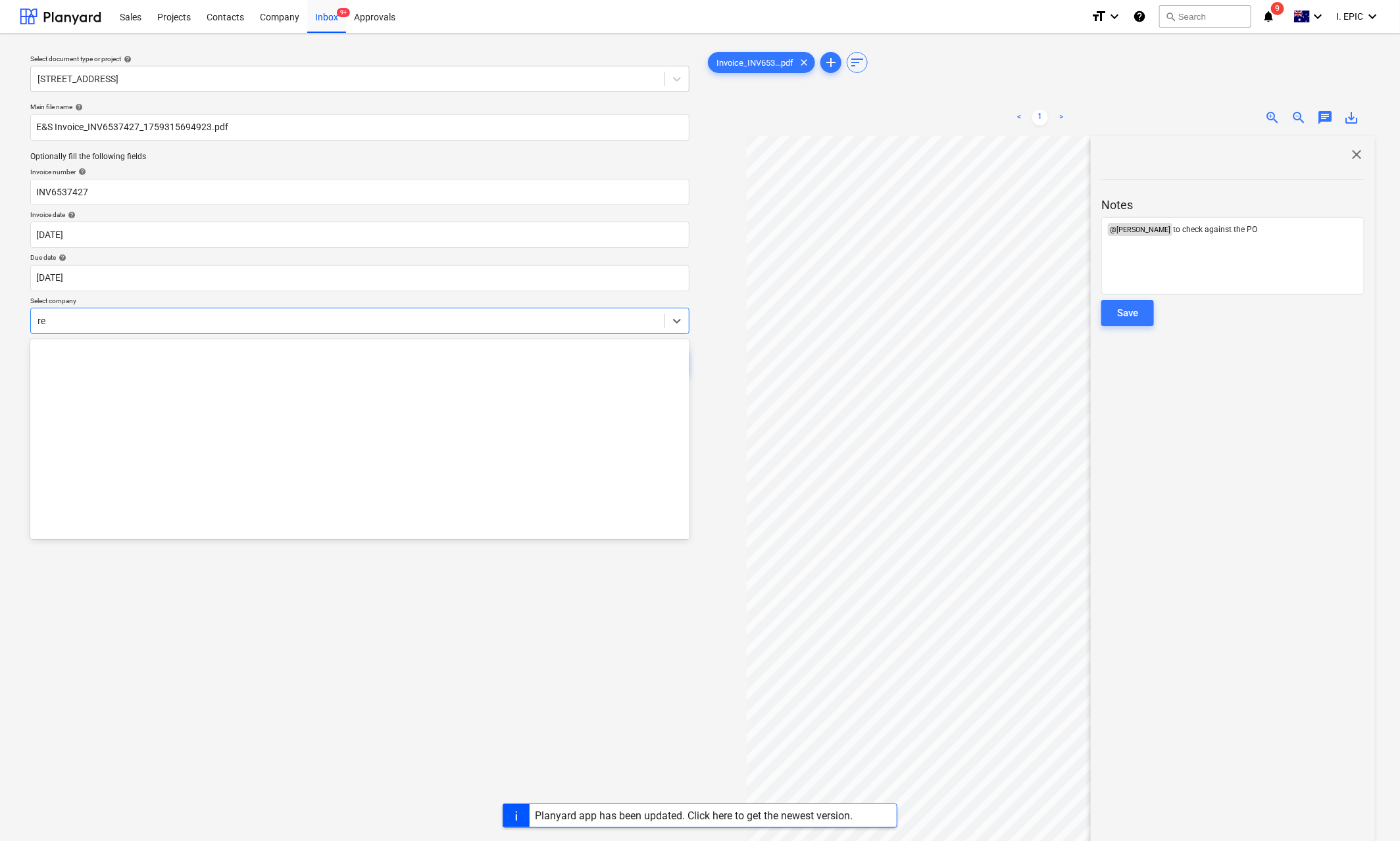
scroll to position [3555, 0]
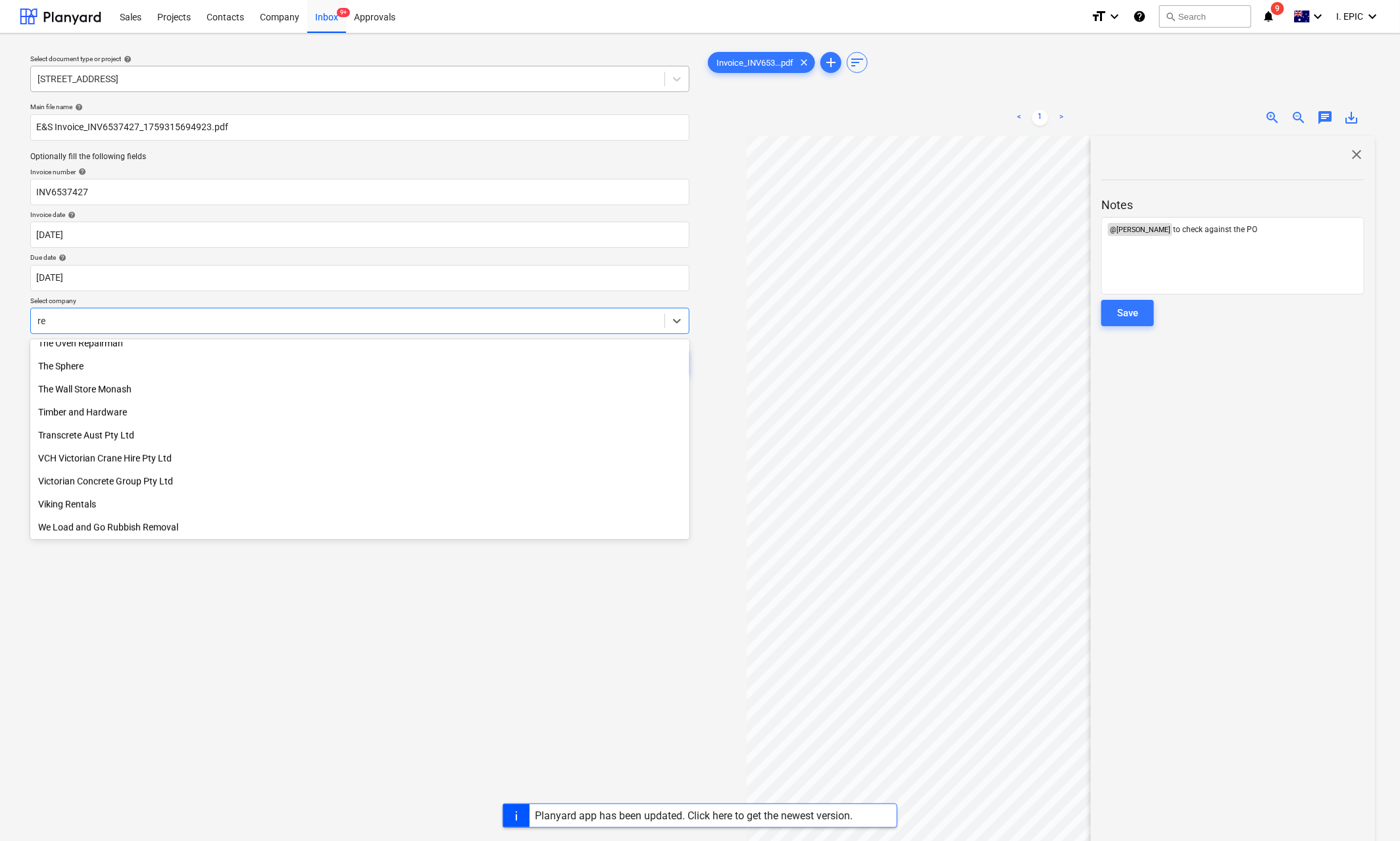
type input "re"
click at [125, 73] on div at bounding box center [347, 79] width 620 height 13
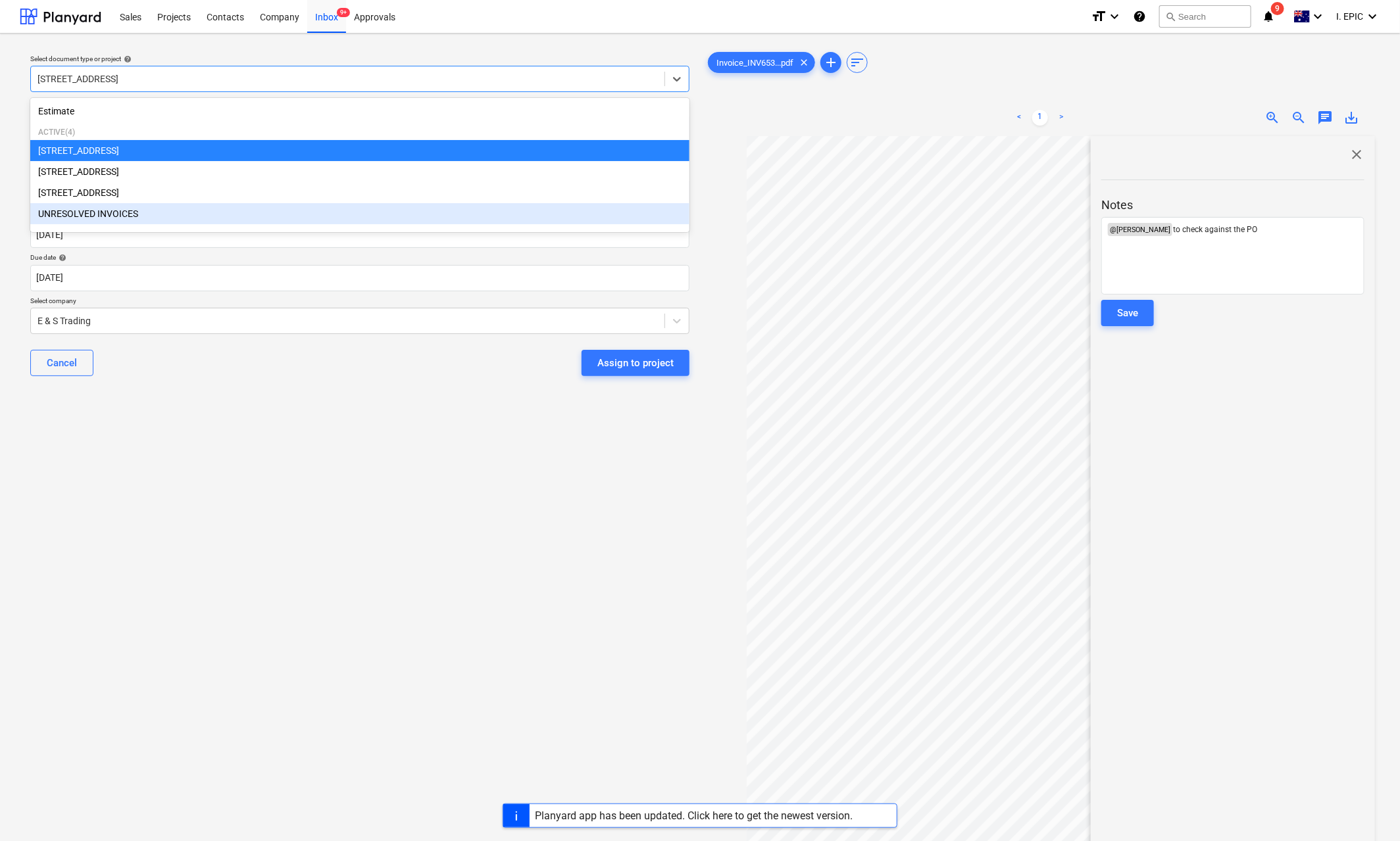
click at [109, 219] on div "UNRESOLVED INVOICES" at bounding box center [360, 214] width 659 height 21
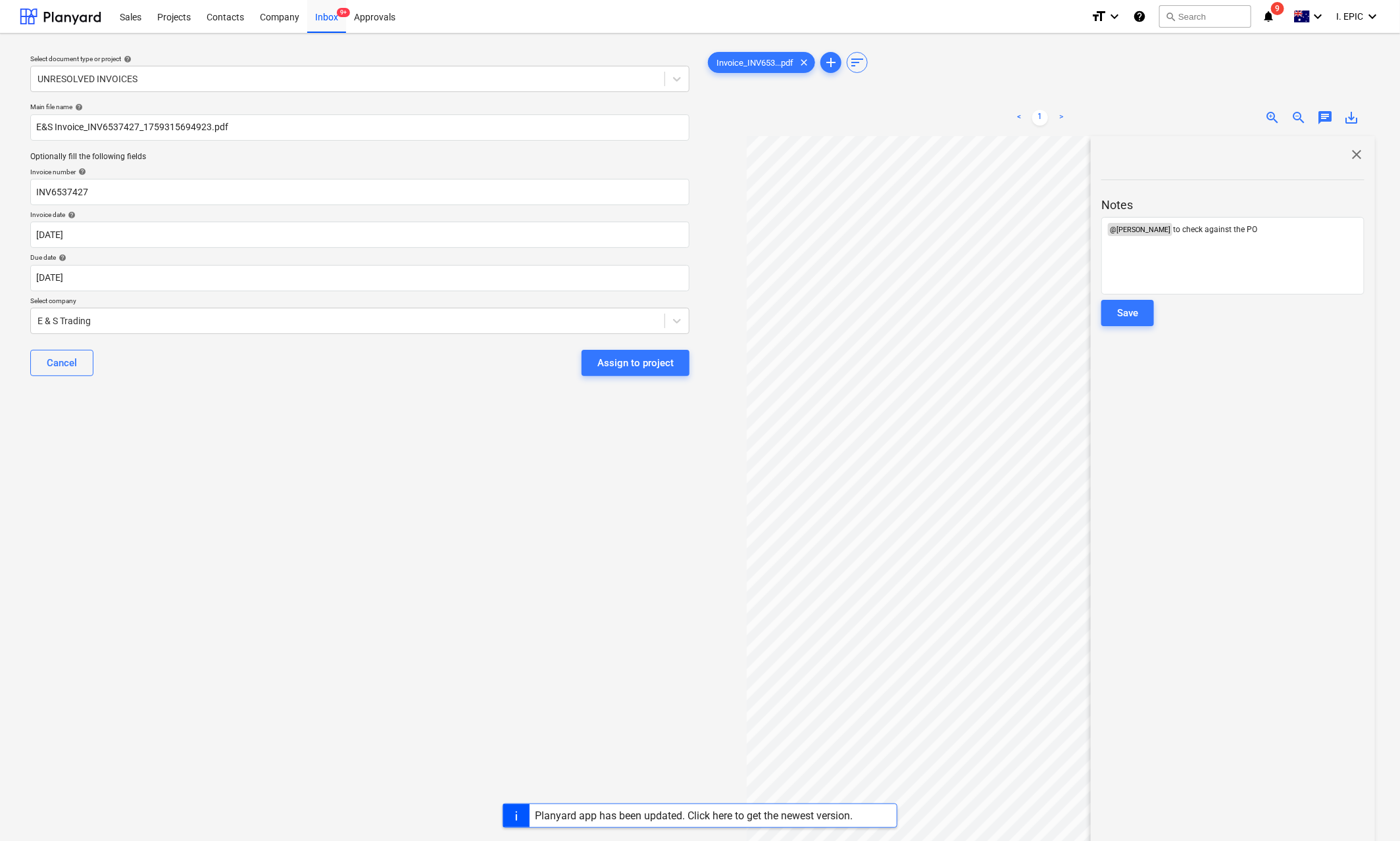
click at [277, 521] on div "Select document type or project help UNRESOLVED INVOICES Main file name help E&…" at bounding box center [360, 495] width 680 height 902
click at [301, 515] on div "Select document type or project help UNRESOLVED INVOICES Main file name help E&…" at bounding box center [360, 495] width 680 height 902
click at [355, 484] on div "Select document type or project help UNRESOLVED INVOICES Main file name help E&…" at bounding box center [360, 495] width 680 height 902
click at [1269, 233] on p "﻿ @ [PERSON_NAME] ﻿ to check against the PO" at bounding box center [1233, 229] width 251 height 13
click at [1142, 307] on button "Save" at bounding box center [1127, 313] width 53 height 26
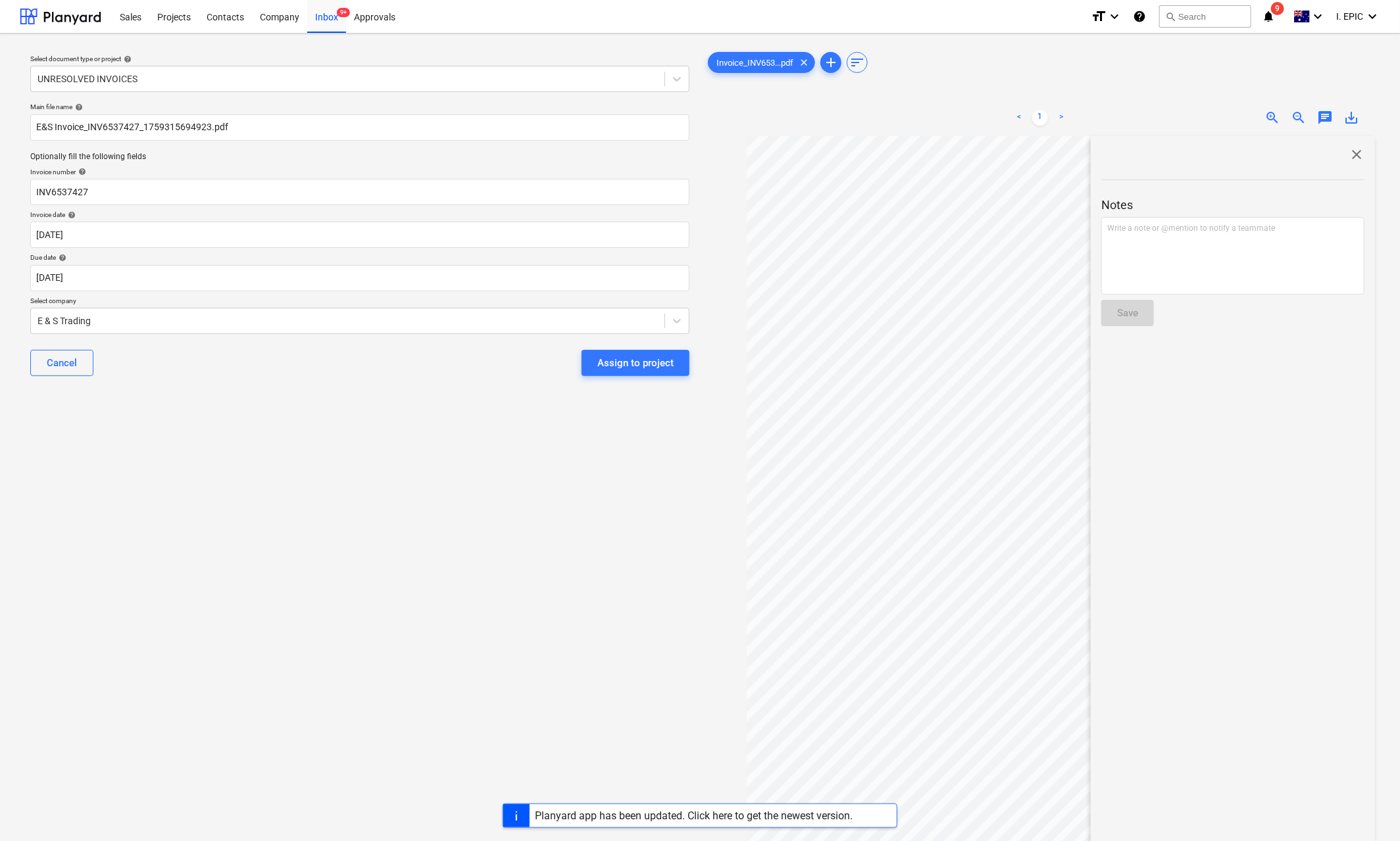
click at [526, 460] on div "Select document type or project help UNRESOLVED INVOICES Main file name help E&…" at bounding box center [360, 495] width 680 height 902
click at [636, 363] on div "Assign to project" at bounding box center [636, 363] width 76 height 17
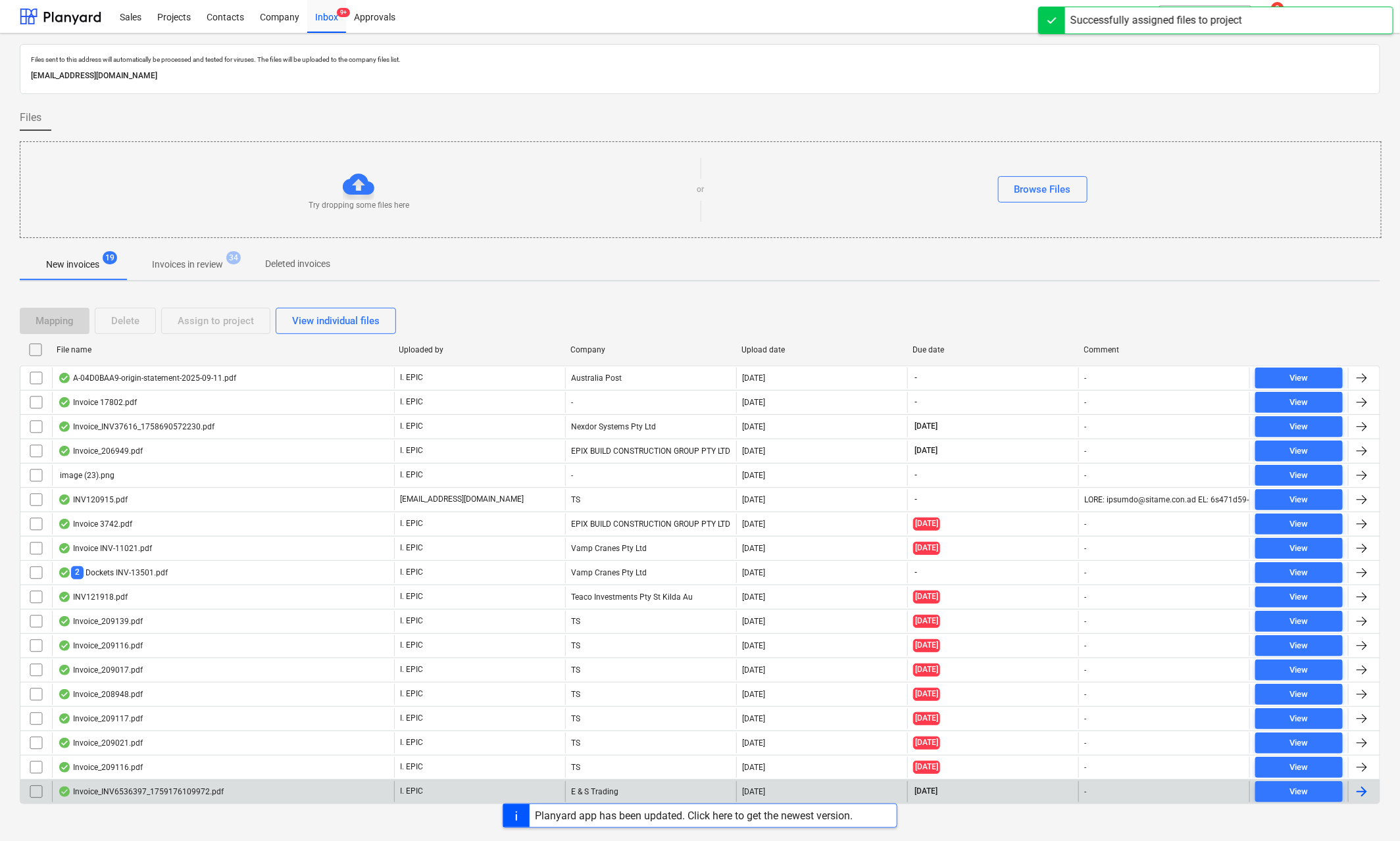
scroll to position [16, 0]
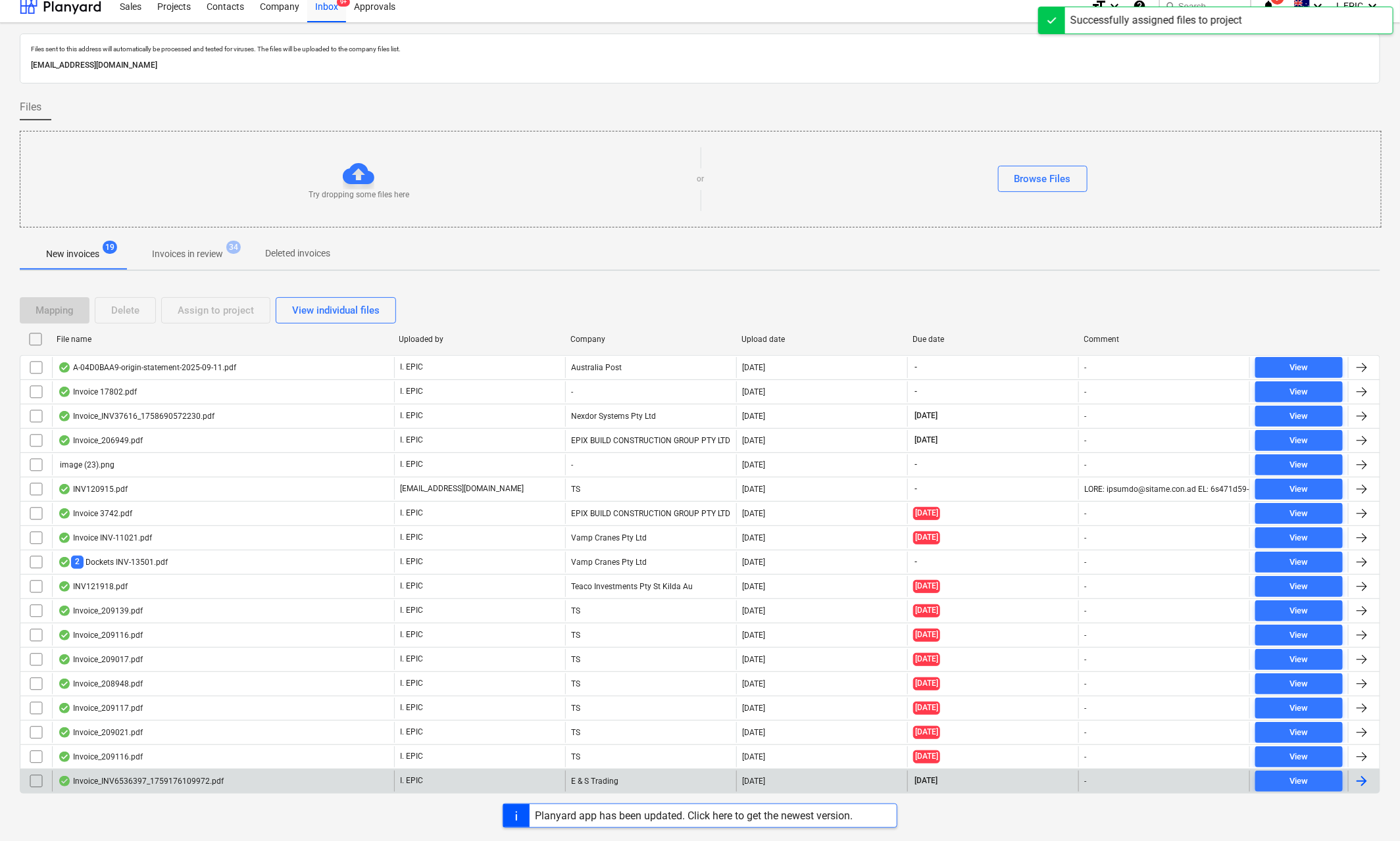
click at [215, 726] on div "Invoice_INV6536397_1759176109972.pdf" at bounding box center [140, 781] width 165 height 10
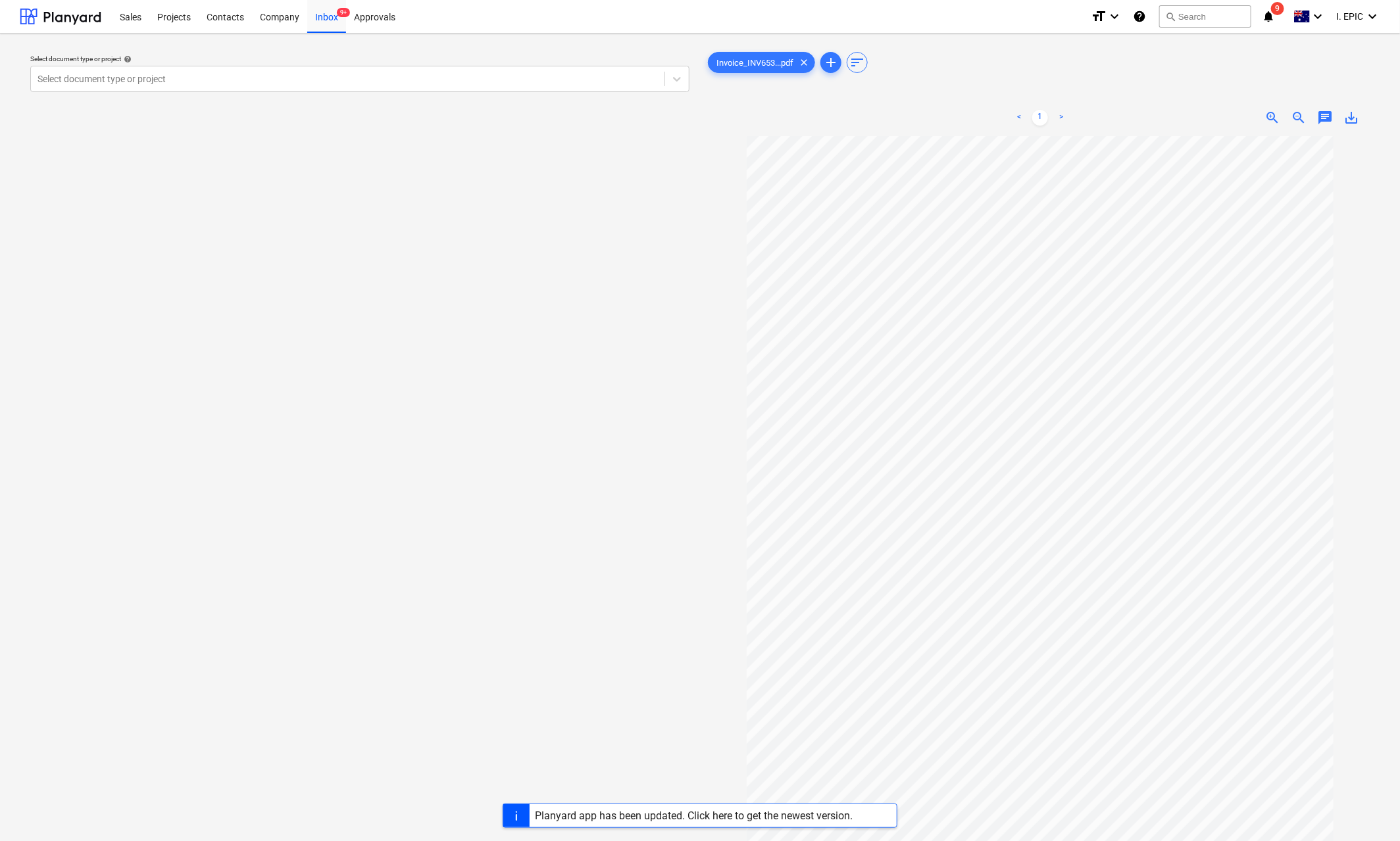
click at [469, 539] on div "Select document type or project help Select document type or project" at bounding box center [360, 495] width 680 height 902
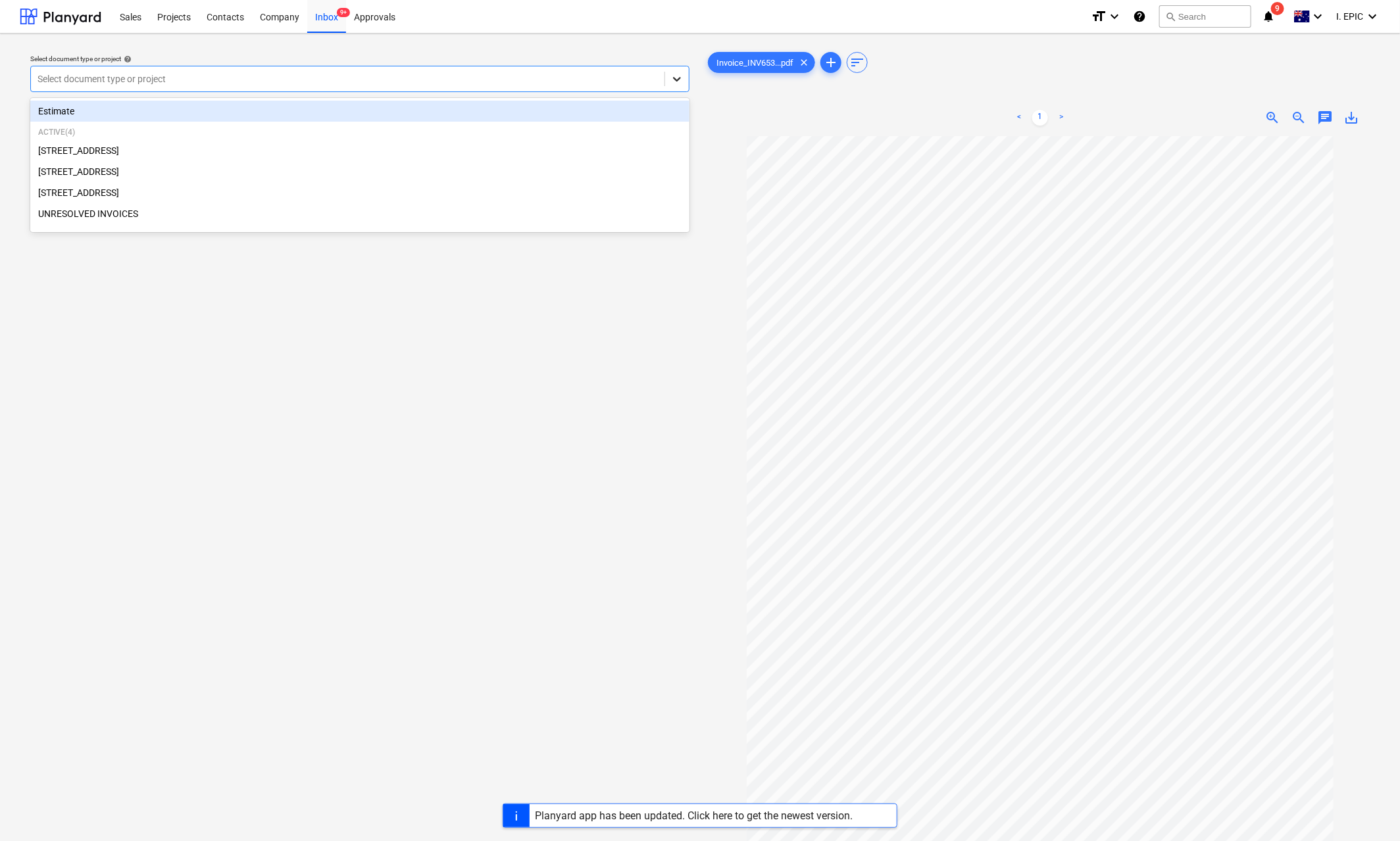
click at [677, 75] on icon at bounding box center [677, 79] width 13 height 13
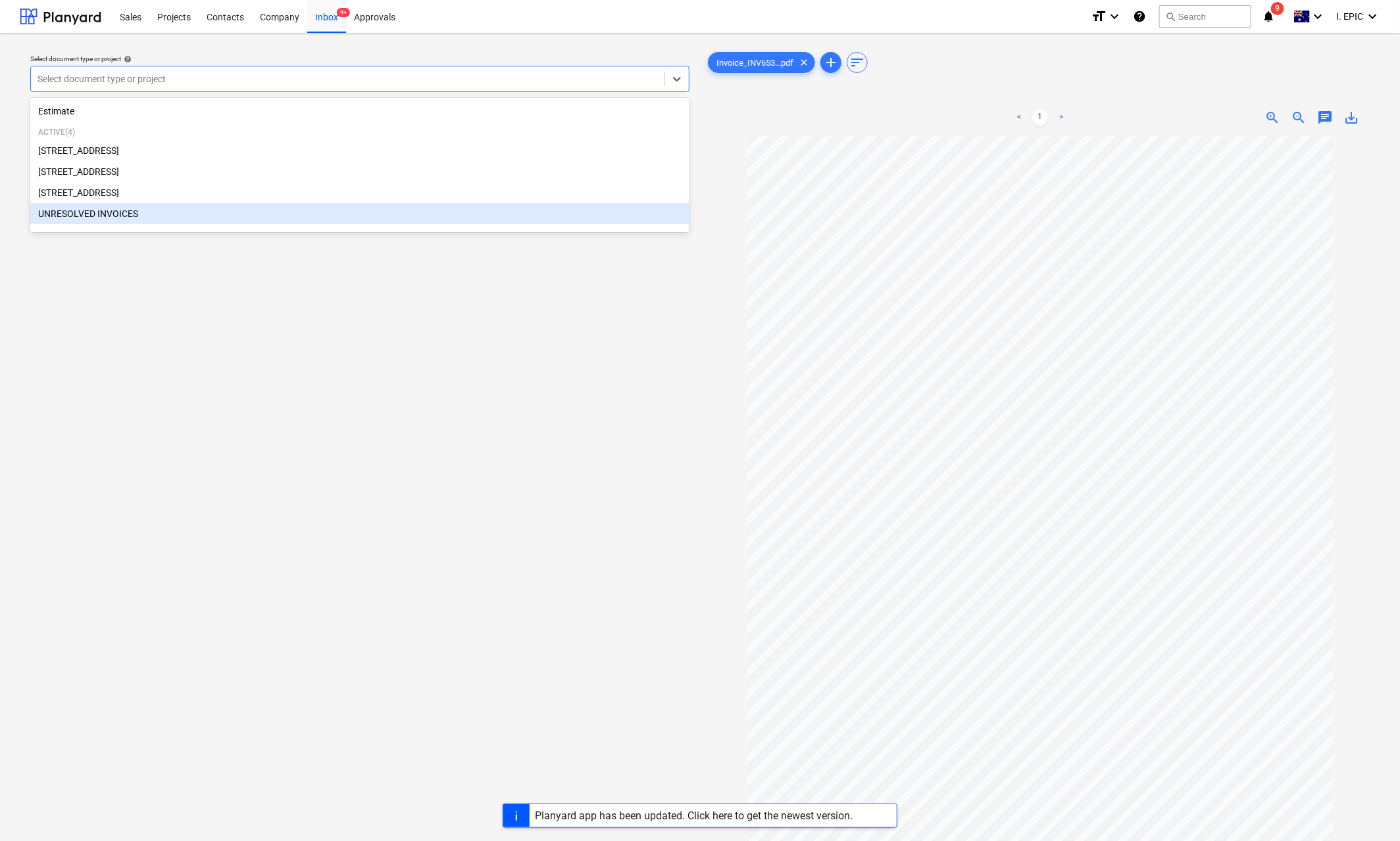
click at [97, 217] on div "UNRESOLVED INVOICES" at bounding box center [360, 214] width 659 height 21
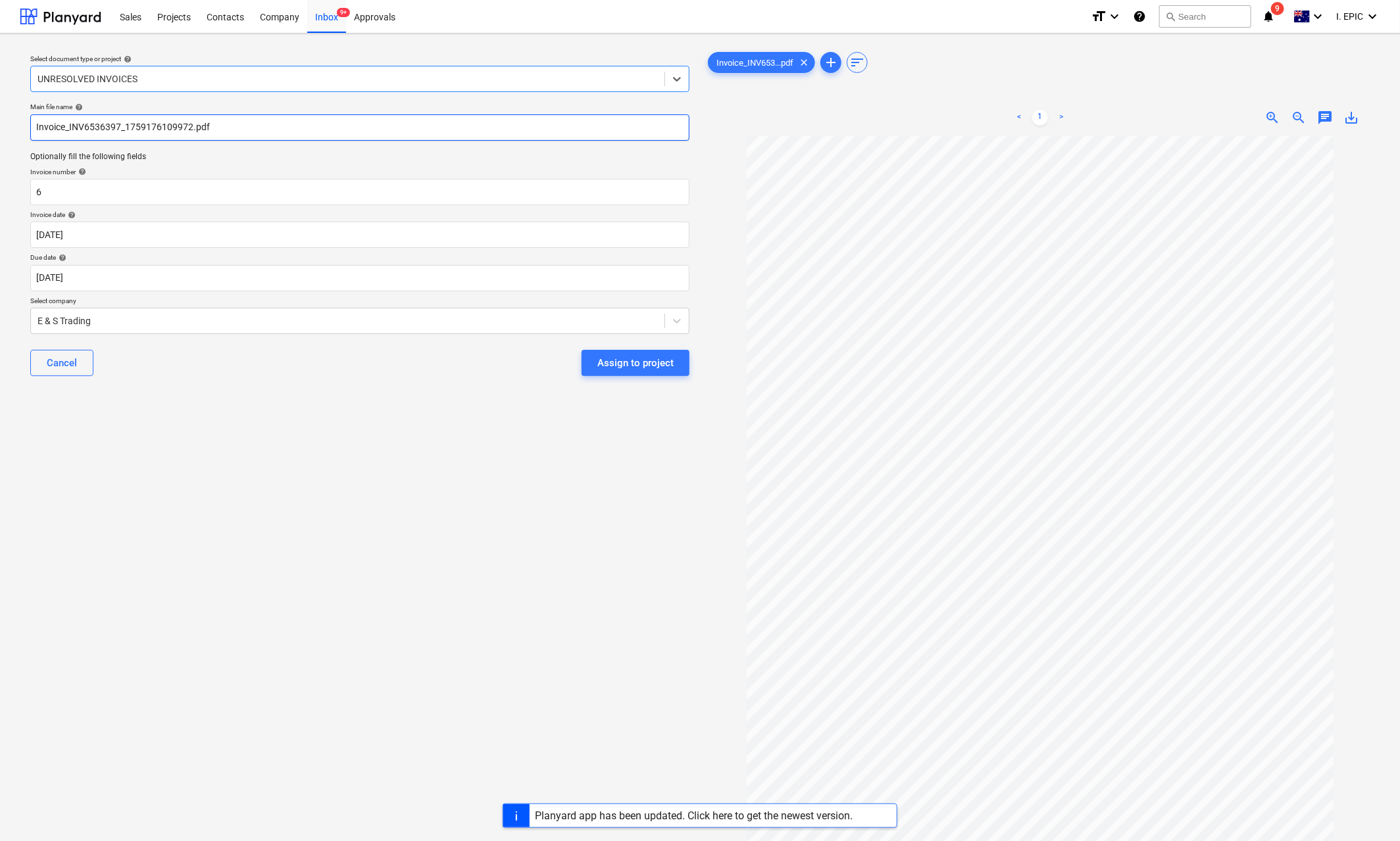
click at [87, 125] on input "Invoice_INV6536397_1759176109972.pdf" at bounding box center [360, 127] width 659 height 26
click at [88, 125] on input "Invoice_INV6536397_1759176109972.pdf" at bounding box center [360, 127] width 659 height 26
click at [103, 127] on input "Invoice_INV6536397_1759176109972.pdf" at bounding box center [360, 127] width 659 height 26
drag, startPoint x: 119, startPoint y: 126, endPoint x: 69, endPoint y: 122, distance: 50.2
click at [69, 122] on input "Invoice_INV6536397_1759176109972.pdf" at bounding box center [360, 127] width 659 height 26
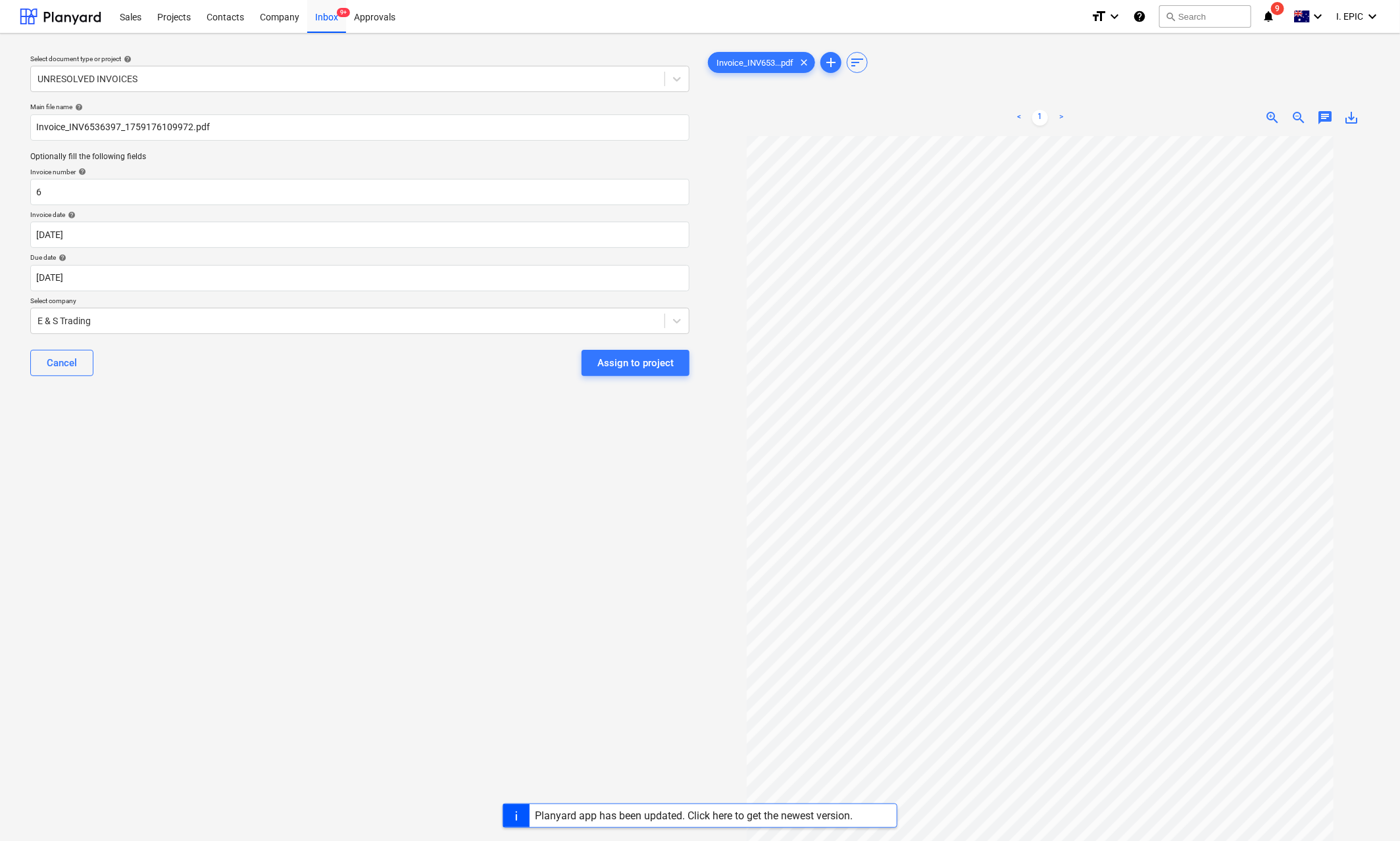
click at [56, 174] on div "Invoice number help" at bounding box center [360, 172] width 659 height 9
drag, startPoint x: 58, startPoint y: 188, endPoint x: 29, endPoint y: 184, distance: 29.3
click at [29, 184] on div "Main file name help Invoice_INV6536397_1759176109972.pdf Optionally fill the fo…" at bounding box center [360, 244] width 670 height 294
paste input "INV6536397"
click at [69, 198] on input "INV6536397" at bounding box center [360, 192] width 659 height 26
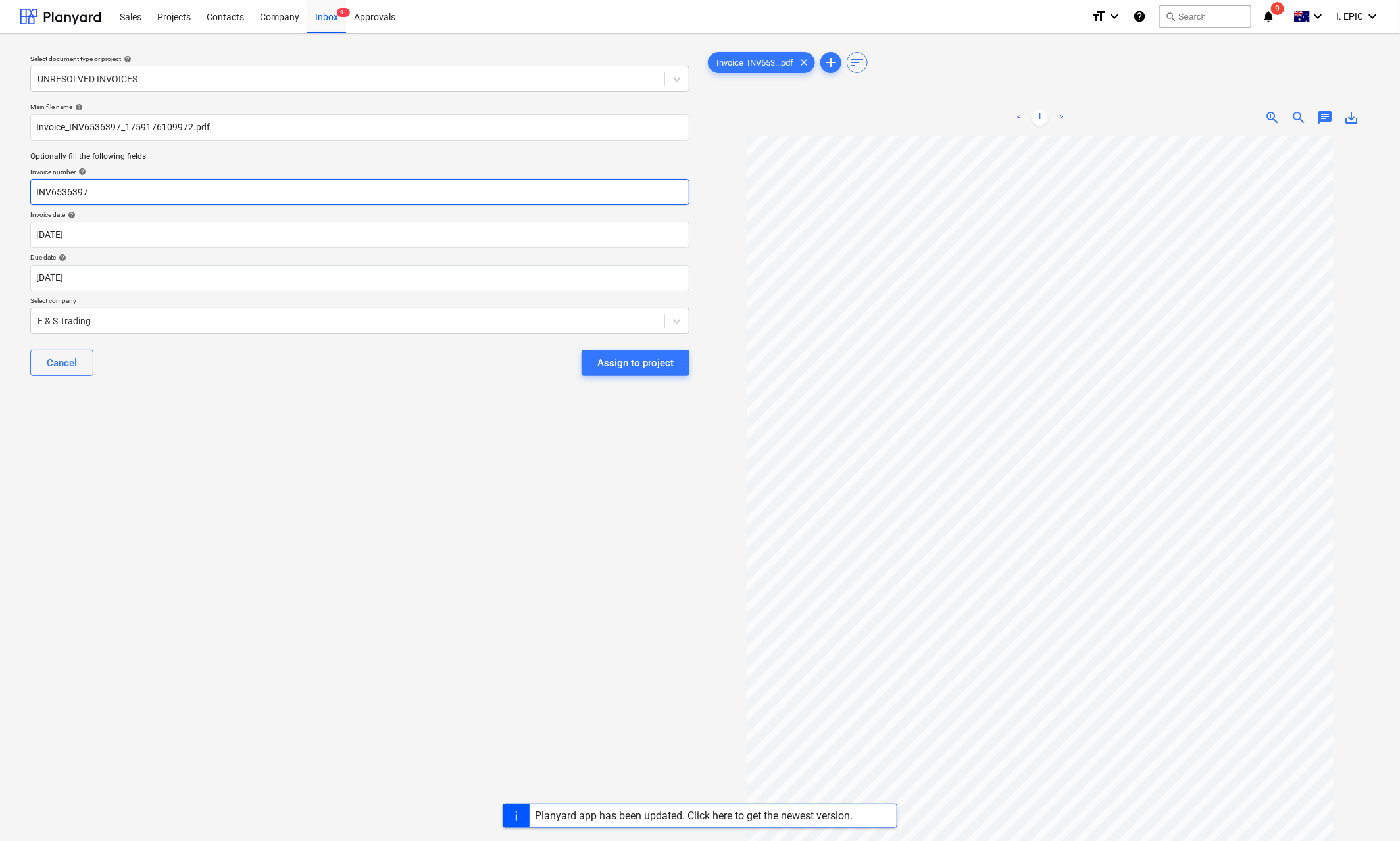
click at [69, 198] on input "INV6536397" at bounding box center [360, 192] width 659 height 26
type input "INV6536397"
click at [409, 726] on div "Select document type or project help UNRESOLVED INVOICES Main file name help In…" at bounding box center [360, 495] width 680 height 902
click at [54, 236] on body "Sales Projects Contacts Company Inbox 9+ Approvals format_size keyboard_arrow_d…" at bounding box center [700, 420] width 1400 height 841
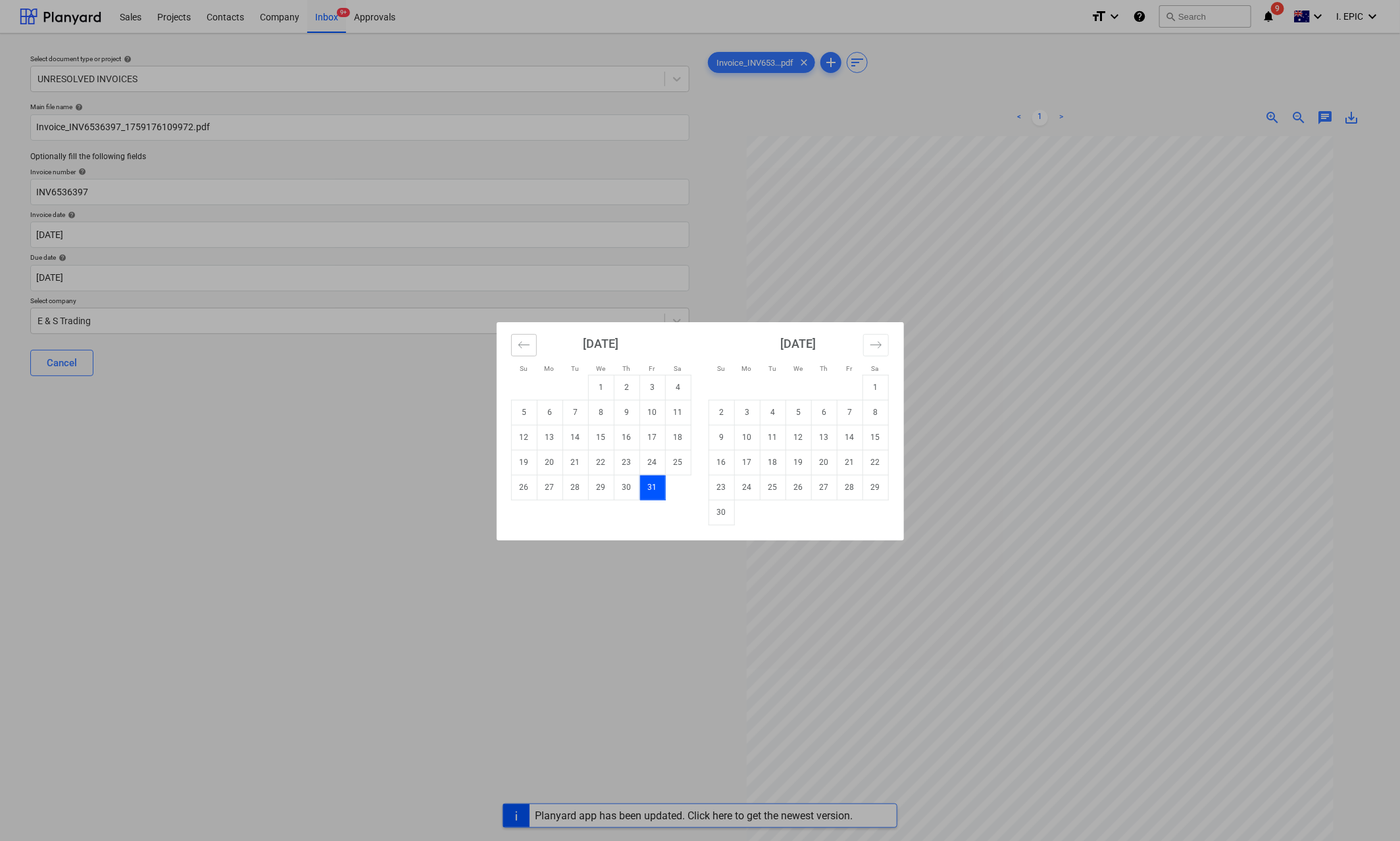
click at [519, 346] on icon "Move backward to switch to the previous month." at bounding box center [524, 345] width 12 height 12
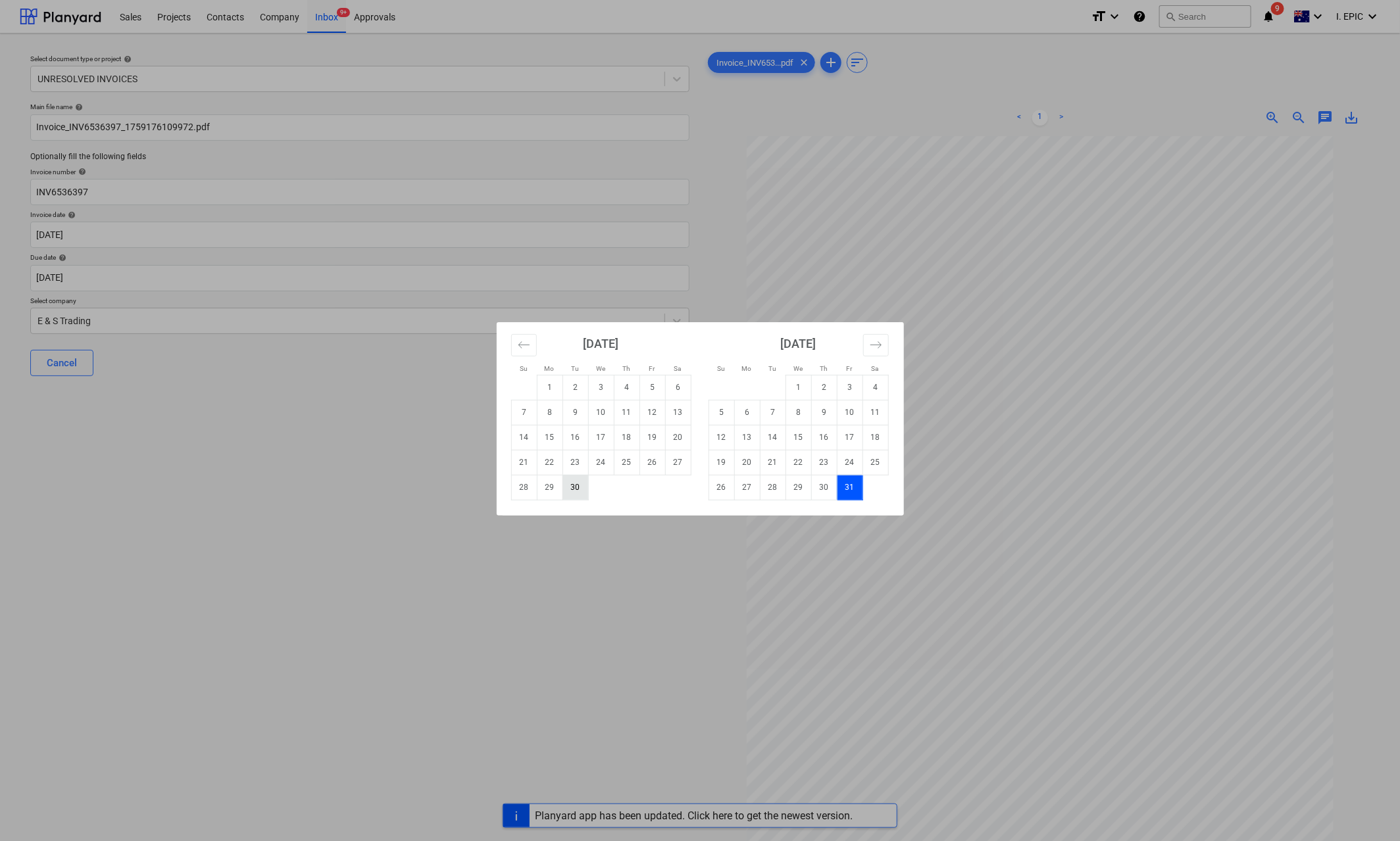
click at [569, 490] on td "30" at bounding box center [575, 487] width 26 height 25
type input "[DATE]"
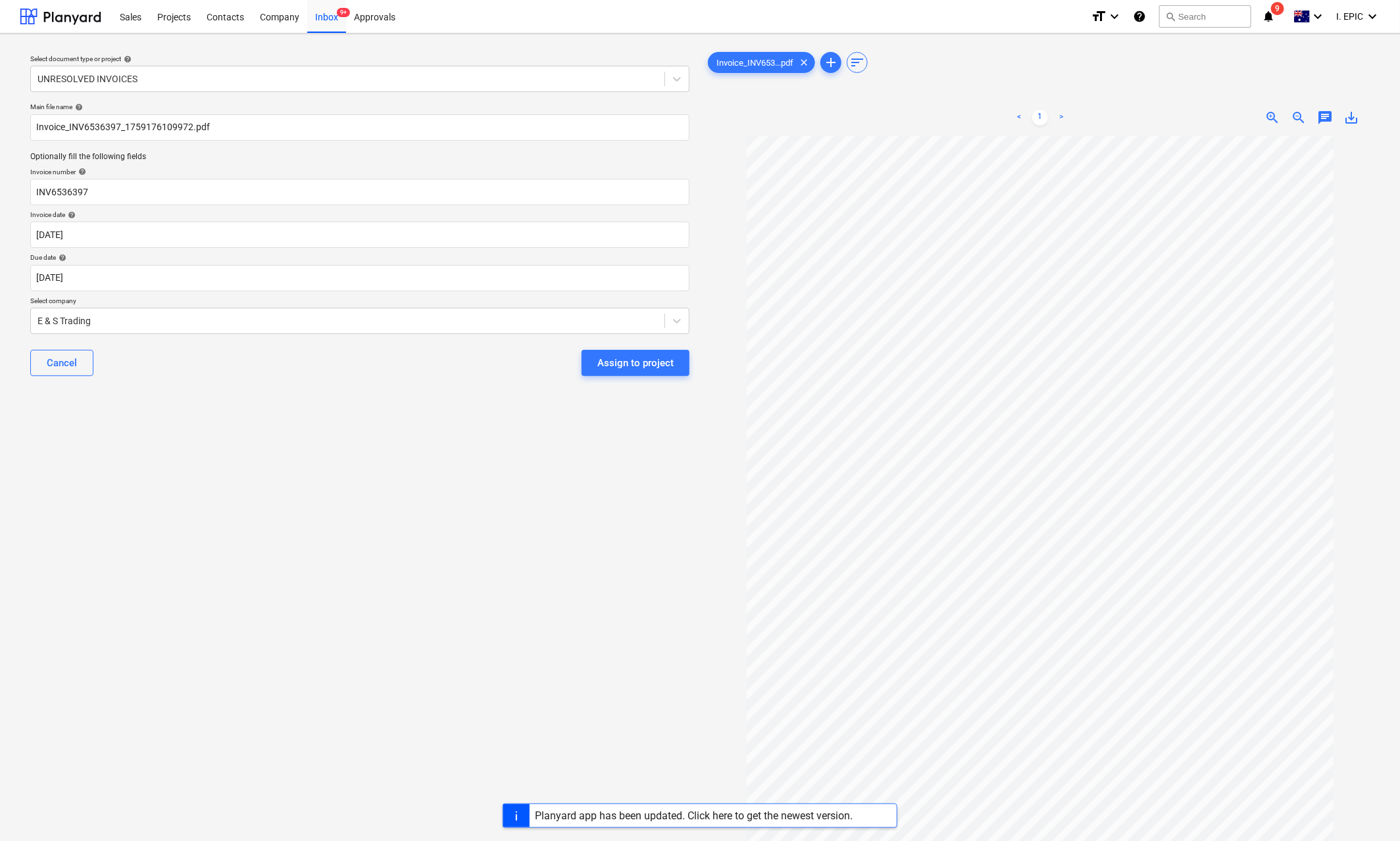
click at [360, 566] on div "Select document type or project help UNRESOLVED INVOICES Main file name help In…" at bounding box center [360, 495] width 680 height 902
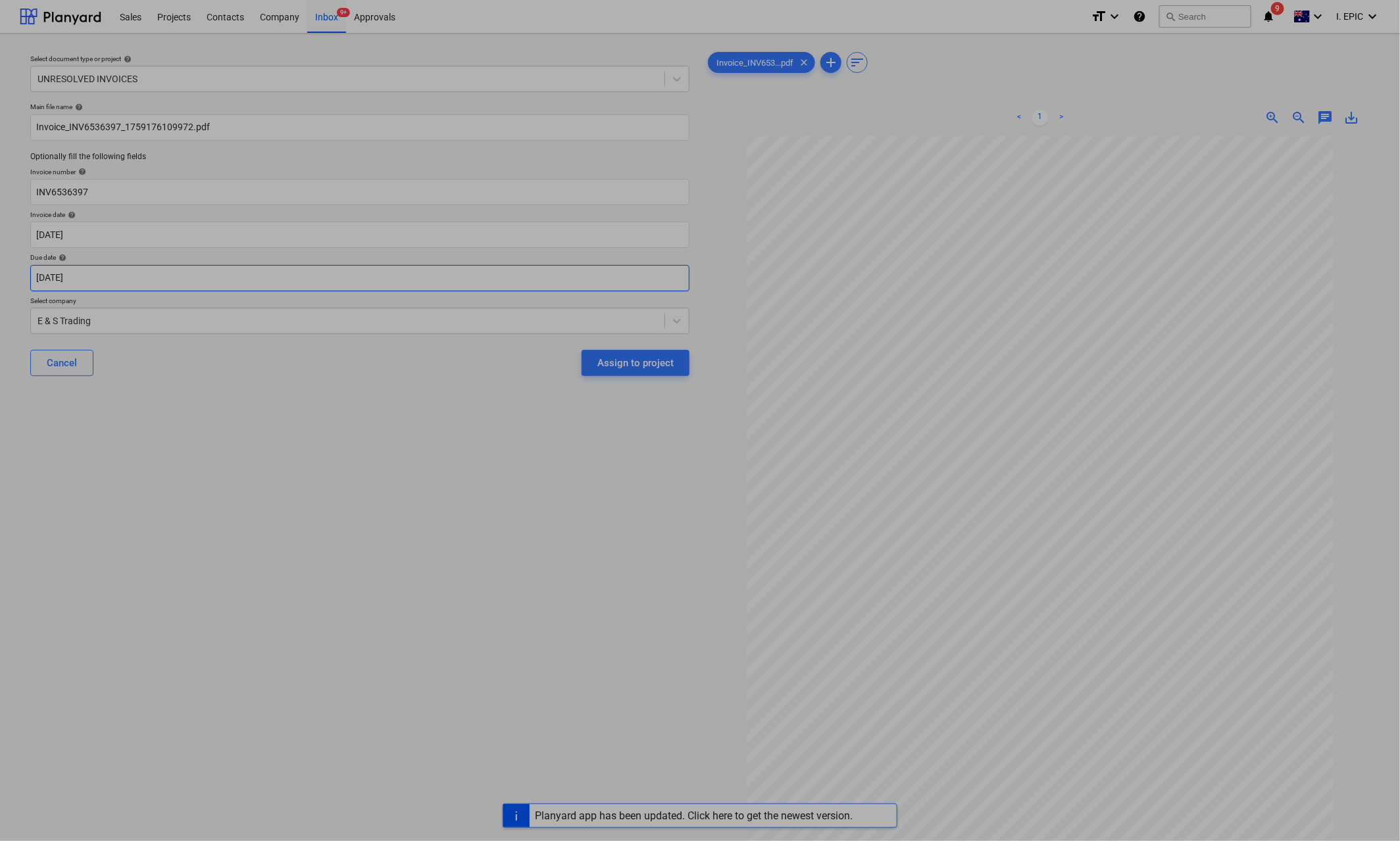
click at [67, 287] on body "Sales Projects Contacts Company Inbox 9+ Approvals format_size keyboard_arrow_d…" at bounding box center [700, 420] width 1400 height 841
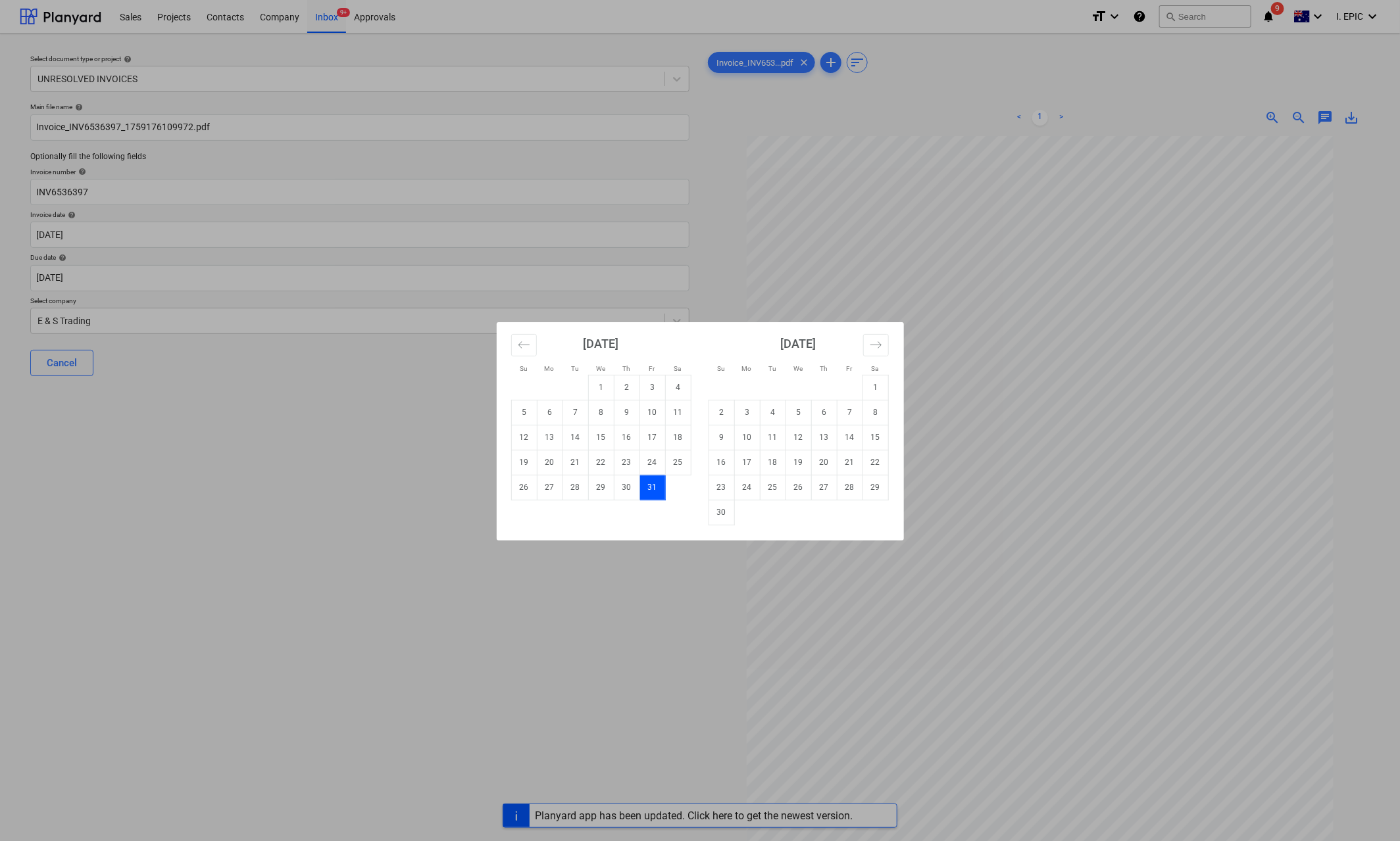
click at [116, 518] on div "Su Mo Tu We Th Fr Sa Su Mo Tu We Th Fr Sa [DATE] 1 2 3 4 5 6 7 8 9 10 11 12 13 …" at bounding box center [700, 420] width 1400 height 841
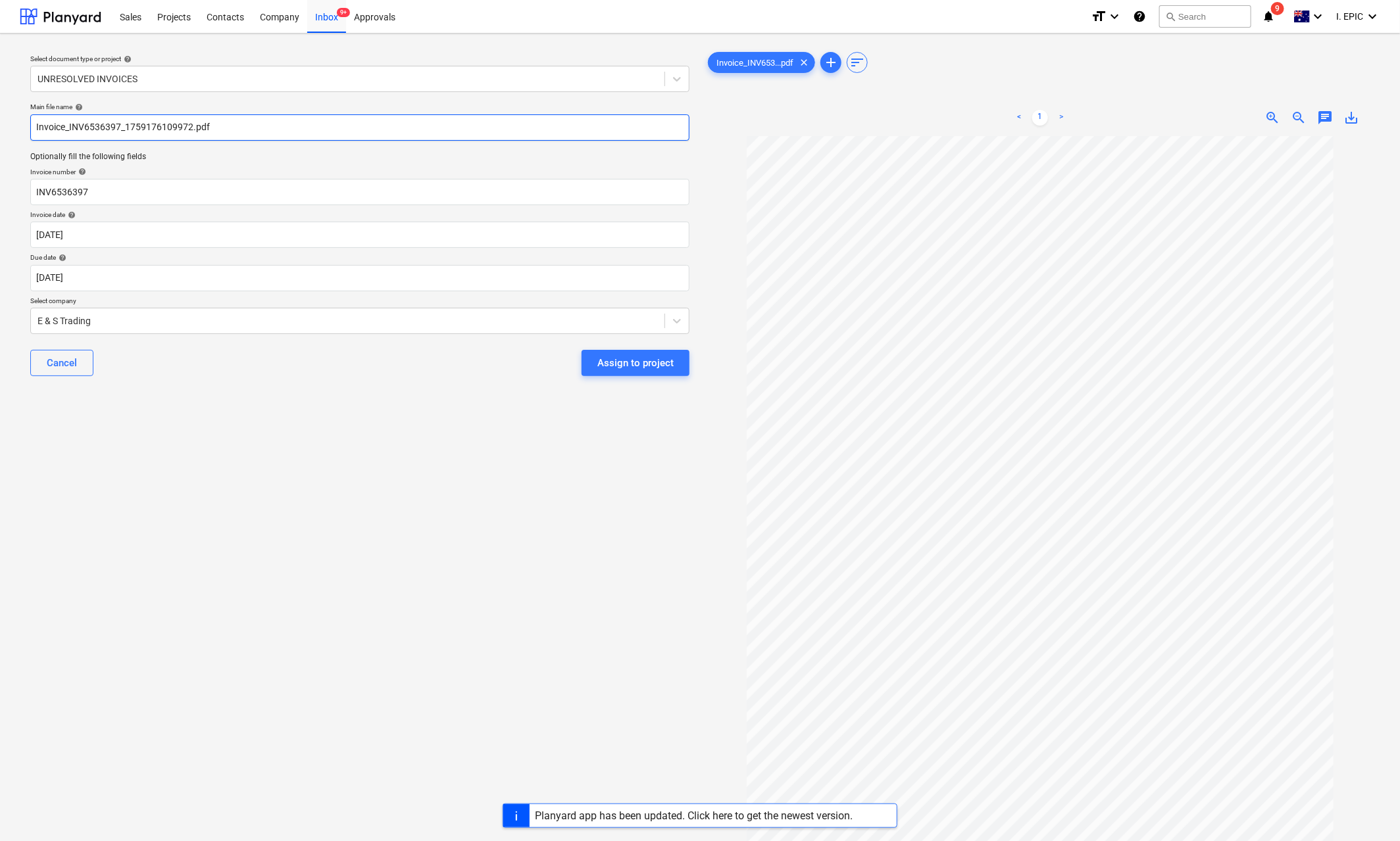
click at [43, 120] on input "Invoice_INV6536397_1759176109972.pdf" at bounding box center [360, 127] width 659 height 26
type input "E&S Invoice_INV6536397_1759176109972.pdf"
click at [215, 598] on div "Select document type or project help UNRESOLVED INVOICES Main file name help E&…" at bounding box center [360, 495] width 680 height 902
drag, startPoint x: 1327, startPoint y: 114, endPoint x: 1348, endPoint y: 125, distance: 23.7
click at [1325, 114] on span "chat" at bounding box center [1325, 118] width 16 height 16
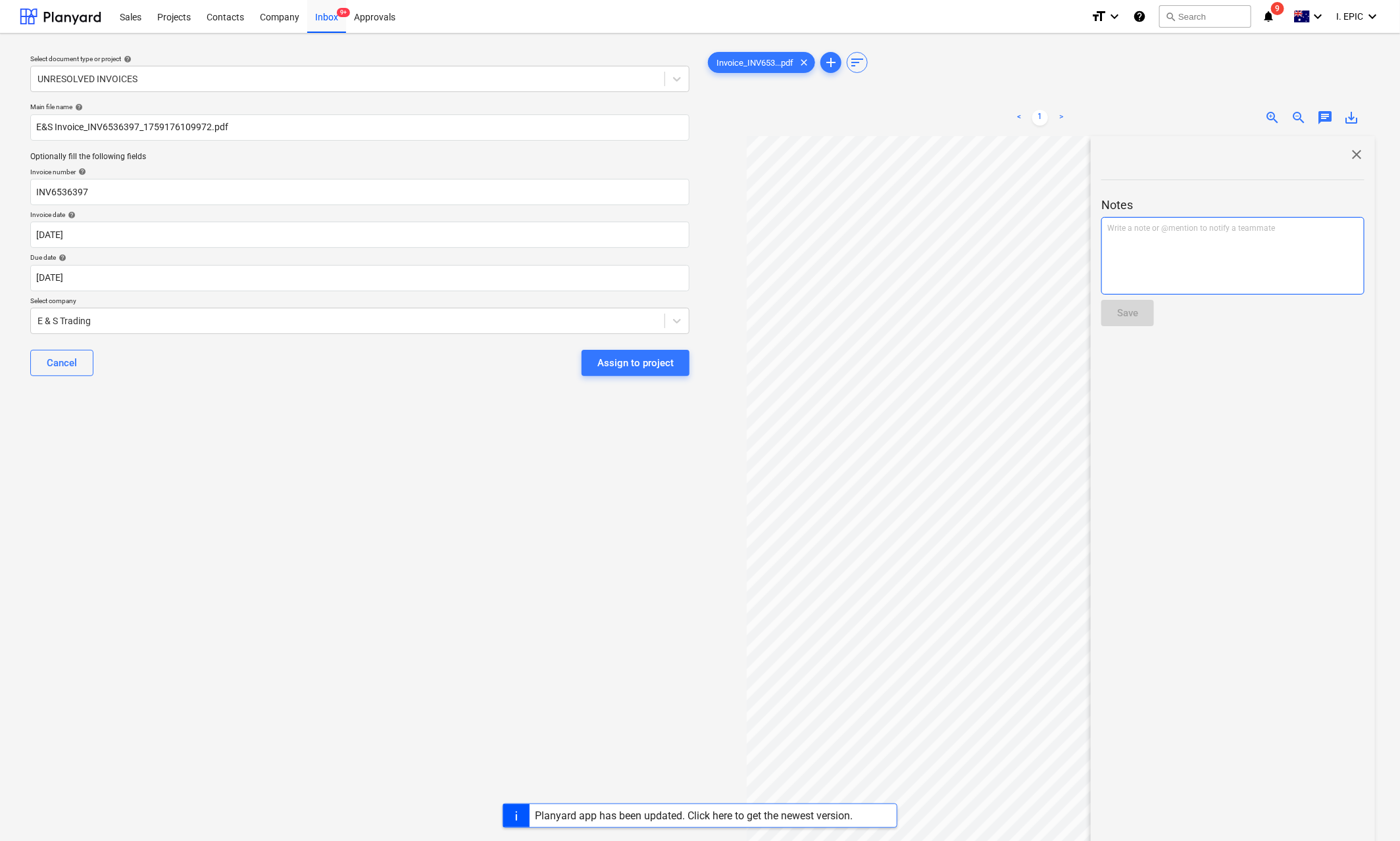
click at [1159, 275] on div "Write a note or @mention to notify a teammate [PERSON_NAME]" at bounding box center [1233, 256] width 263 height 78
click at [1185, 242] on div "﻿ @ [PERSON_NAME] ﻿ ﻿" at bounding box center [1233, 256] width 263 height 78
click at [1127, 322] on button "Save" at bounding box center [1127, 313] width 53 height 26
click at [440, 527] on div "Select document type or project help UNRESOLVED INVOICES Main file name help E&…" at bounding box center [360, 495] width 680 height 902
click at [633, 364] on div "Assign to project" at bounding box center [636, 363] width 76 height 17
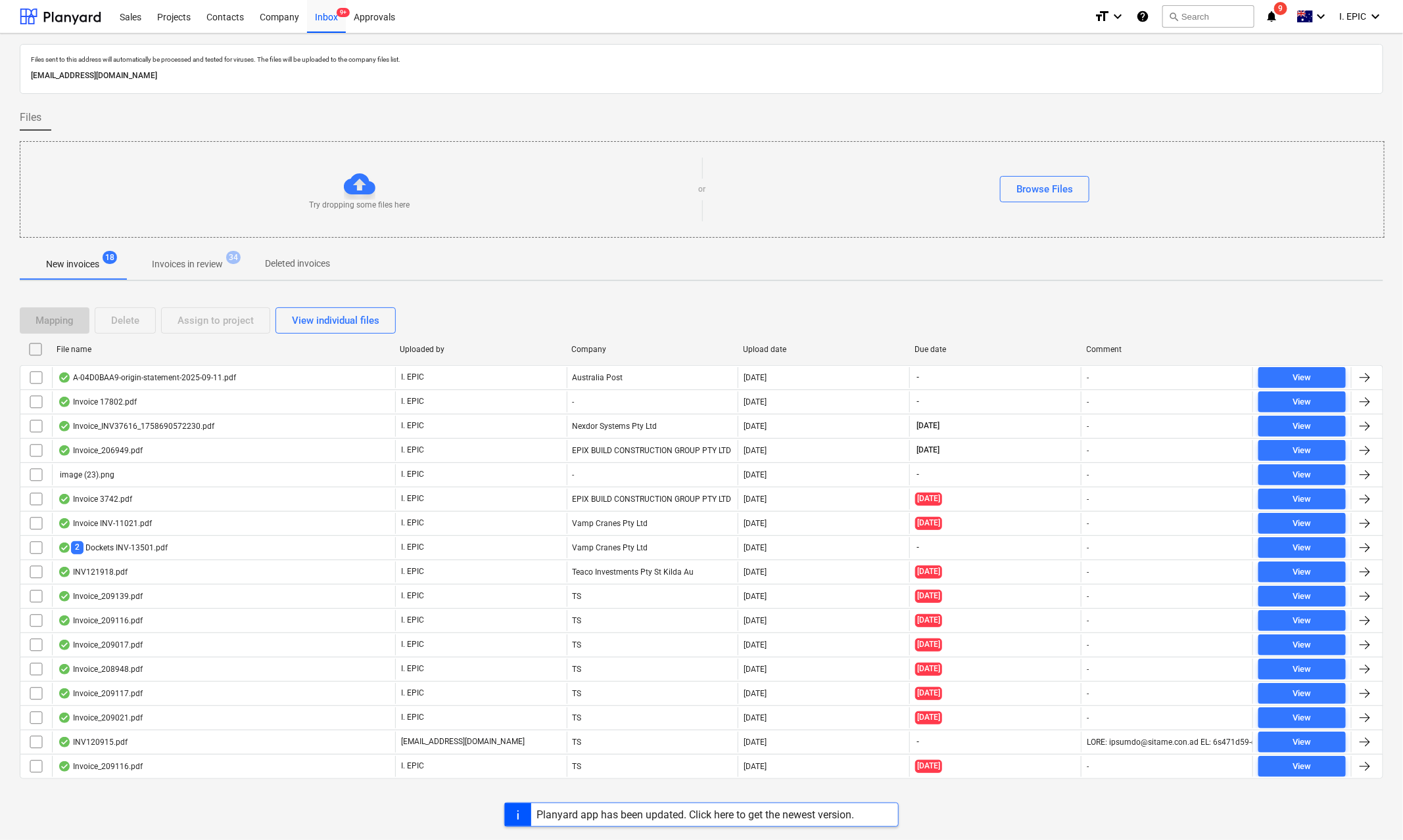
click at [86, 725] on div "Planyard app has been updated. Click here to get the newest version." at bounding box center [701, 815] width 1403 height 24
click at [958, 279] on div "New invoices 18 Invoices in review 34 Deleted invoices" at bounding box center [701, 264] width 1363 height 31
click at [819, 78] on p "[EMAIL_ADDRESS][DOMAIN_NAME]" at bounding box center [701, 76] width 1341 height 14
click at [253, 725] on div "Planyard app has been updated. Click here to get the newest version." at bounding box center [701, 815] width 1403 height 24
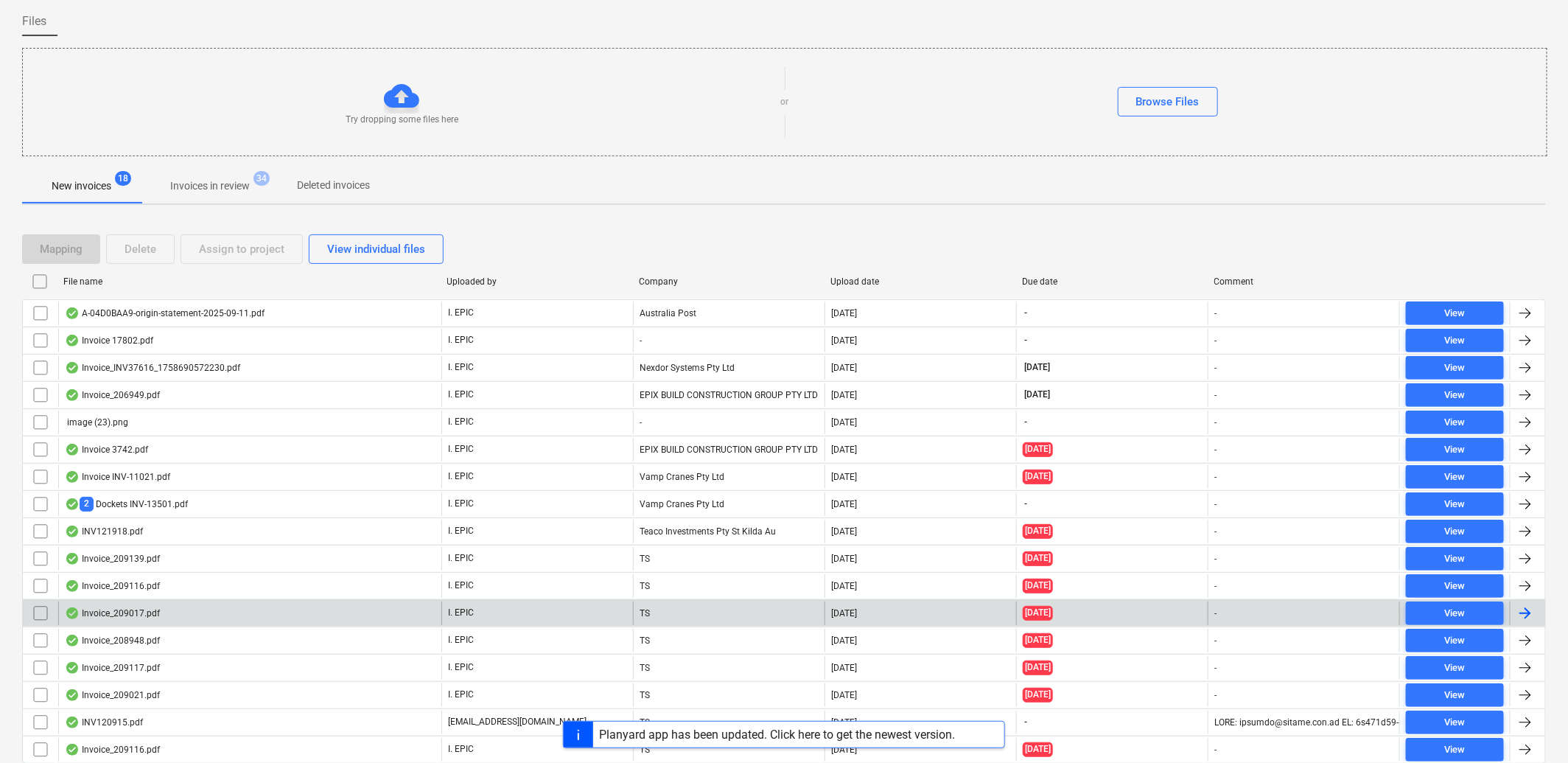
scroll to position [171, 0]
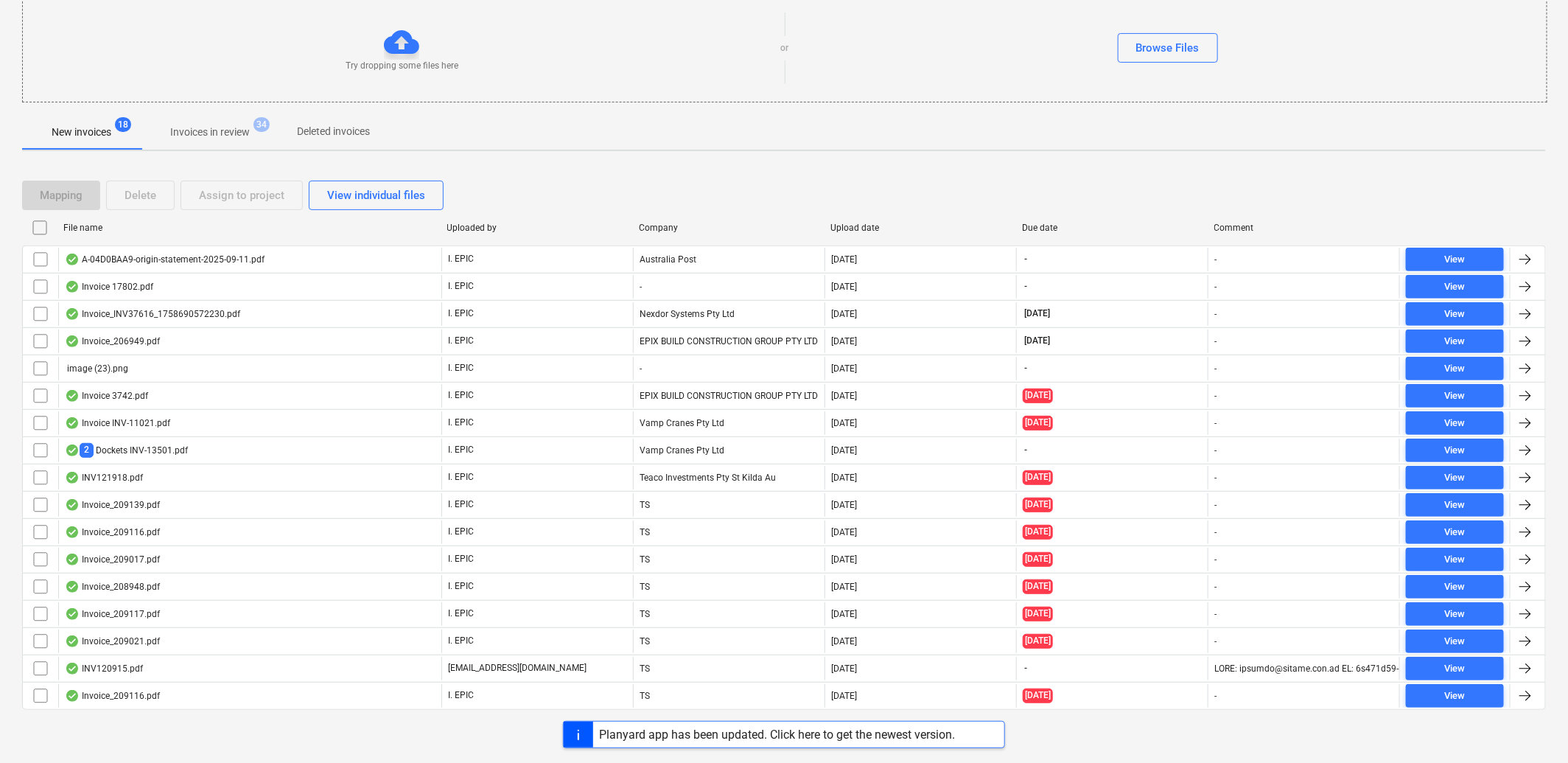
drag, startPoint x: 1367, startPoint y: 84, endPoint x: 18, endPoint y: 200, distance: 1354.0
click at [1367, 84] on div "Try dropping some files here or Browse Files" at bounding box center [785, 49] width 1523 height 83
click at [302, 757] on div "Files sent to this address will automatically be processed and tested for virus…" at bounding box center [784, 317] width 1568 height 890
drag, startPoint x: 1157, startPoint y: 718, endPoint x: 1550, endPoint y: 538, distance: 432.3
click at [1157, 718] on div at bounding box center [784, 721] width 1523 height 12
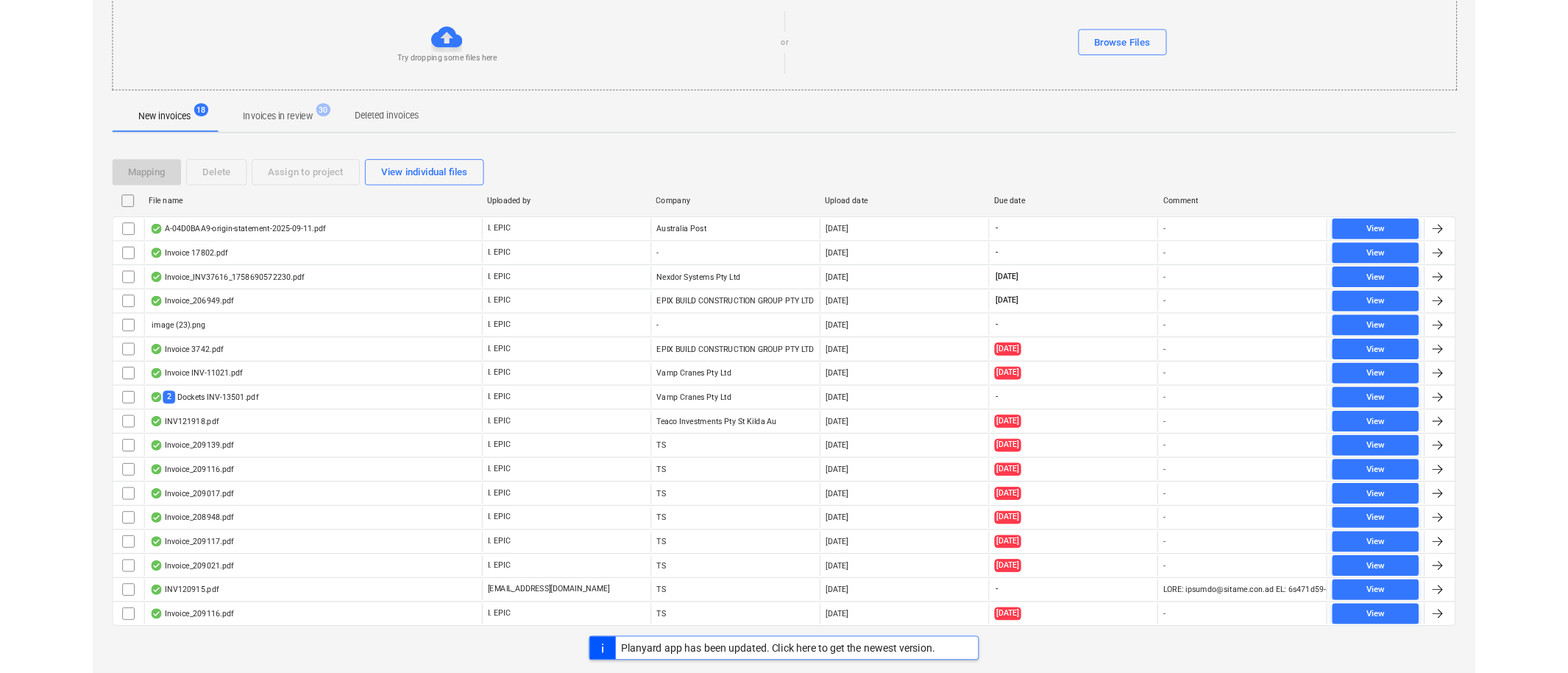
scroll to position [164, 0]
